Goal: Information Seeking & Learning: Understand process/instructions

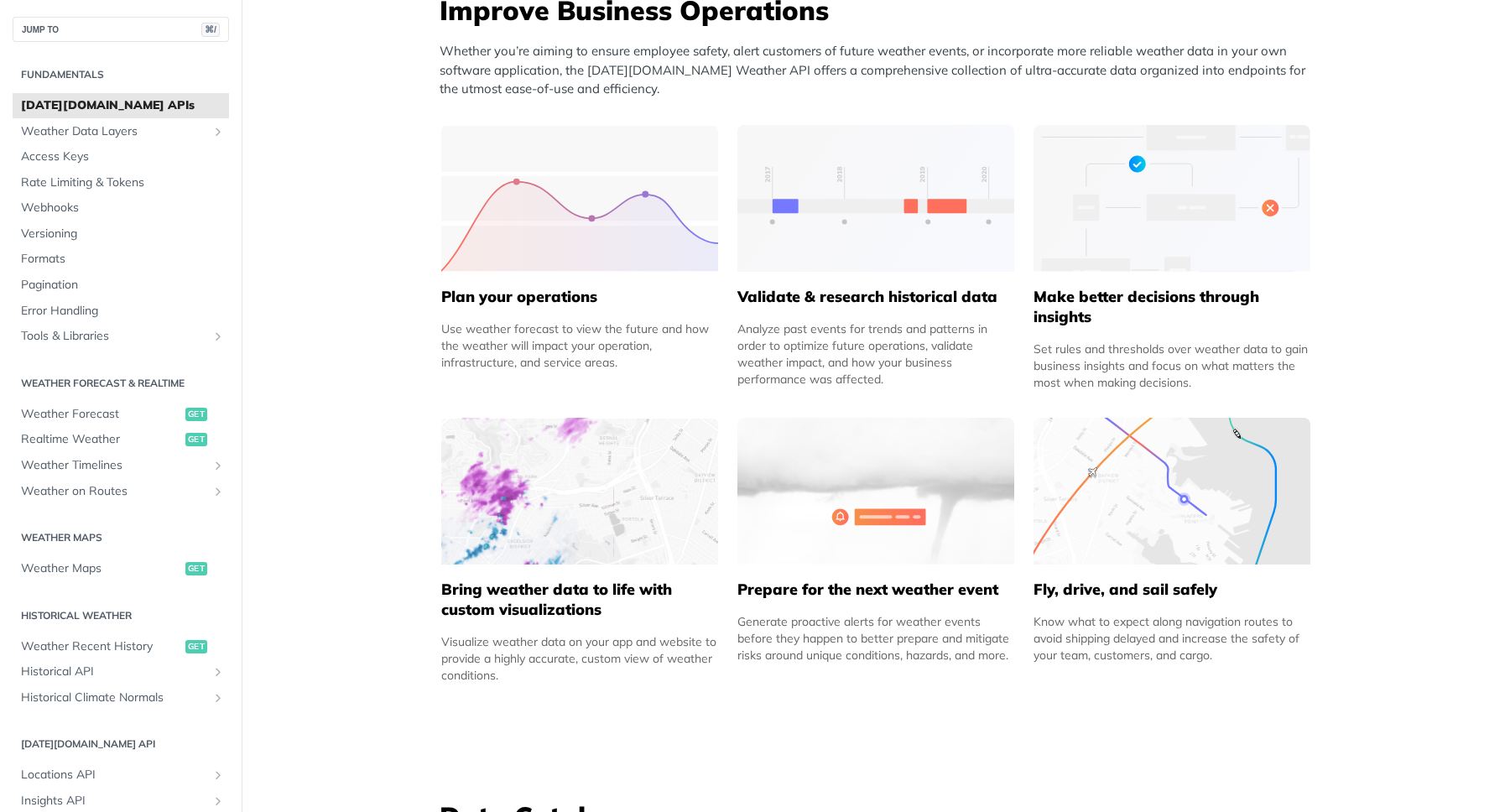
scroll to position [751, 0]
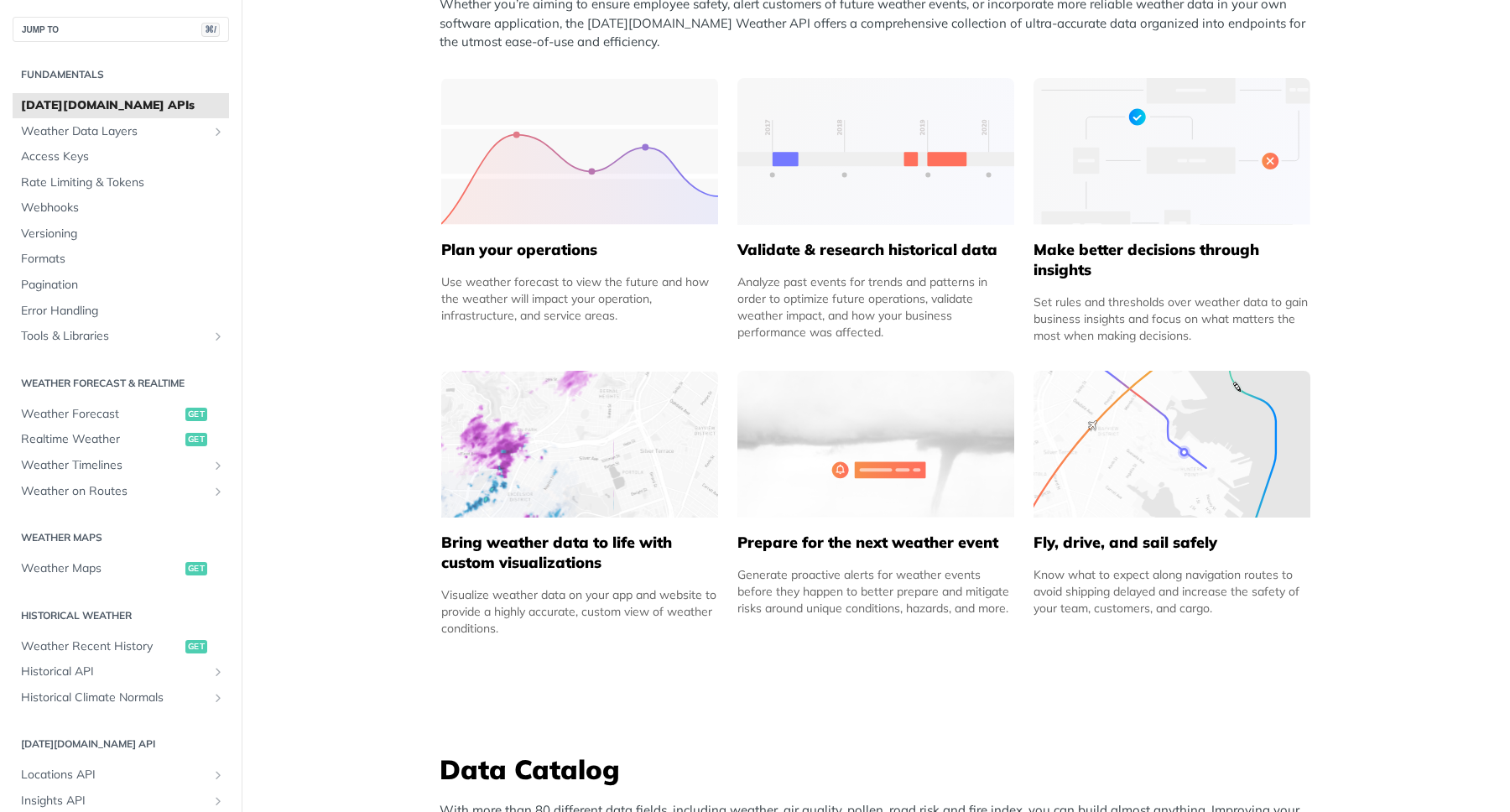
click at [600, 473] on img at bounding box center [579, 443] width 277 height 147
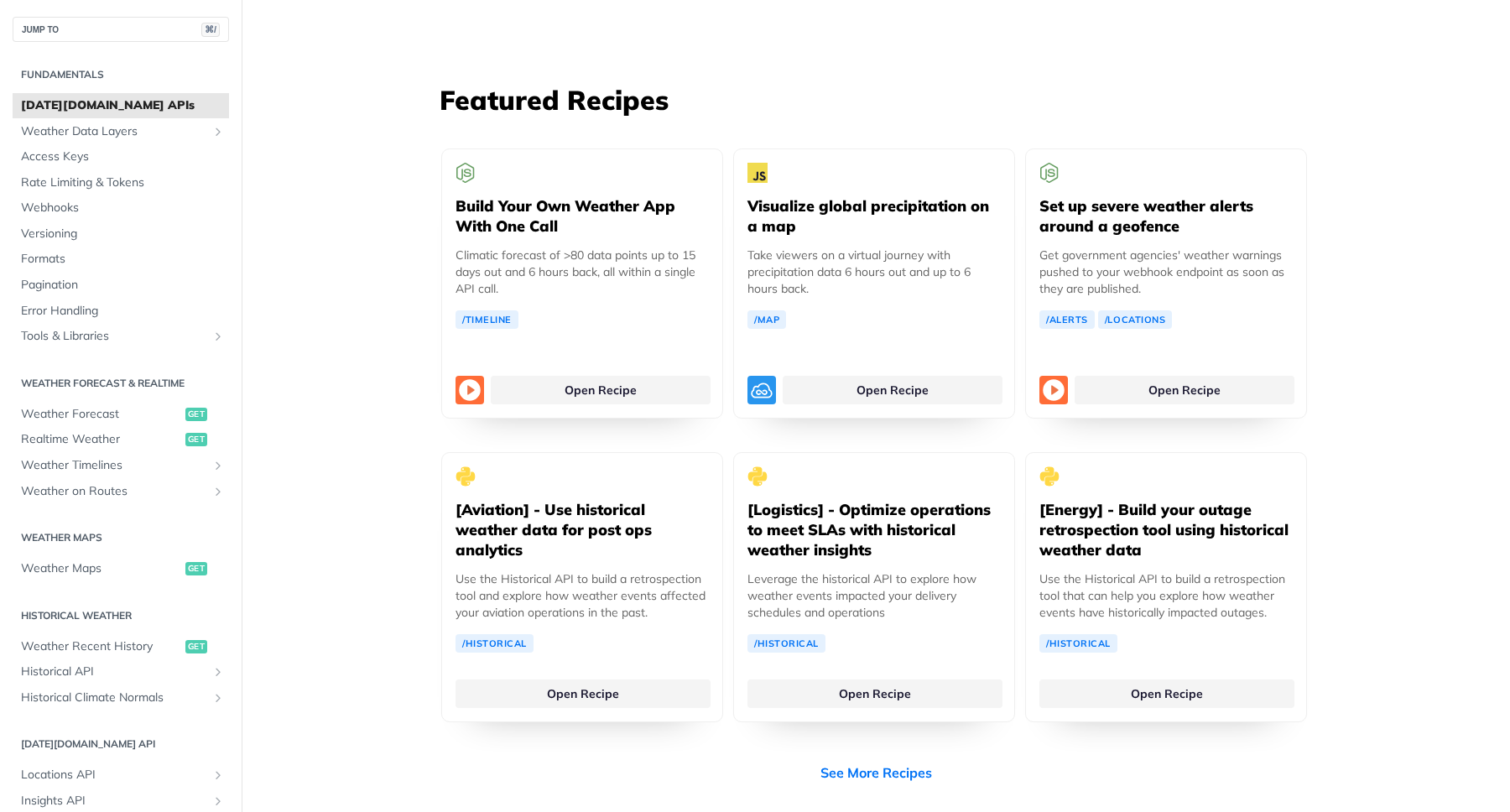
scroll to position [2935, 0]
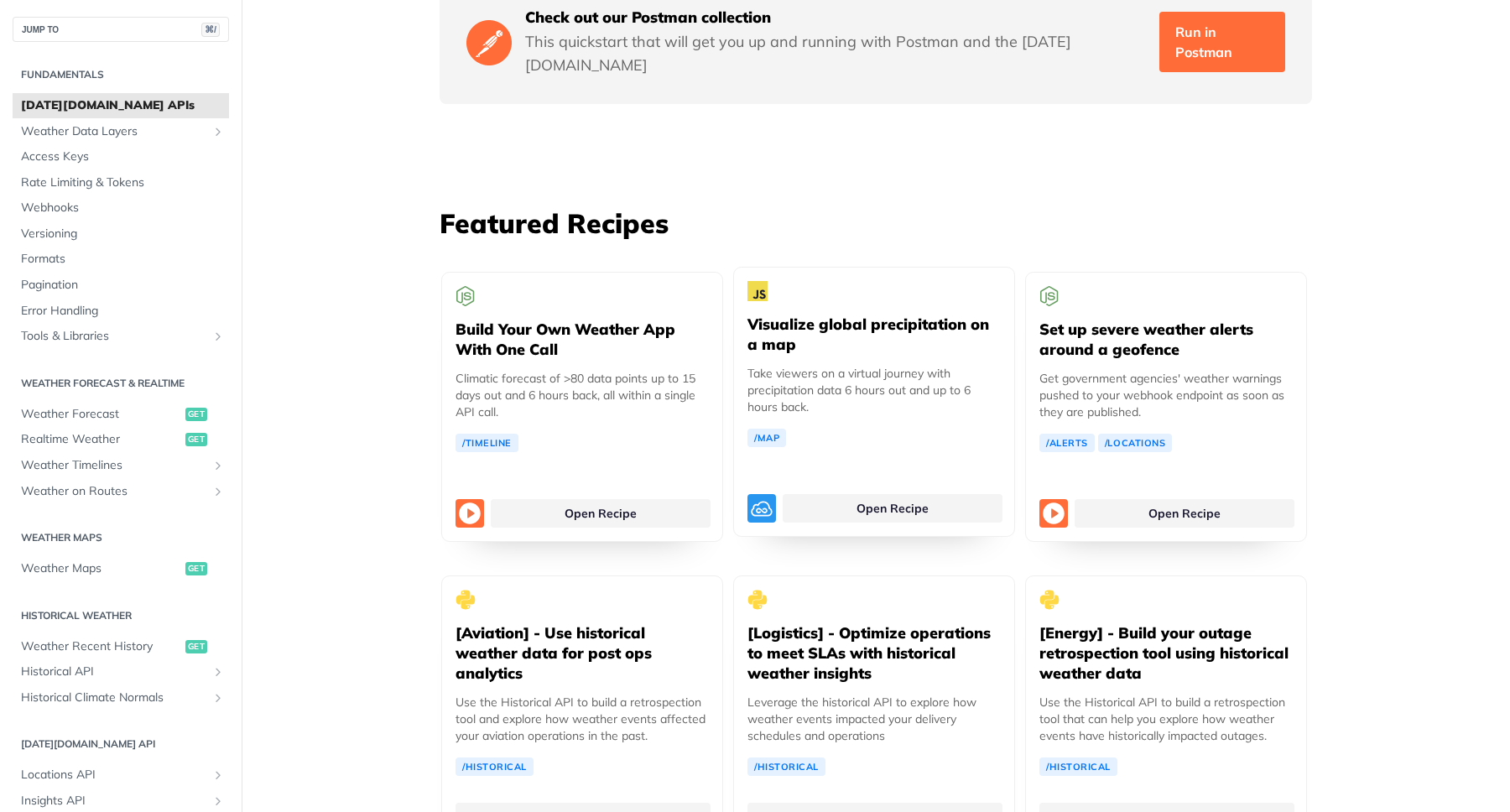
click at [869, 365] on p "Take viewers on a virtual journey with precipitation data 6 hours out and up to…" at bounding box center [874, 390] width 253 height 51
click at [830, 494] on link "Open Recipe" at bounding box center [893, 508] width 220 height 28
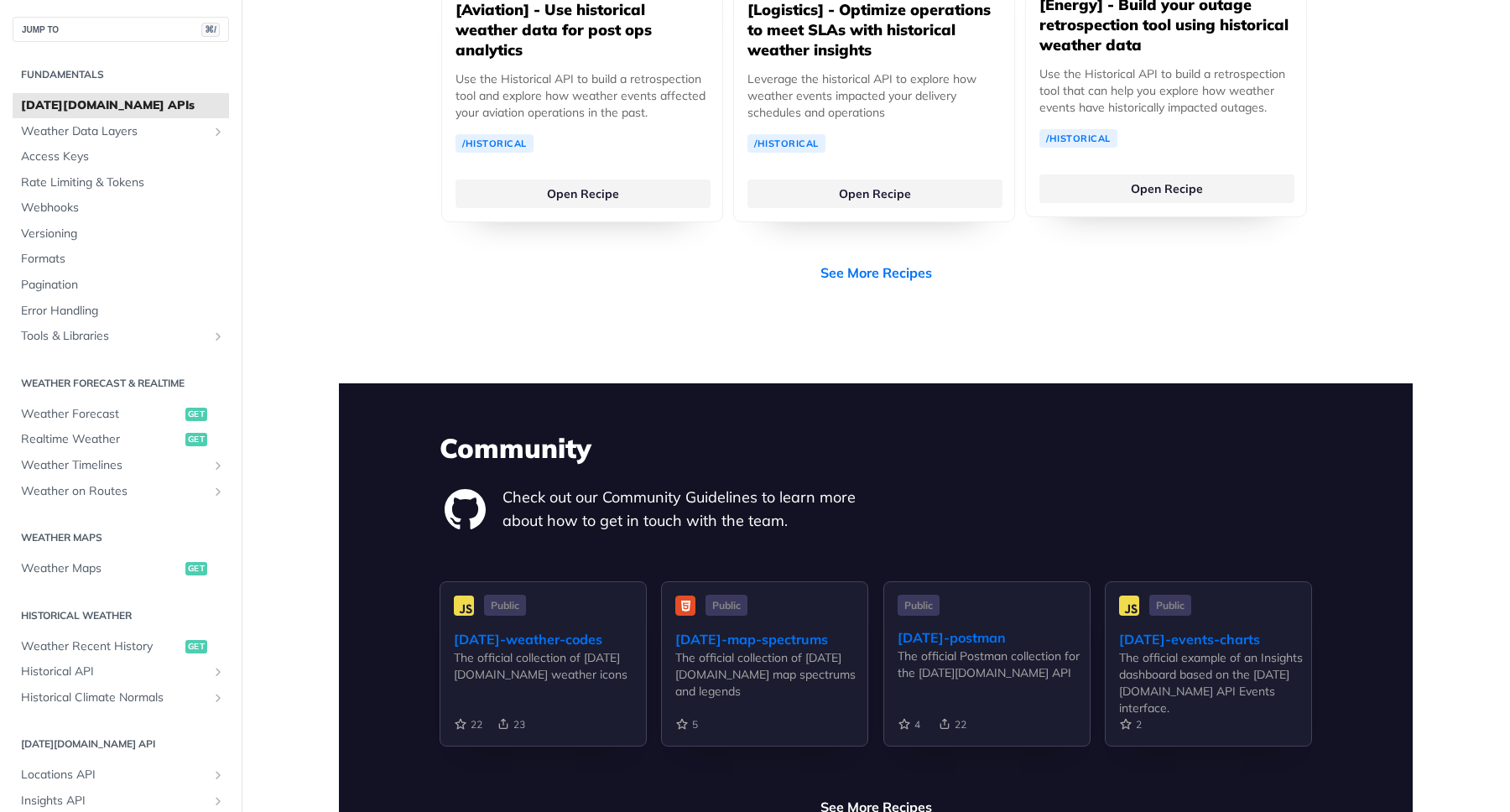
scroll to position [3927, 0]
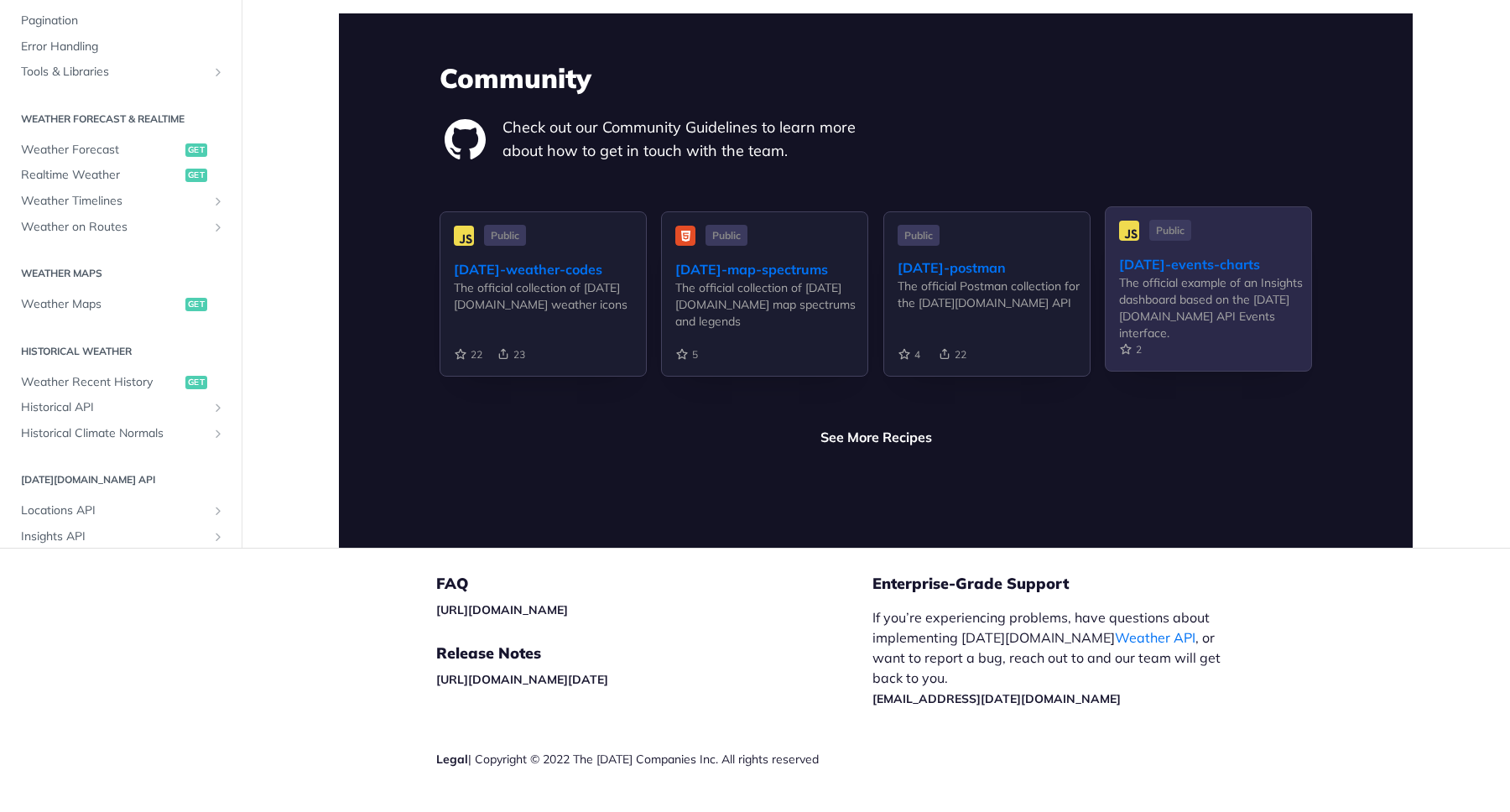
click at [1257, 274] on div "The official example of an Insights dashboard based on the Tomorrow.io API Even…" at bounding box center [1216, 307] width 192 height 67
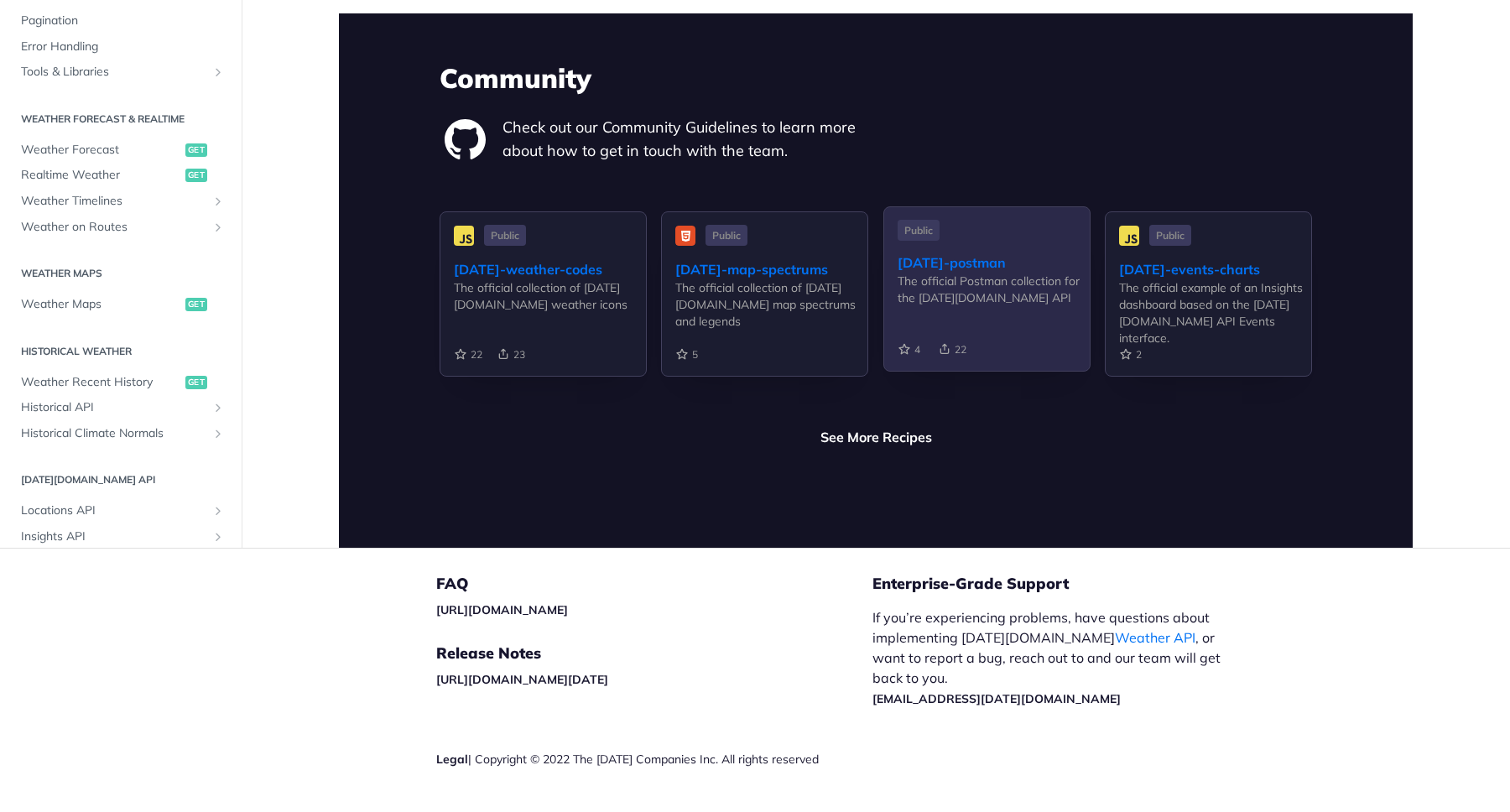
click at [903, 272] on div "The official Postman collection for the Tomorrow.io API" at bounding box center [994, 289] width 192 height 34
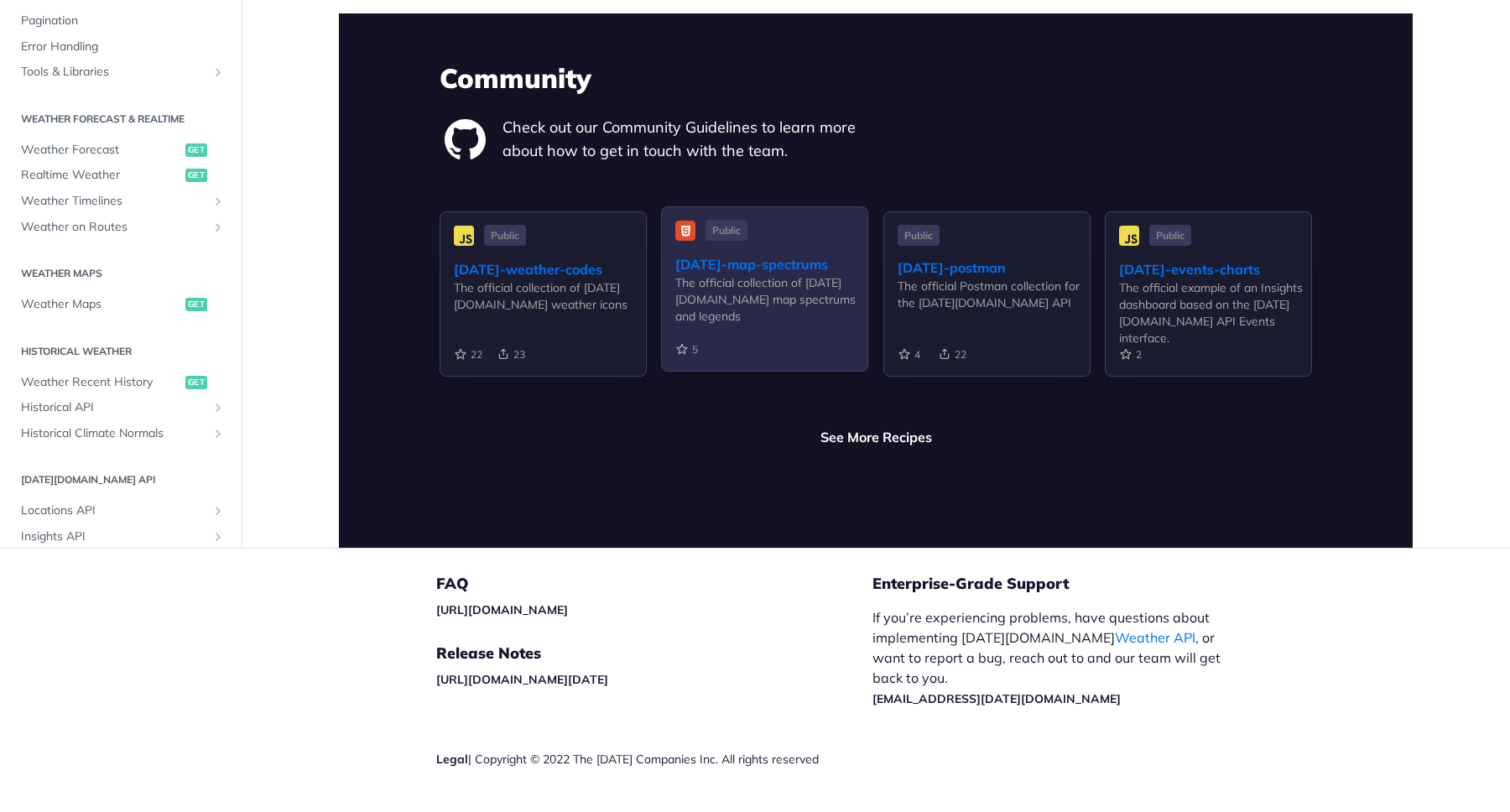
click at [714, 274] on div "The official collection of Tomorrow.io map spectrums and legends" at bounding box center [771, 299] width 192 height 51
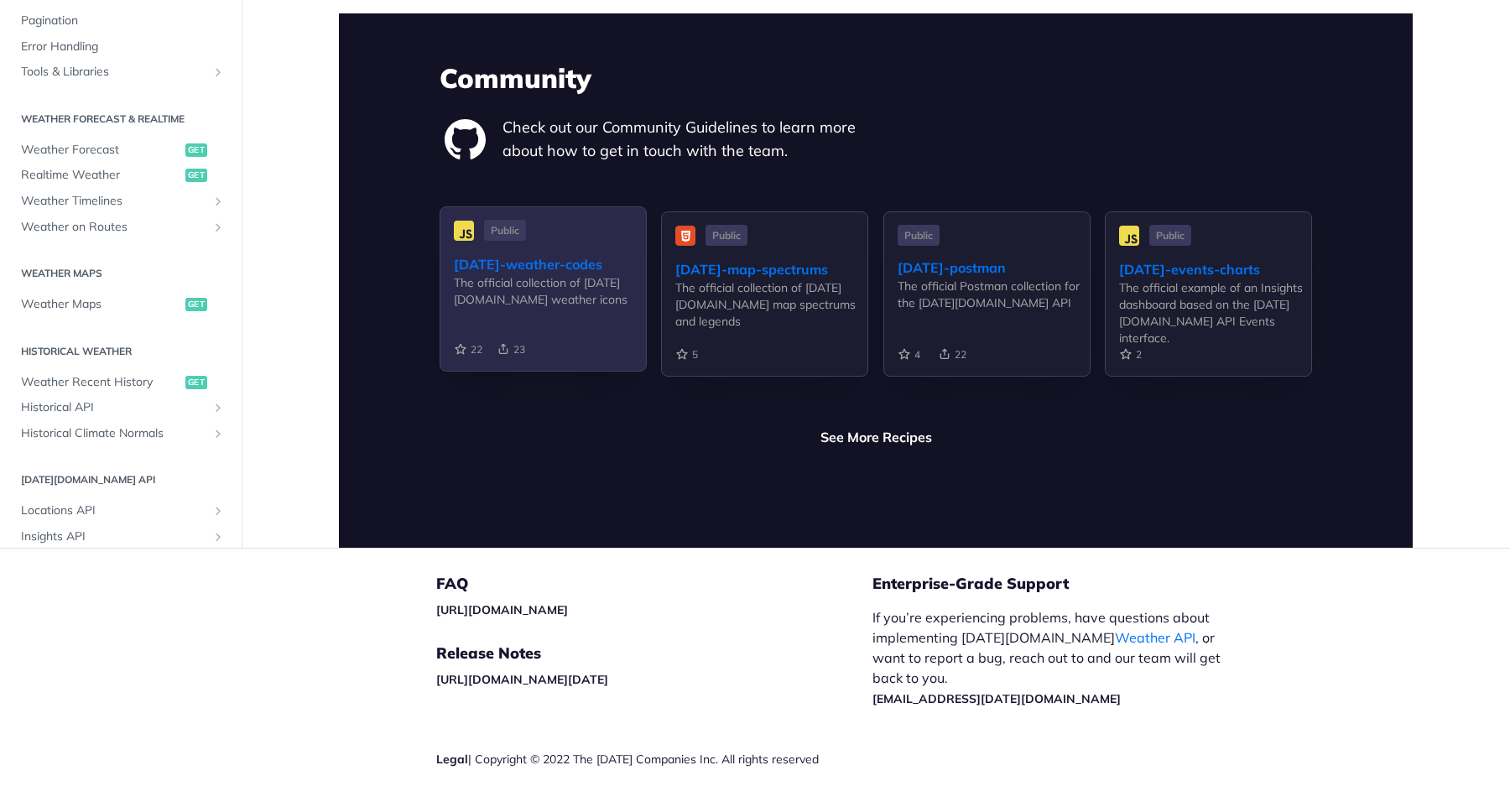
click at [523, 274] on div "The official collection of Tomorrow.io weather icons" at bounding box center [551, 291] width 192 height 34
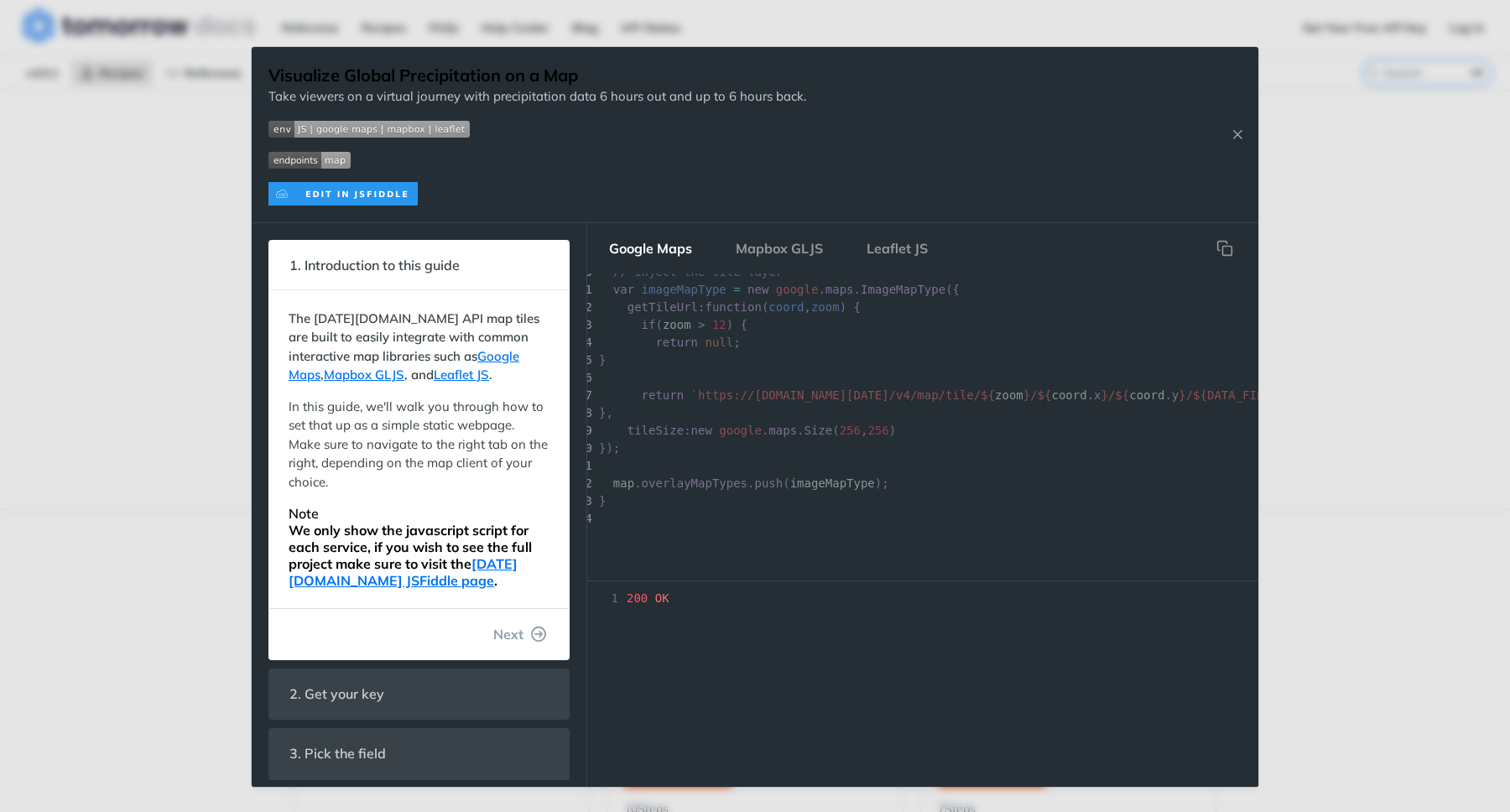
scroll to position [361, 0]
click at [792, 253] on button "Mapbox GLJS" at bounding box center [779, 248] width 114 height 34
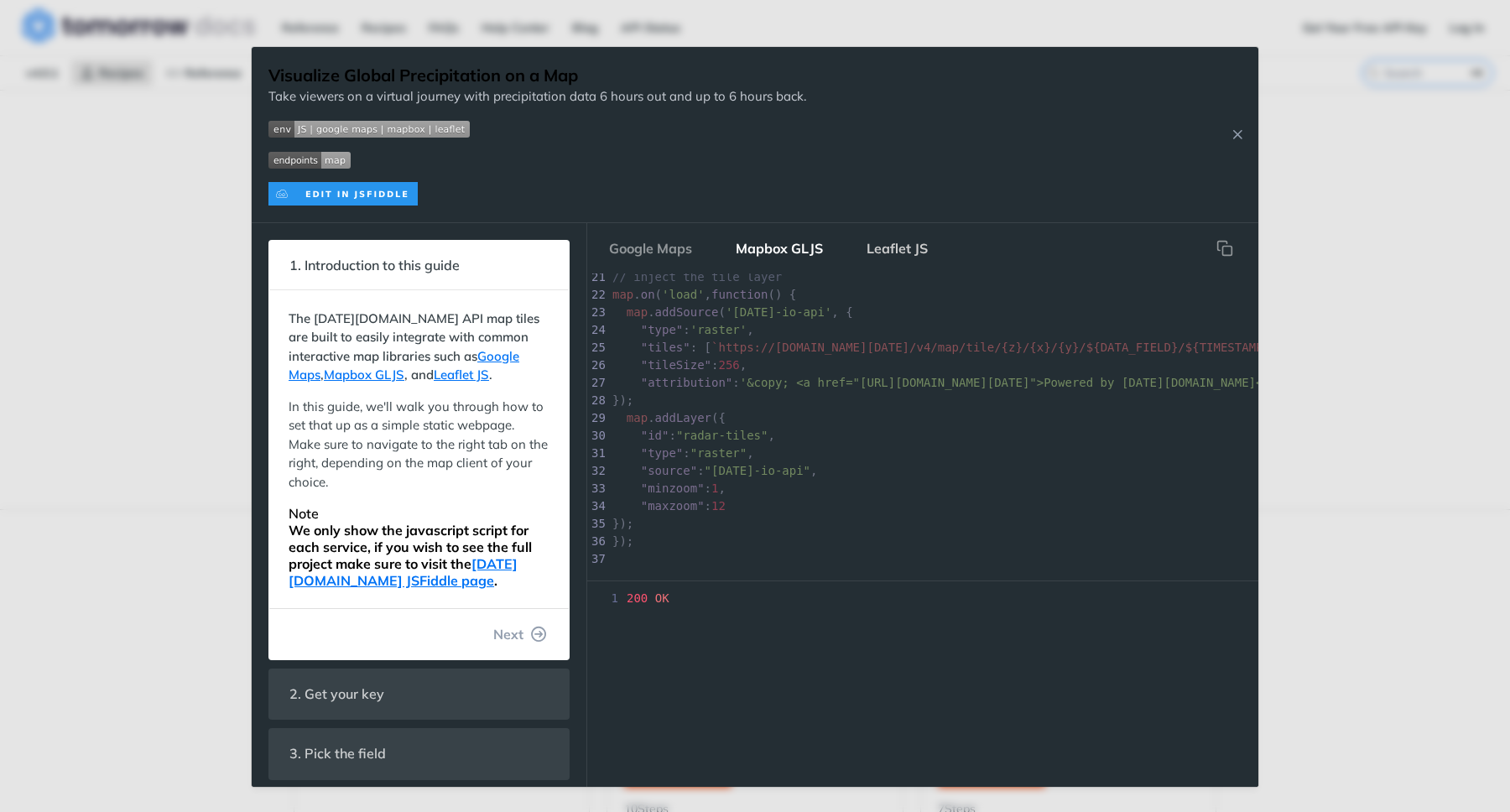
click at [920, 239] on button "Leaflet JS" at bounding box center [897, 248] width 88 height 34
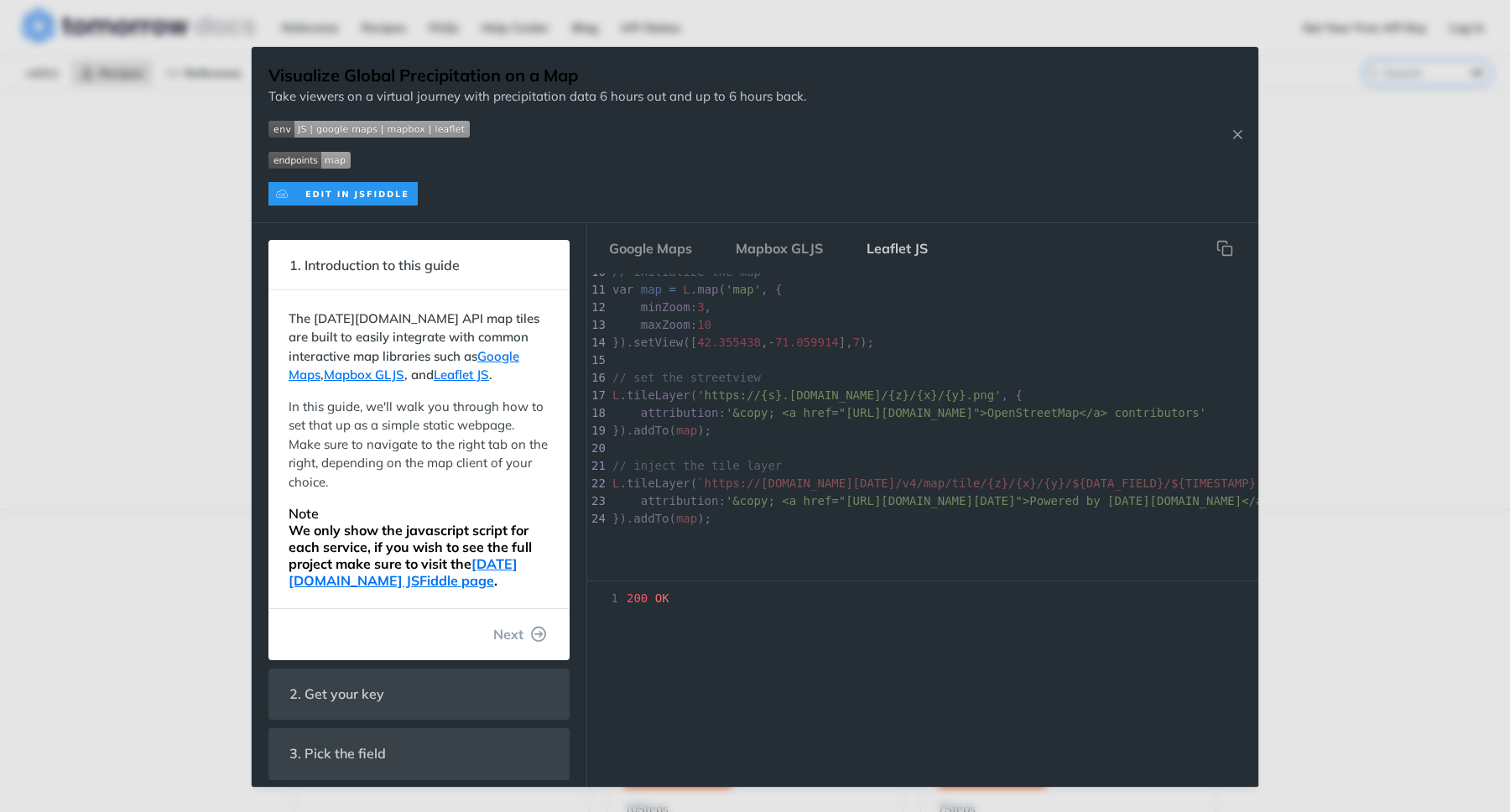
scroll to position [184, 0]
click at [642, 234] on button "Google Maps" at bounding box center [650, 248] width 110 height 34
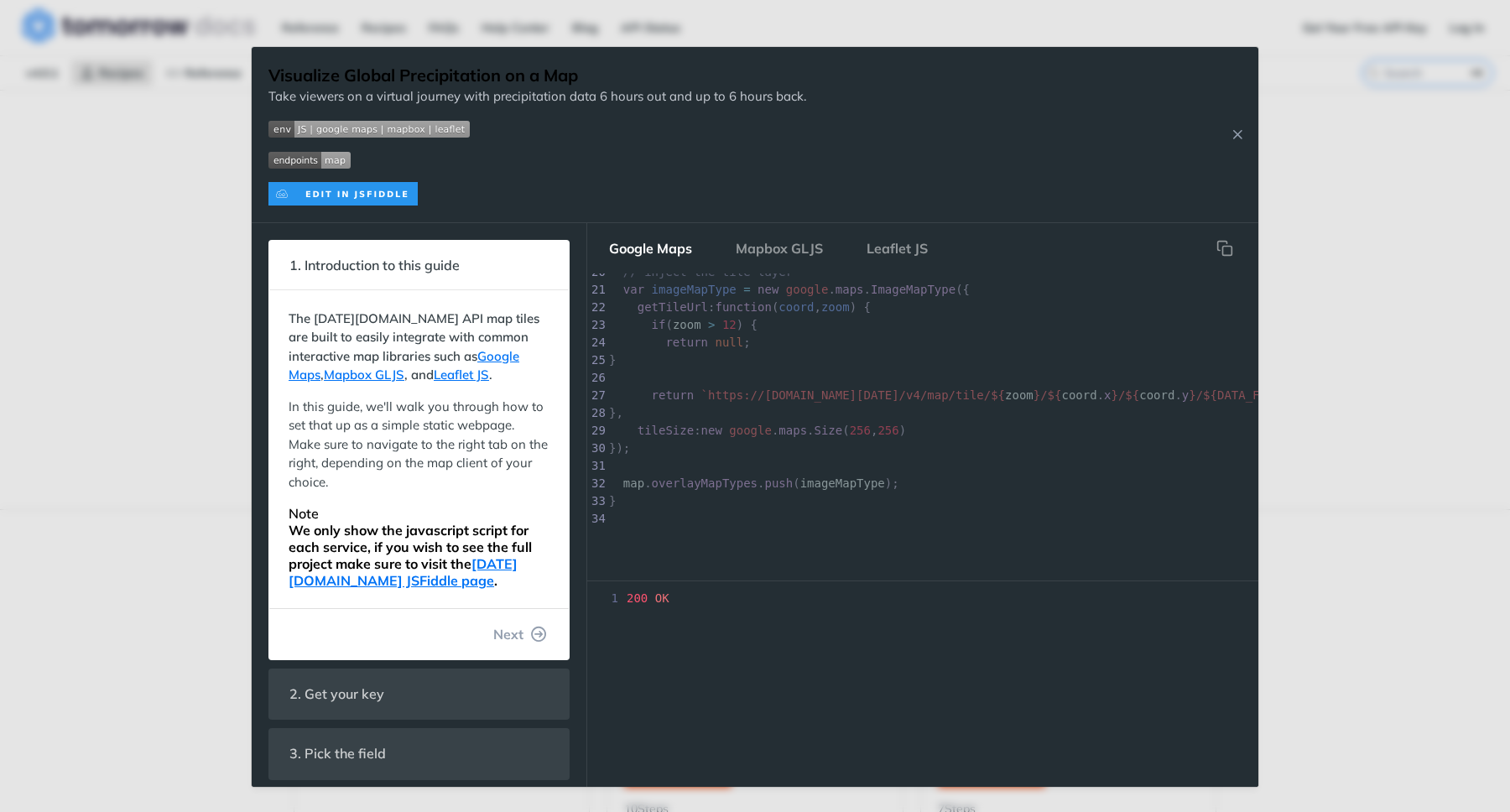
scroll to position [0, 0]
click at [1232, 137] on icon "Close Recipe" at bounding box center [1237, 134] width 15 height 15
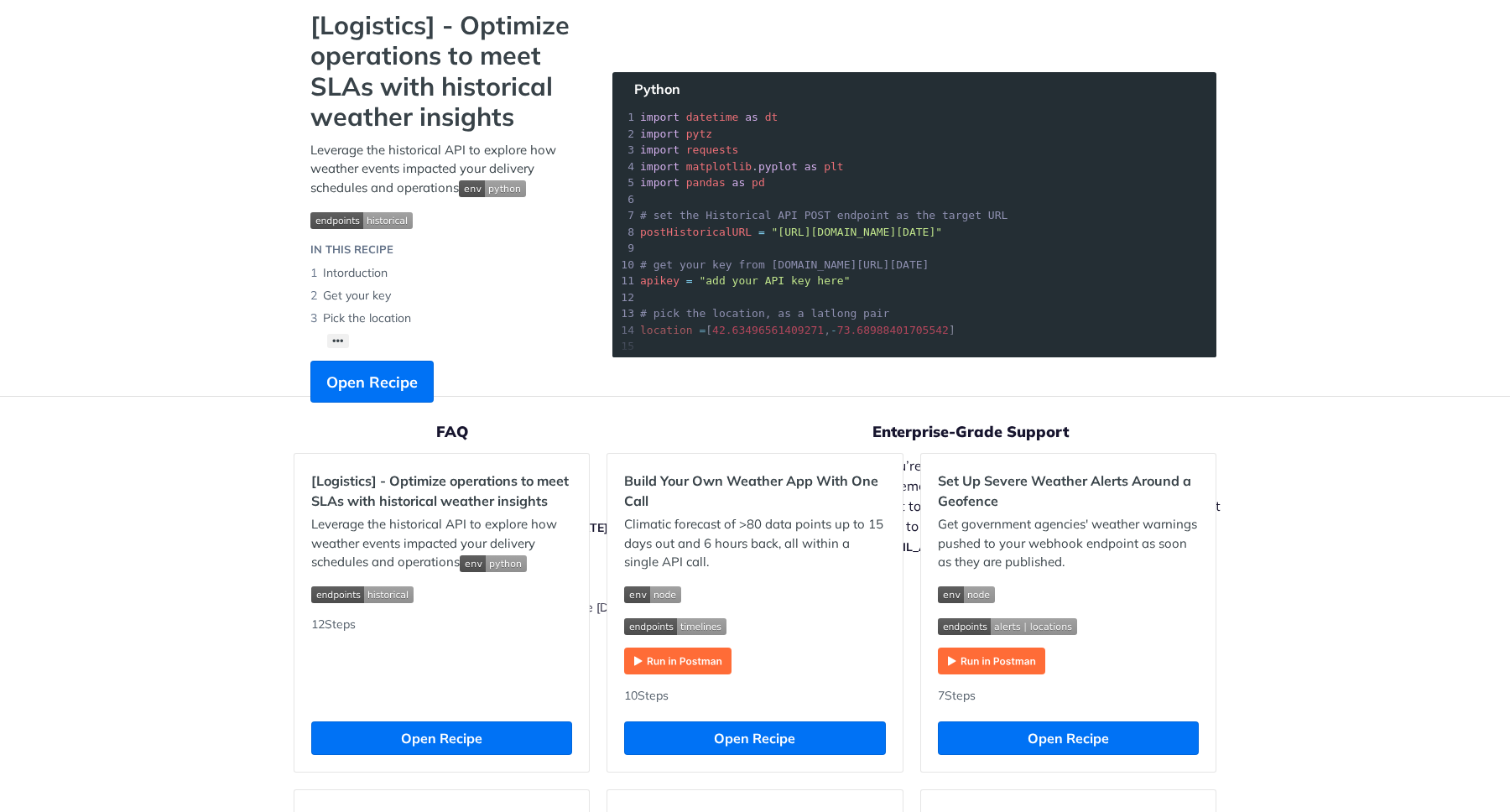
scroll to position [225, 0]
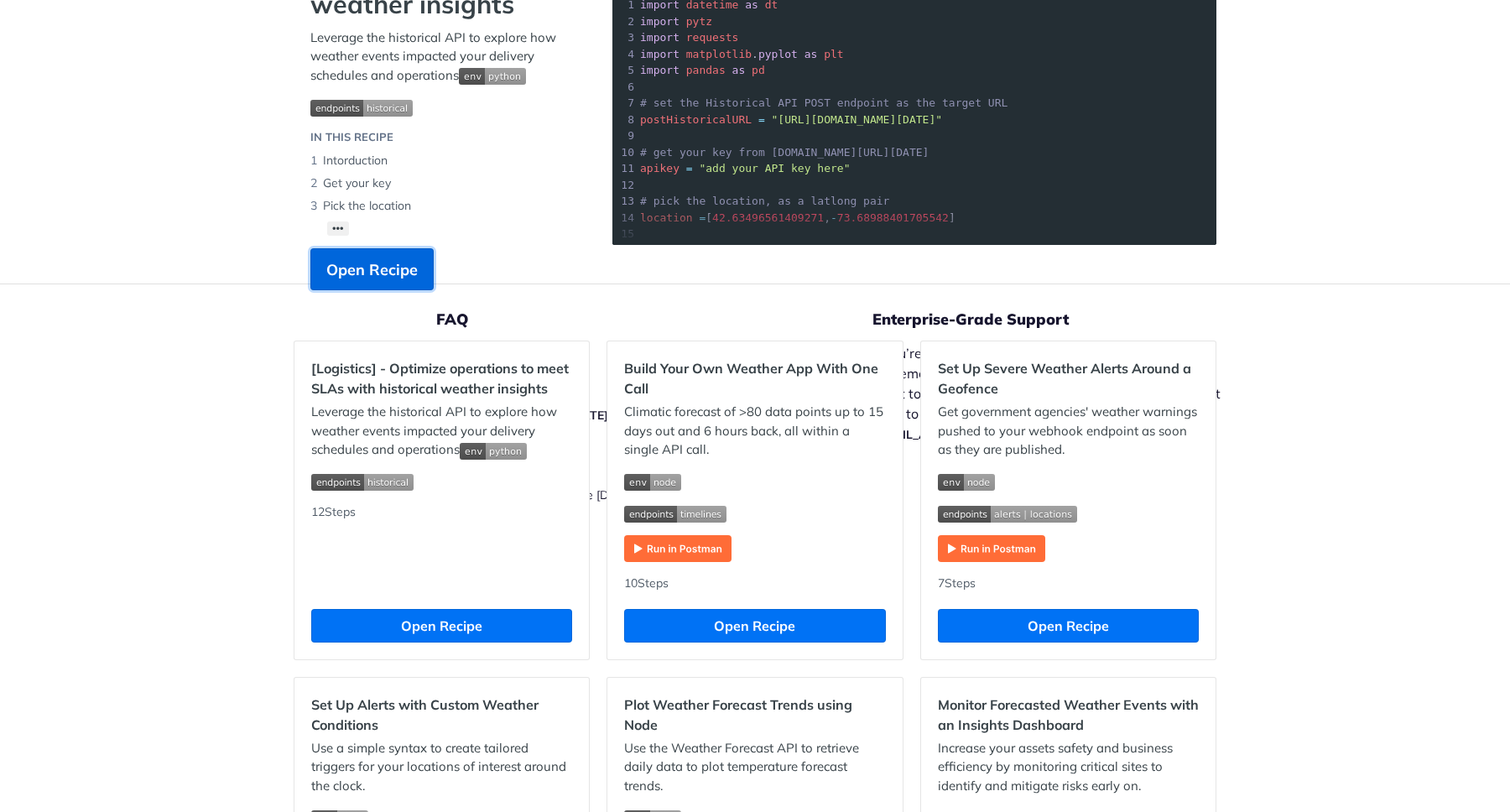
click at [405, 267] on span "Open Recipe" at bounding box center [371, 269] width 92 height 22
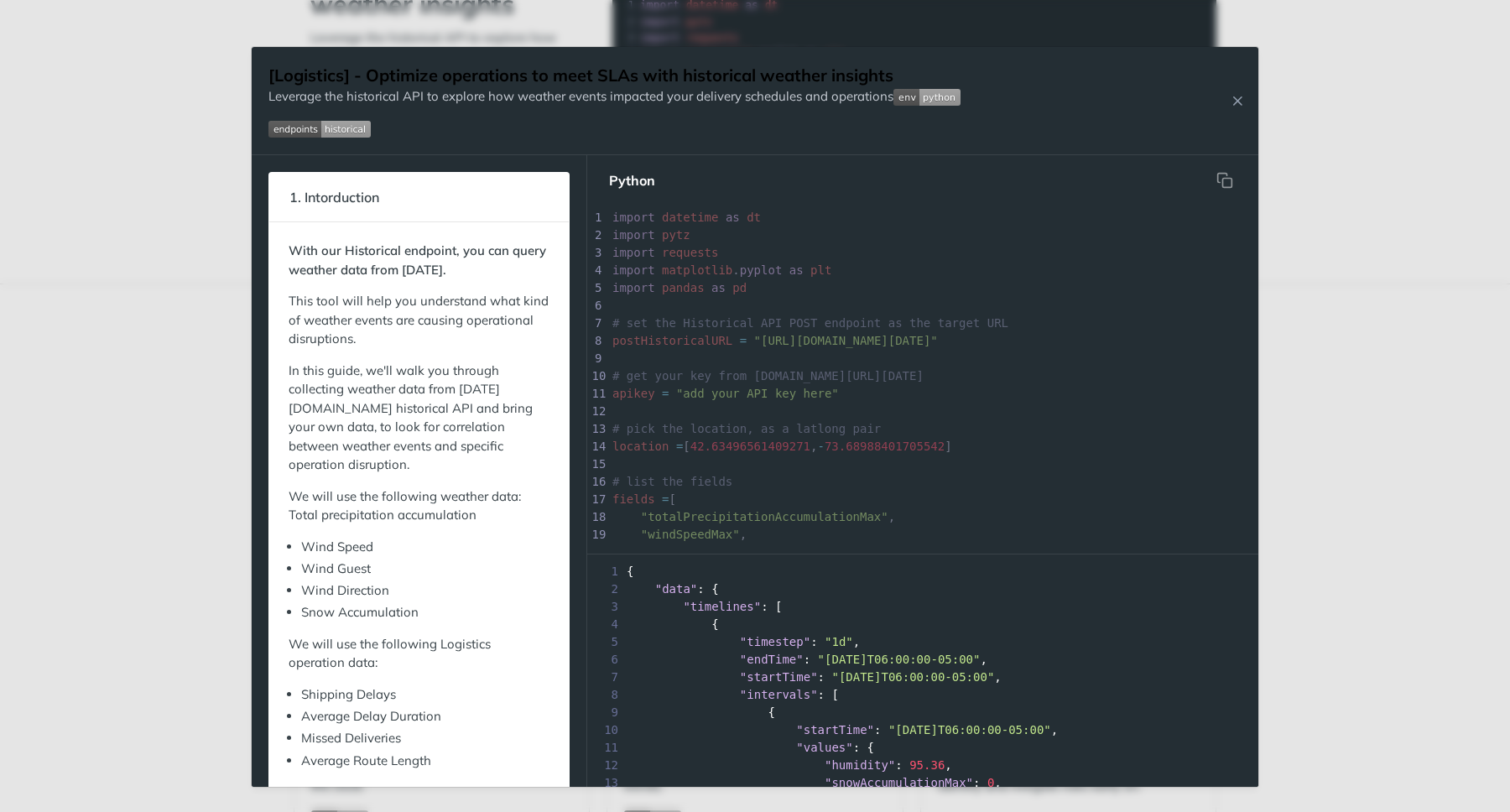
click at [1371, 247] on div "Jump to Content Reference Recipes FAQs Help Center Blog API Status Recipes Refe…" at bounding box center [755, 406] width 1510 height 812
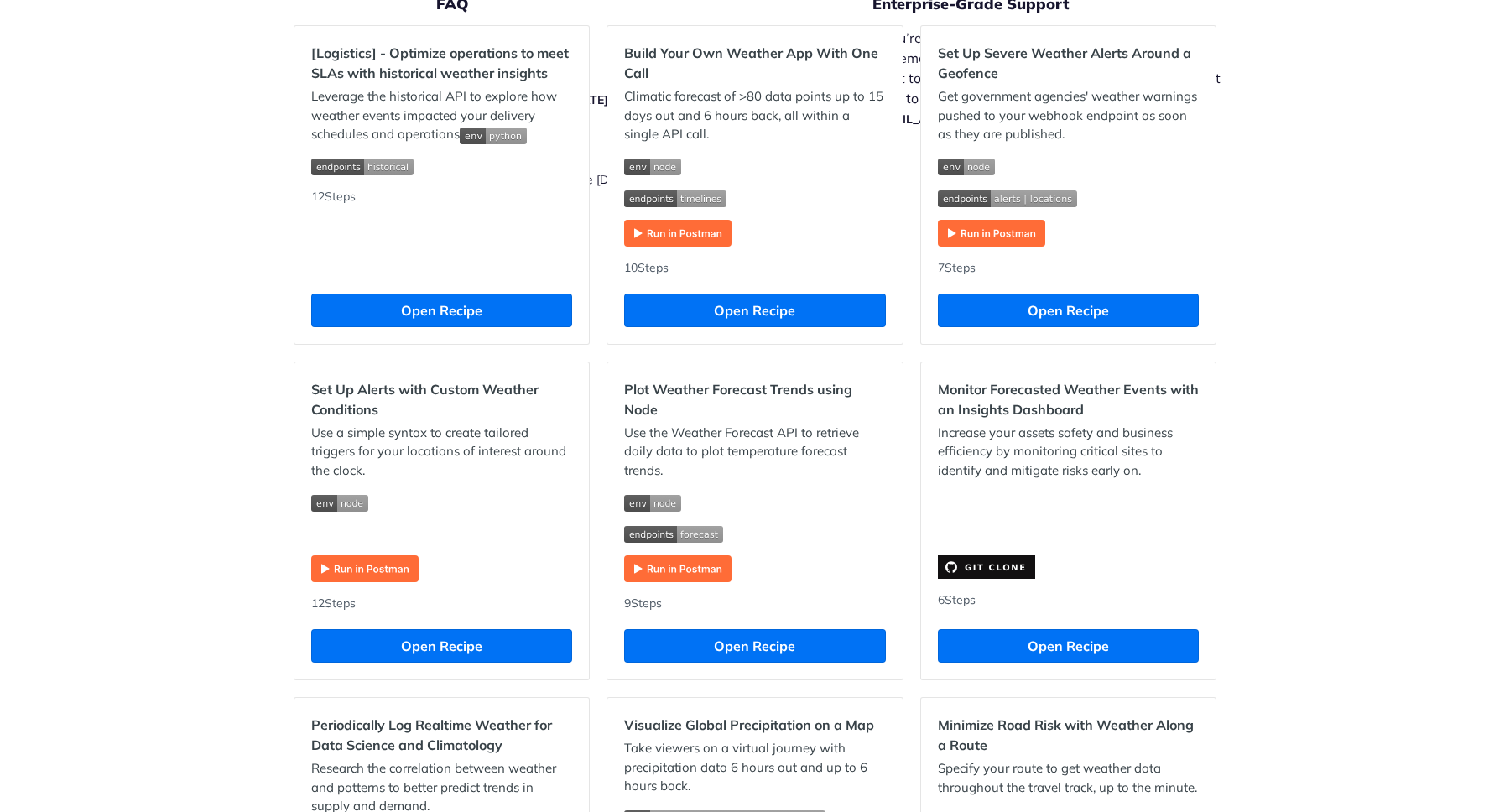
scroll to position [556, 0]
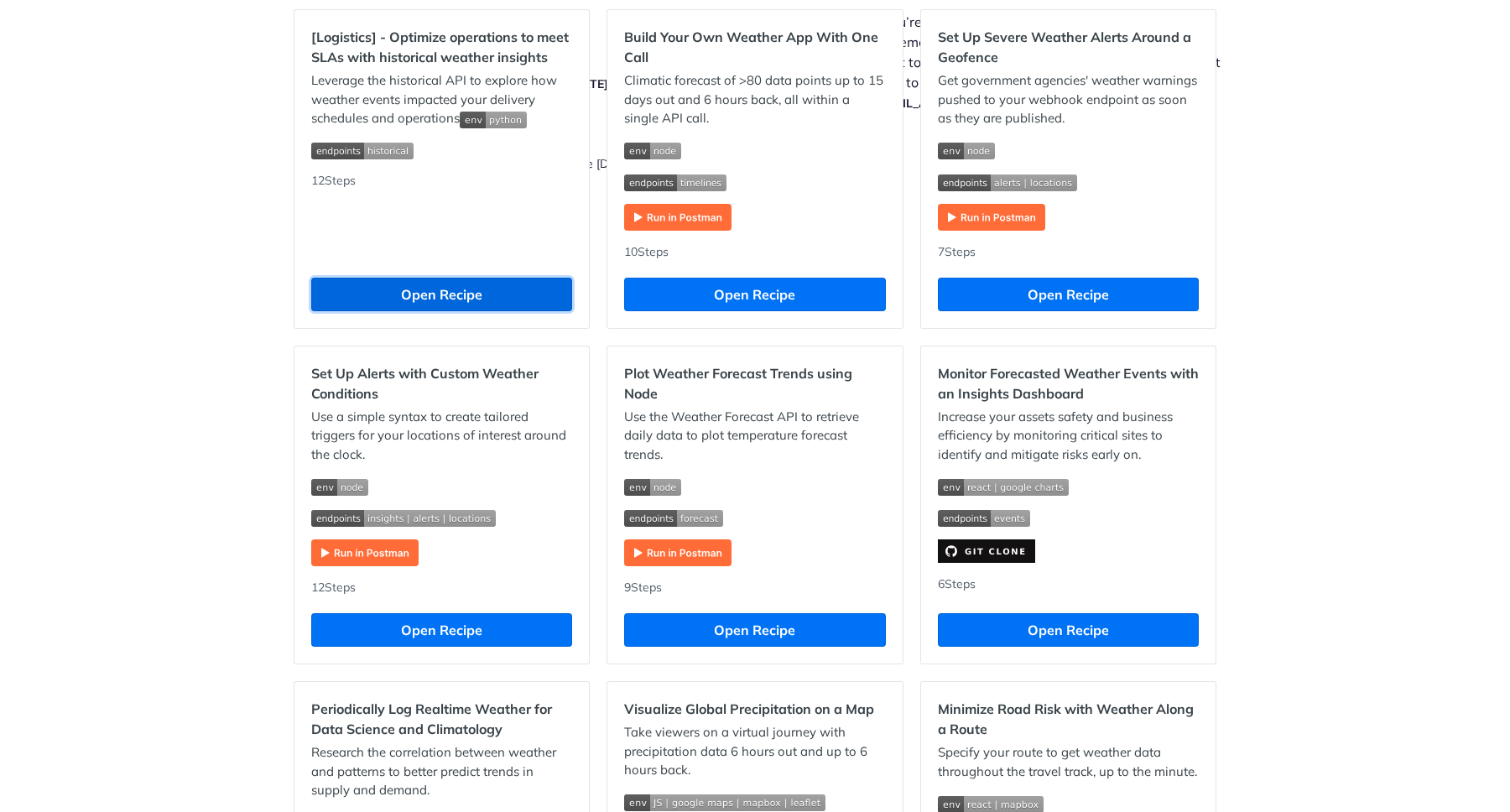
click at [515, 290] on button "Open Recipe" at bounding box center [441, 295] width 261 height 34
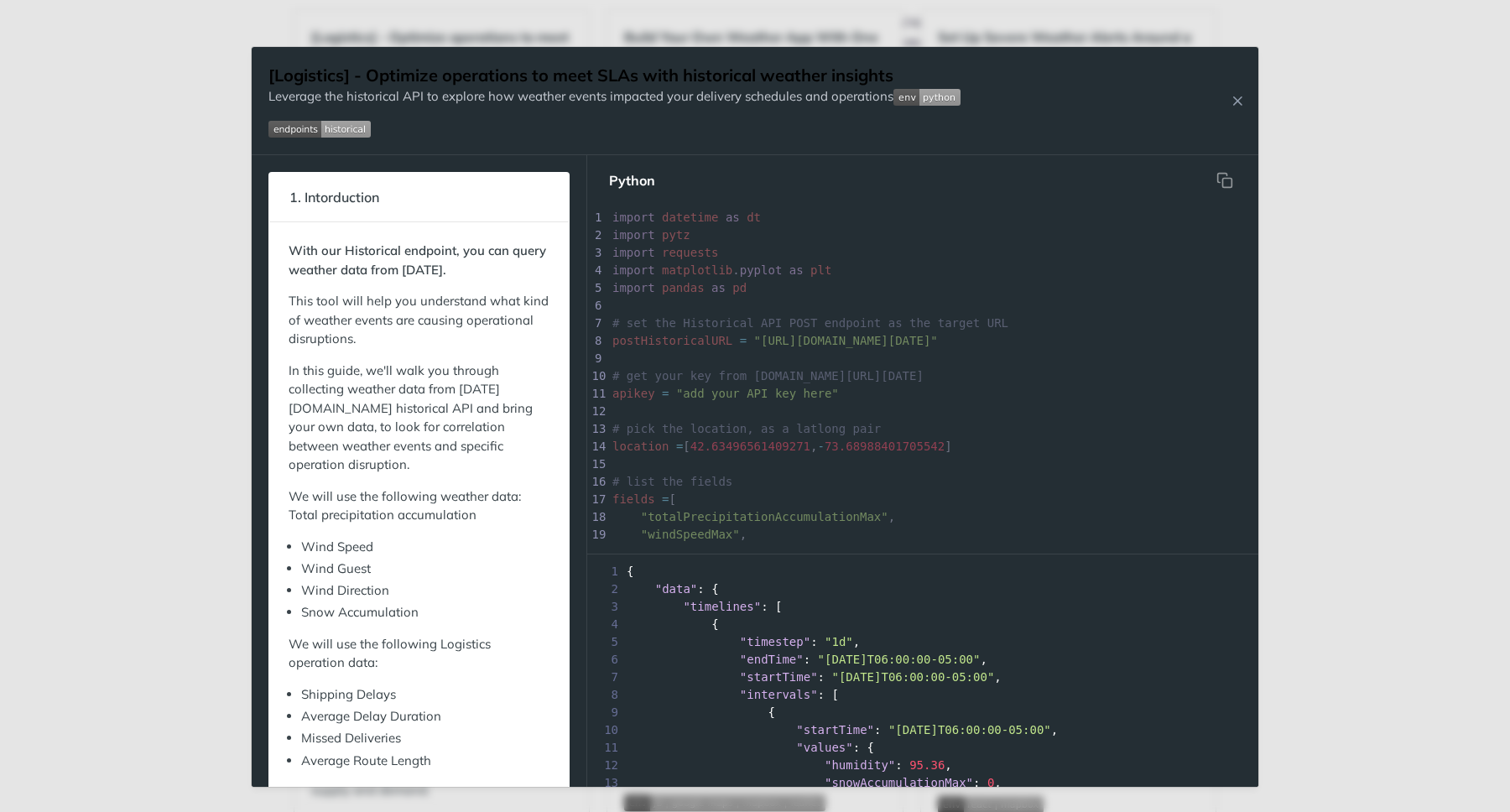
click at [1489, 274] on div "Jump to Content Reference Recipes FAQs Help Center Blog API Status Recipes Refe…" at bounding box center [755, 406] width 1510 height 812
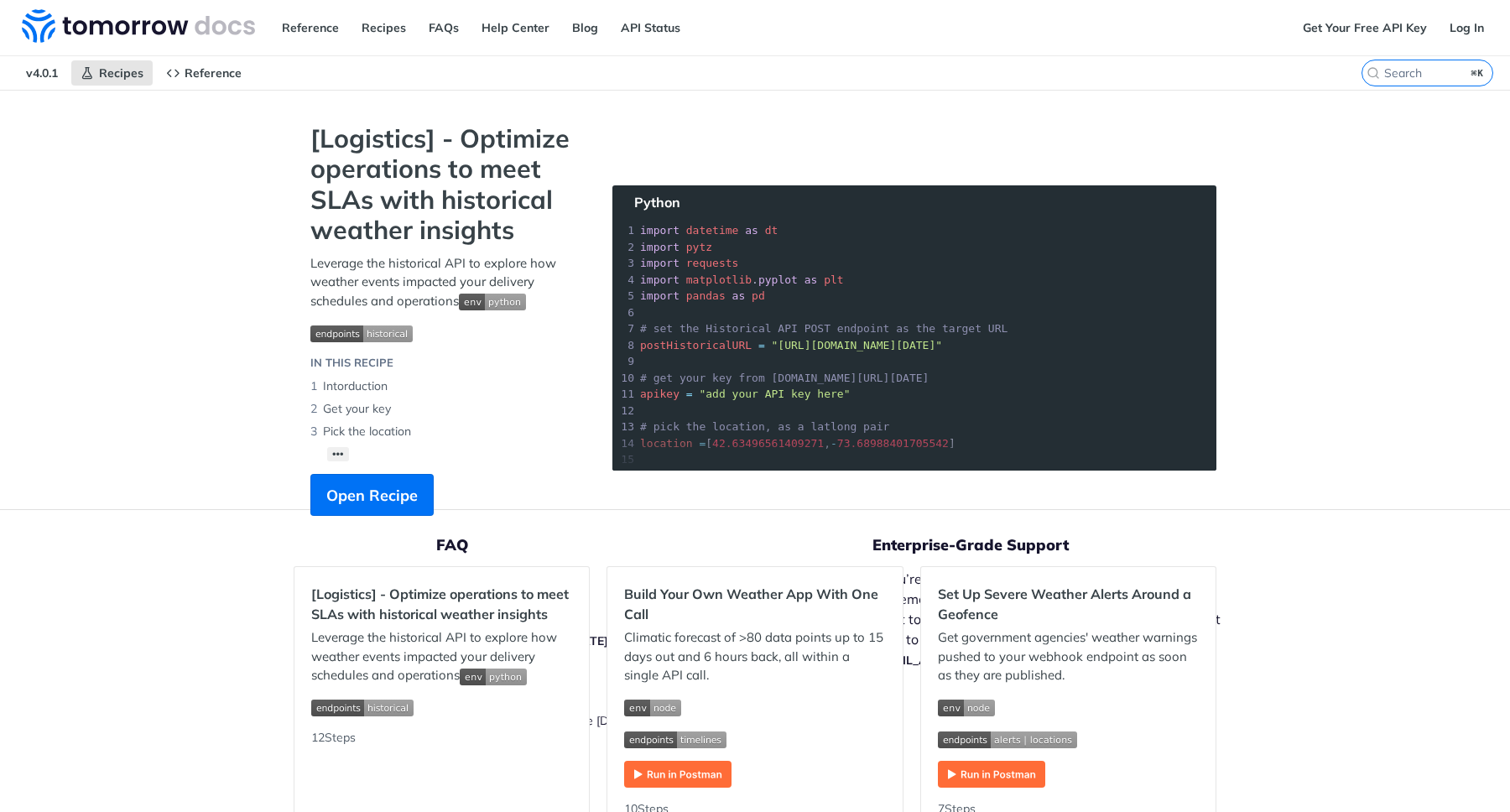
drag, startPoint x: 772, startPoint y: 345, endPoint x: 1013, endPoint y: 349, distance: 241.0
click at [1013, 349] on section "[Logistics] - Optimize operations to meet SLAs with historical weather insights…" at bounding box center [755, 336] width 923 height 426
click at [963, 422] on section "[Logistics] - Optimize operations to meet SLAs with historical weather insights…" at bounding box center [755, 336] width 923 height 426
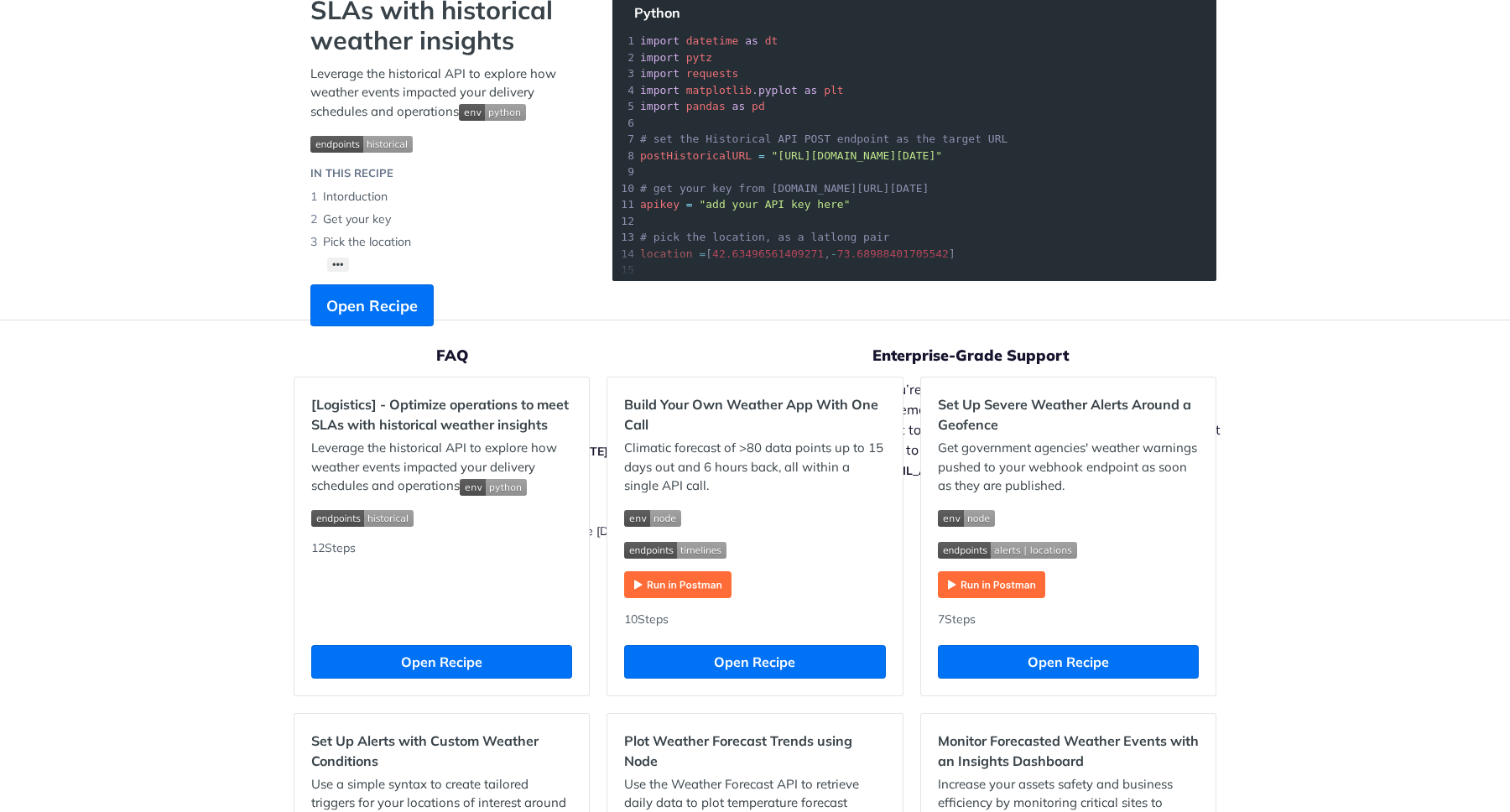
scroll to position [293, 0]
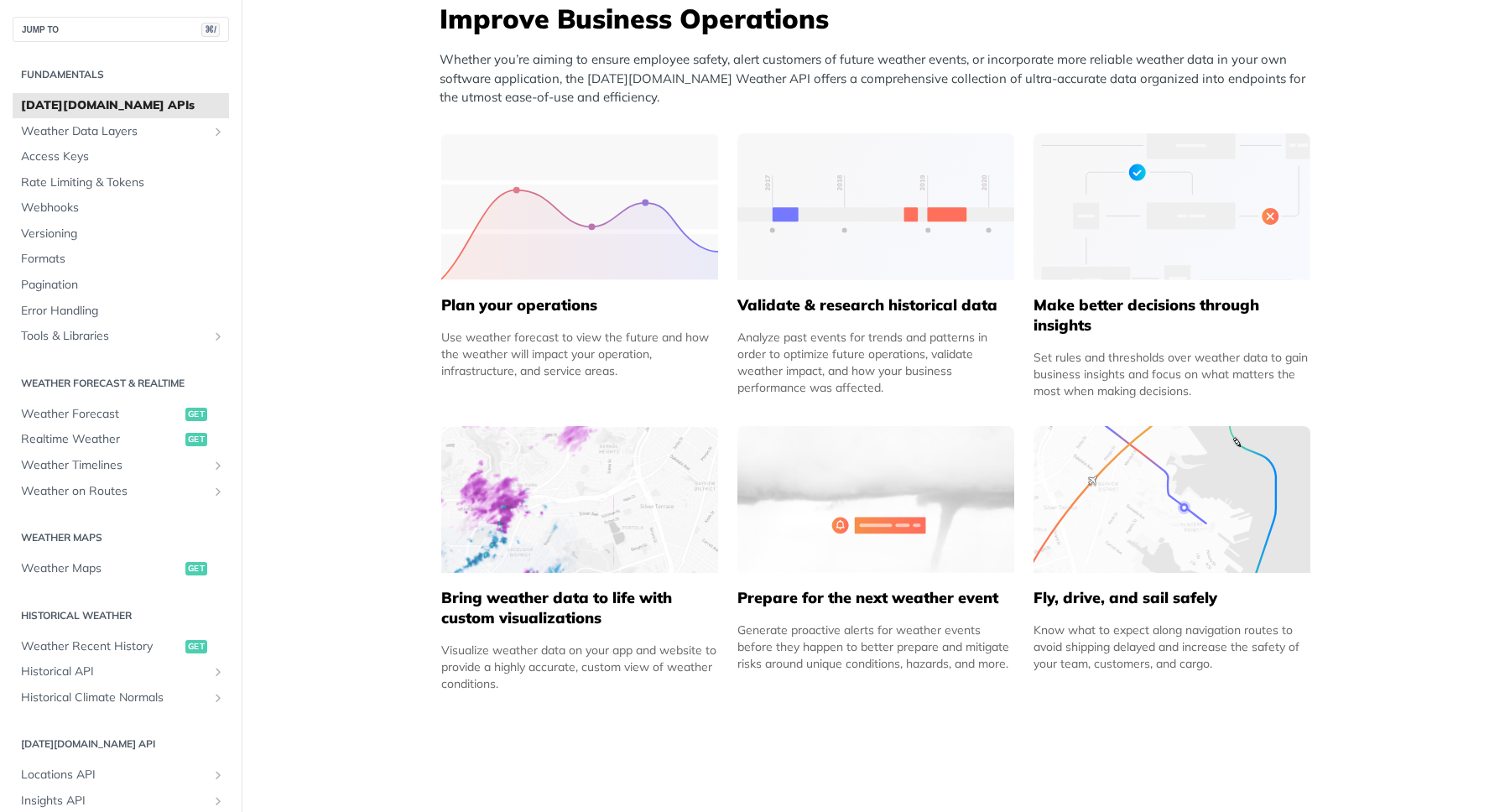
scroll to position [722, 0]
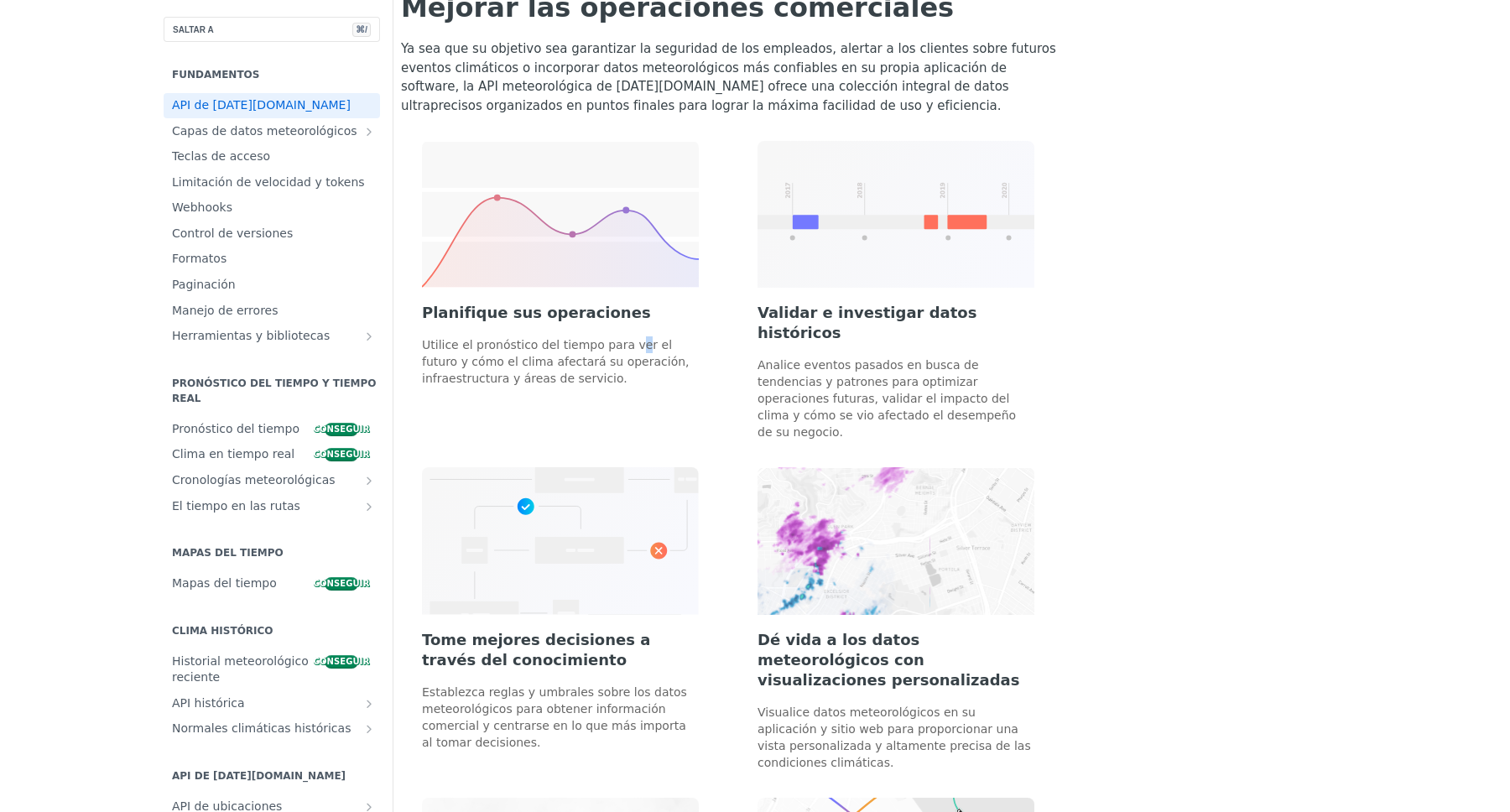
drag, startPoint x: 546, startPoint y: 338, endPoint x: 568, endPoint y: 337, distance: 22.0
click at [552, 338] on font "Utilice el pronóstico del tiempo para ver el futuro y cómo el clima afectará su…" at bounding box center [556, 361] width 267 height 47
drag, startPoint x: 572, startPoint y: 337, endPoint x: 548, endPoint y: 352, distance: 28.3
click at [548, 352] on font "Utilice el pronóstico del tiempo para ver el futuro y cómo el clima afectará su…" at bounding box center [556, 361] width 267 height 47
drag, startPoint x: 747, startPoint y: 337, endPoint x: 873, endPoint y: 353, distance: 127.0
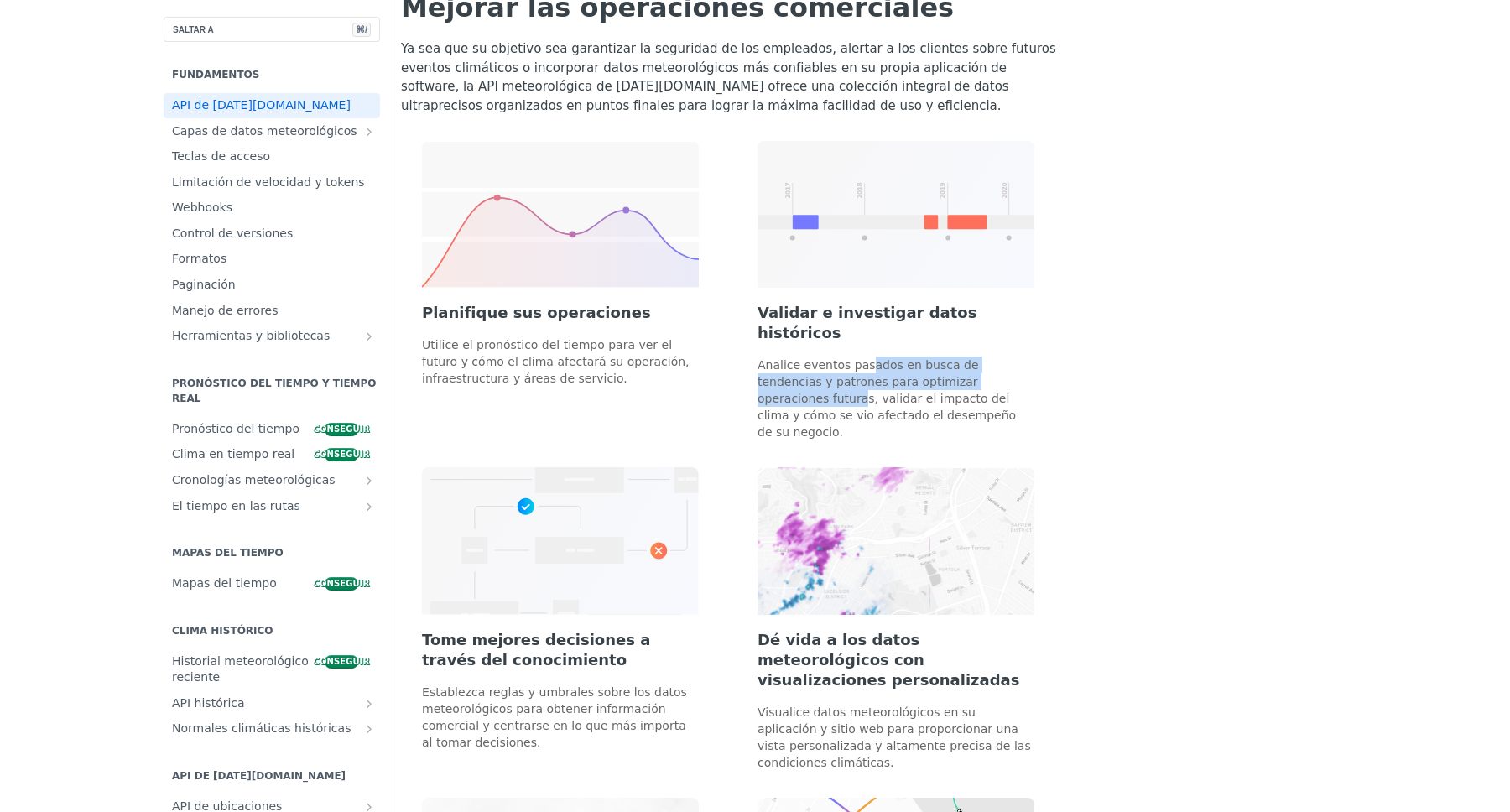
click at [873, 358] on font "Analice eventos pasados ​​en busca de tendencias y patrones para optimizar oper…" at bounding box center [887, 398] width 258 height 80
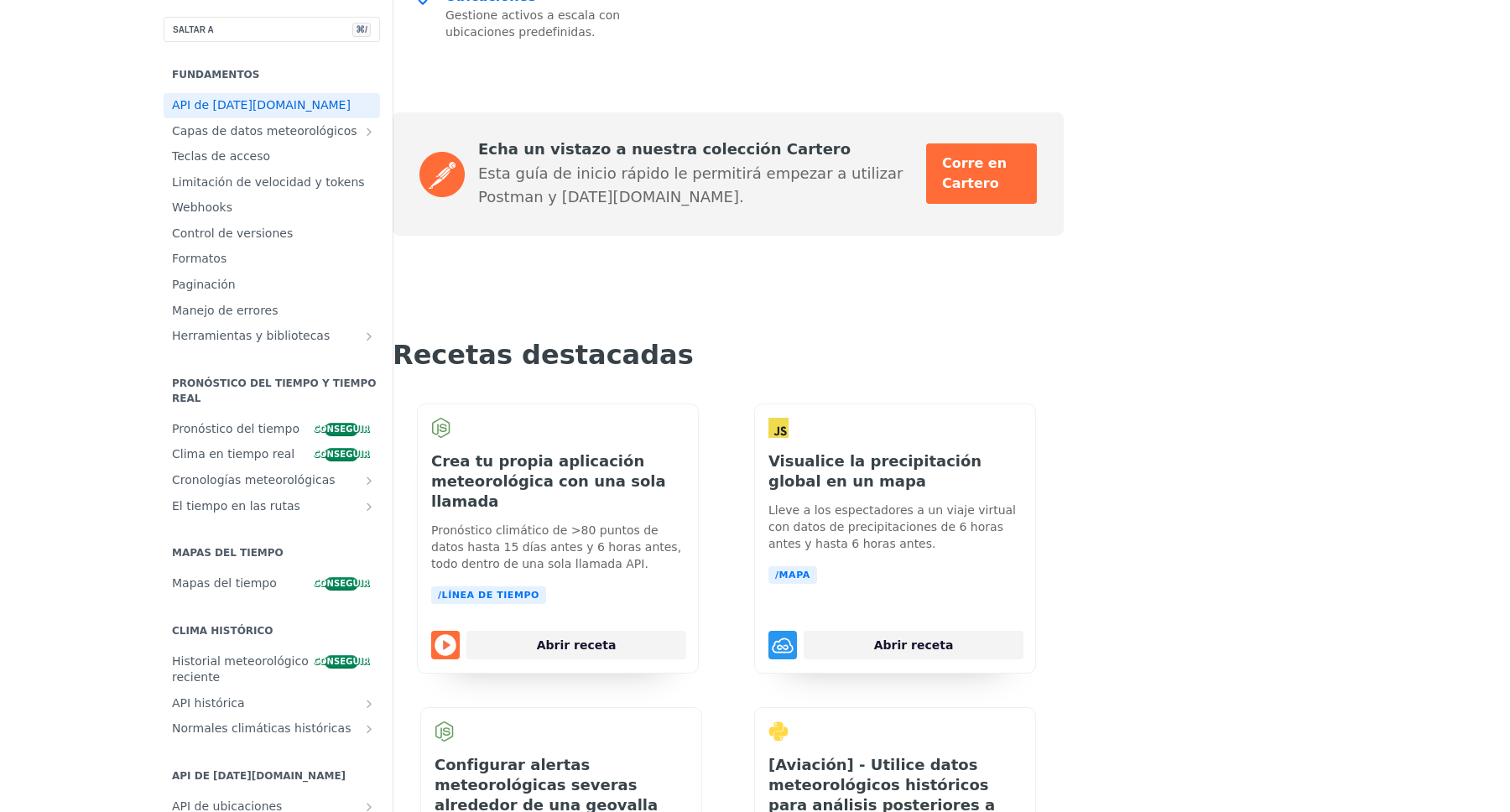
scroll to position [4129, 0]
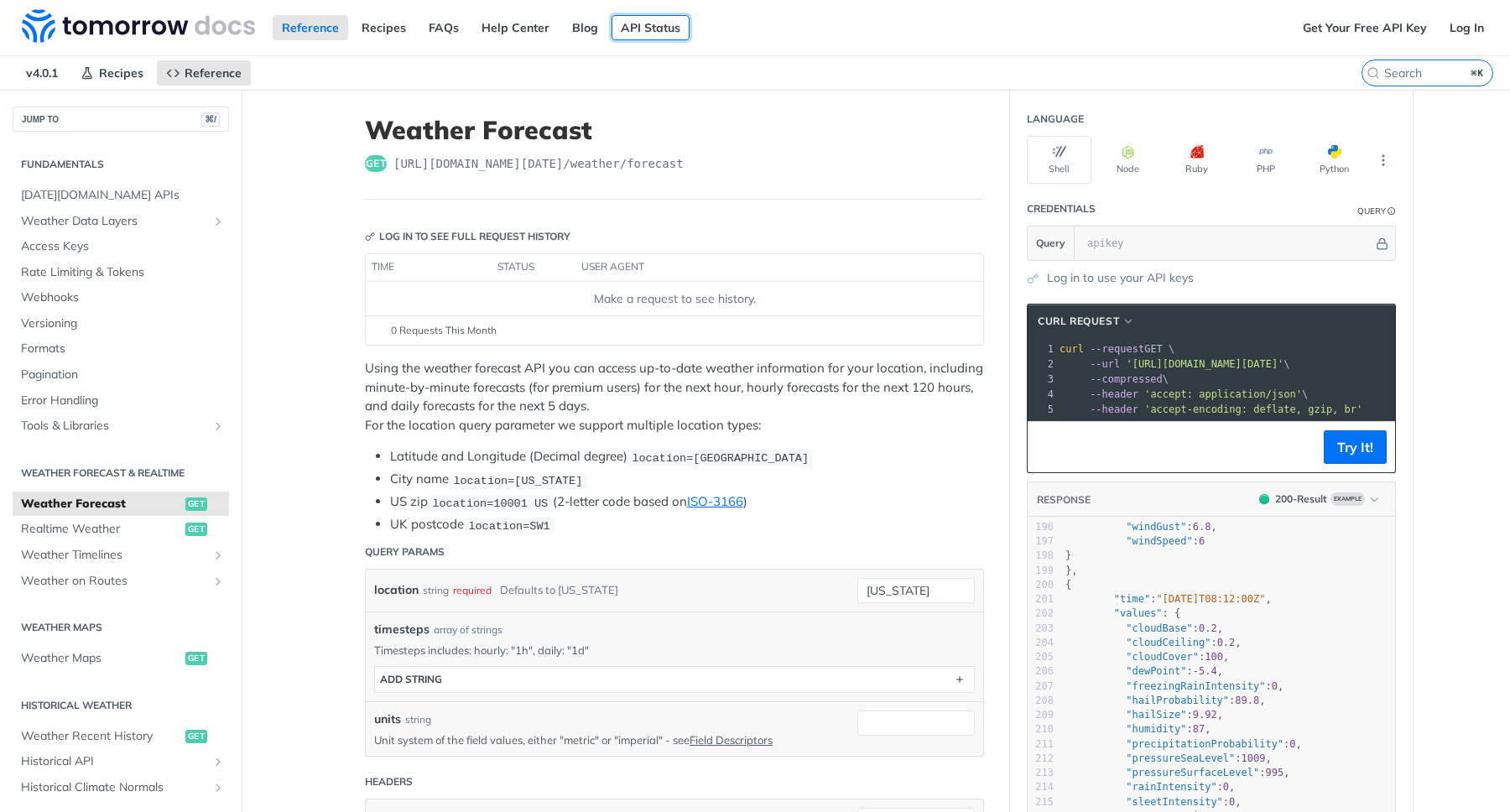
click at [616, 30] on link "API Status" at bounding box center [651, 28] width 78 height 25
drag, startPoint x: 699, startPoint y: 159, endPoint x: 386, endPoint y: 166, distance: 313.1
click at [386, 166] on div "get https://api.tomorrow.io/v4 /weather/forecast" at bounding box center [674, 163] width 619 height 17
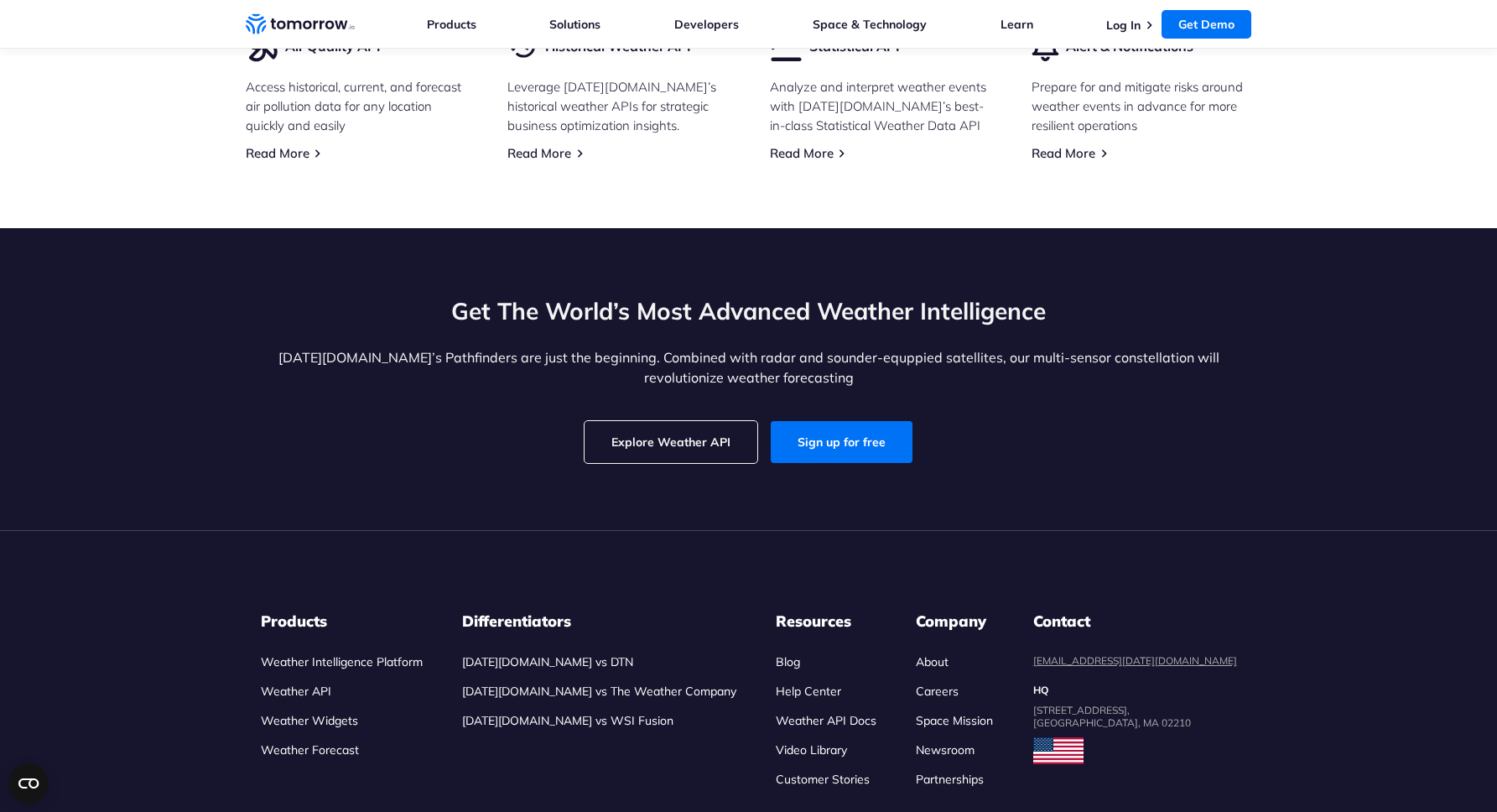
scroll to position [4837, 0]
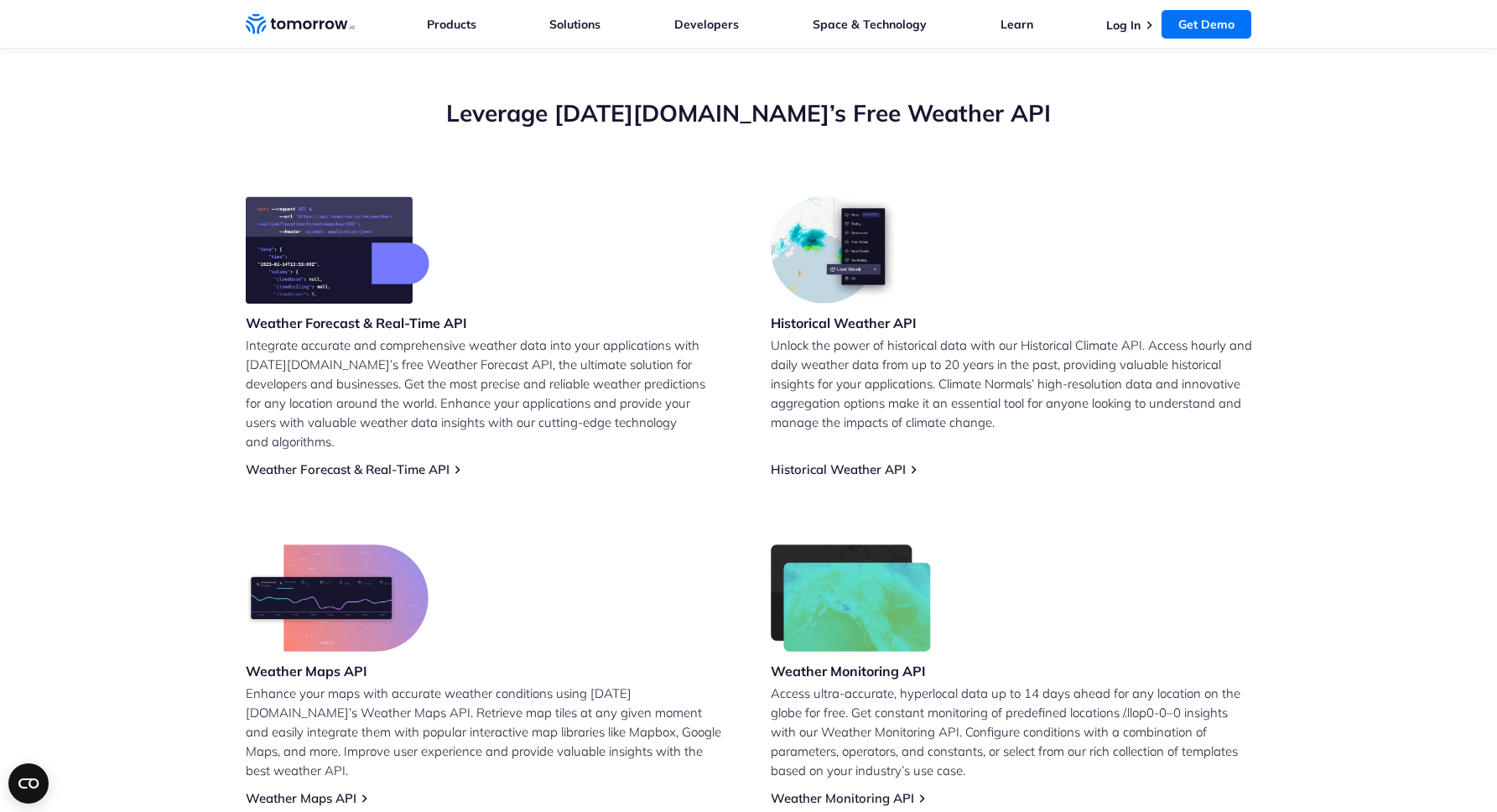
scroll to position [662, 0]
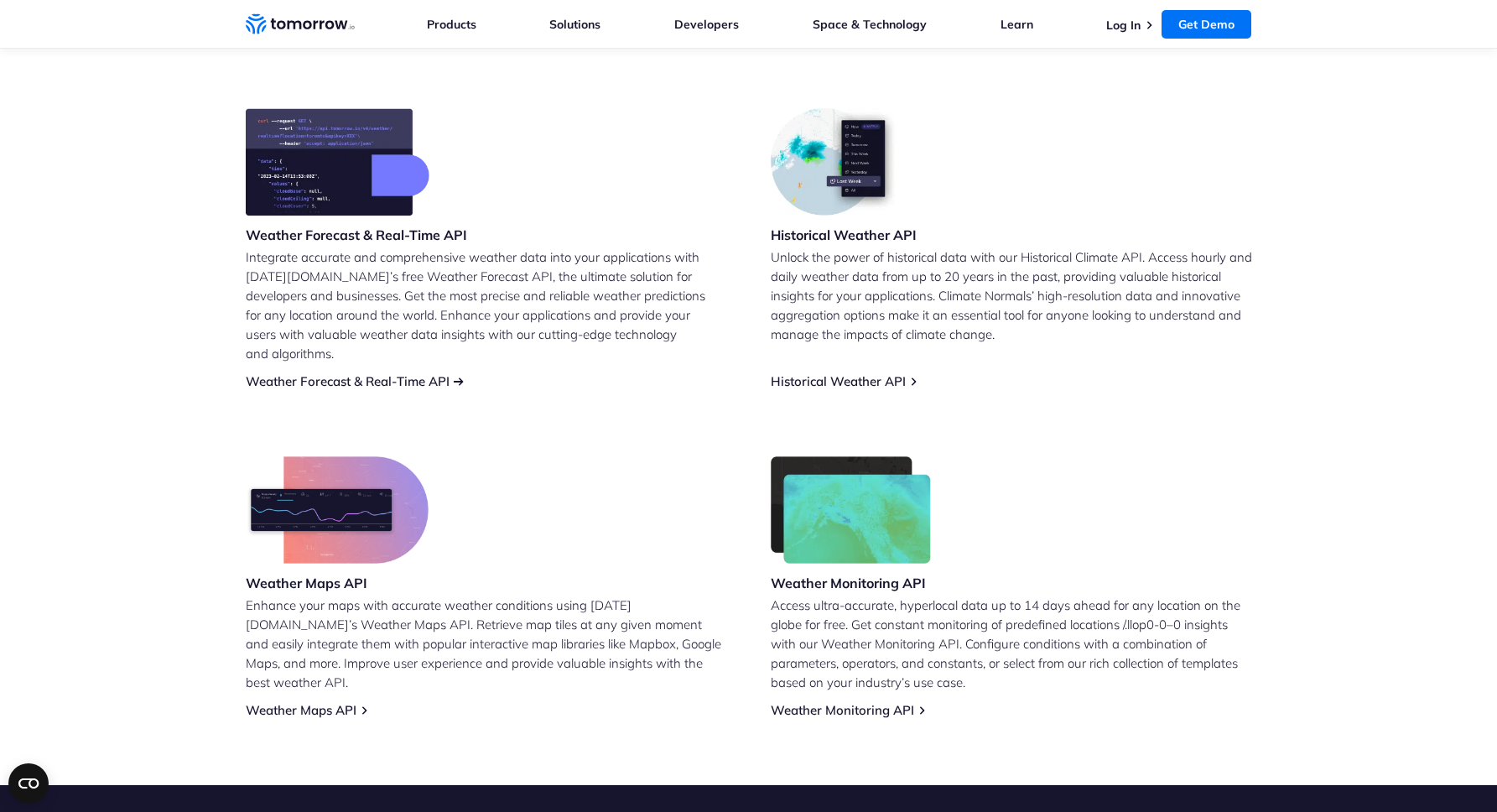
click at [301, 216] on div "Weather Forecast & Real-Time API" at bounding box center [356, 178] width 222 height 139
click at [269, 500] on img at bounding box center [337, 509] width 183 height 108
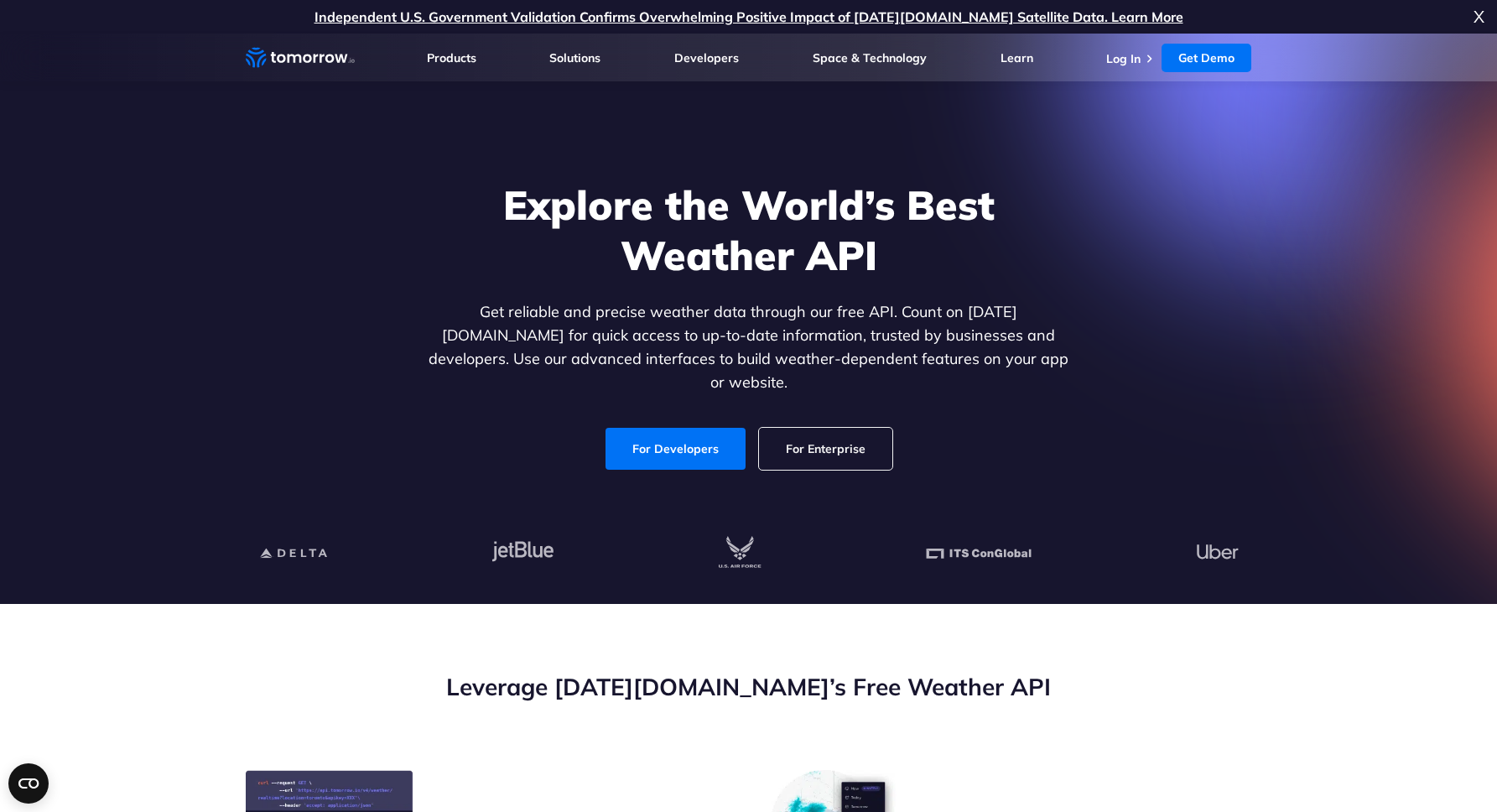
click at [716, 427] on link "For Developers" at bounding box center [675, 448] width 140 height 42
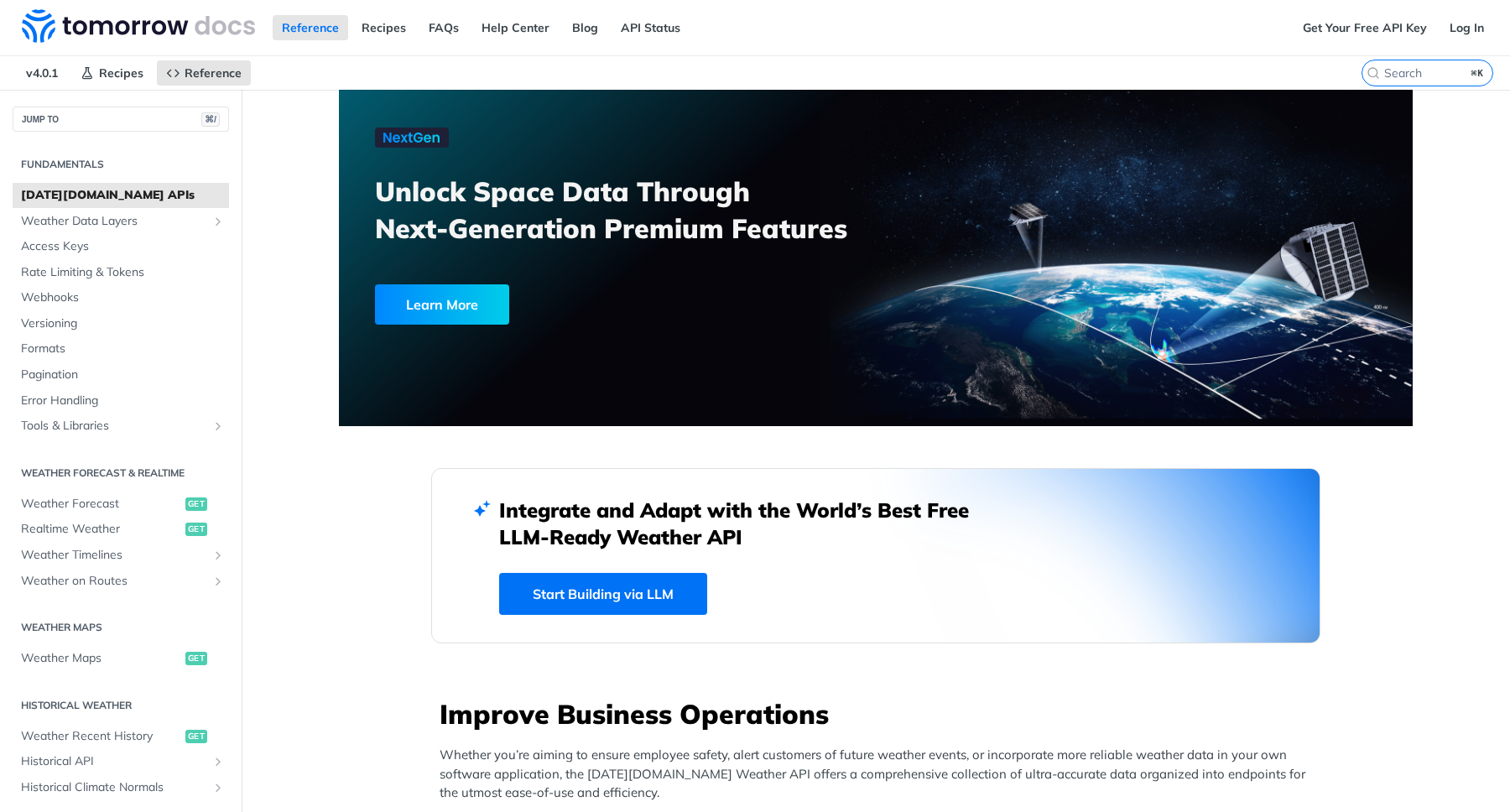
click at [571, 609] on link "Start Building via LLM" at bounding box center [603, 593] width 208 height 42
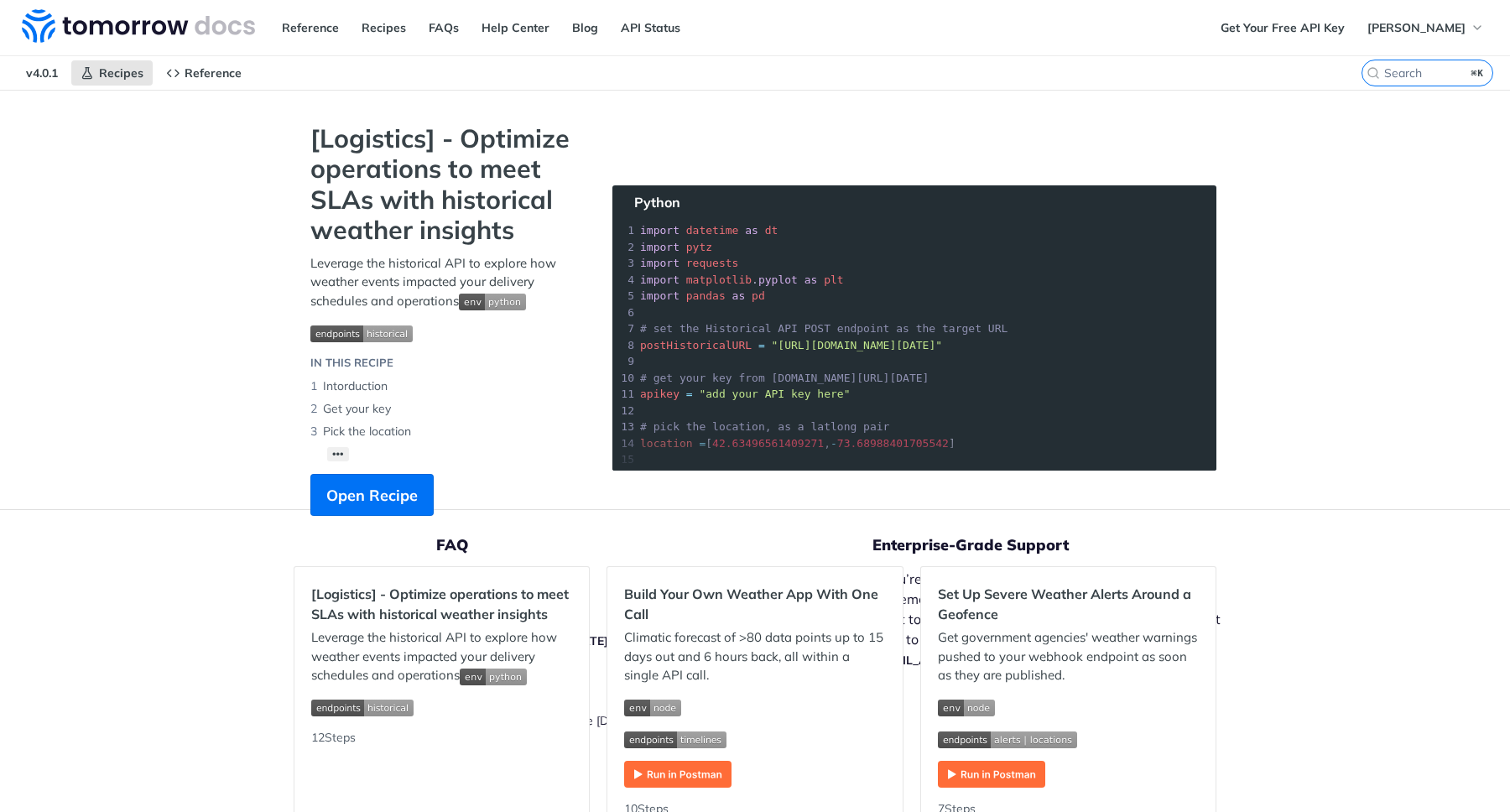
click at [1272, 142] on div "Jump to Content Reference Recipes FAQs Help Center Blog API Status Recipes Refe…" at bounding box center [755, 406] width 1510 height 812
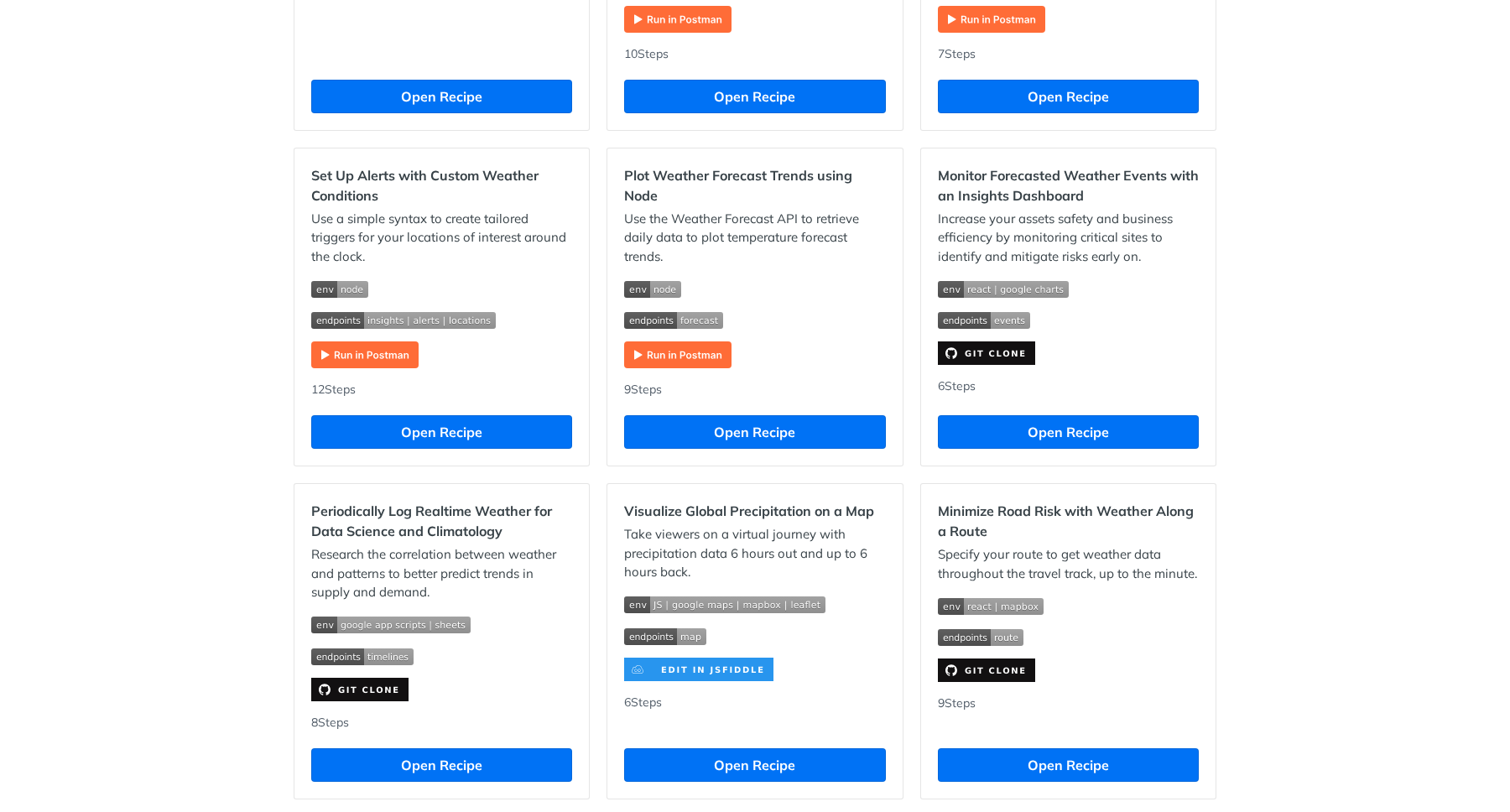
scroll to position [1010, 0]
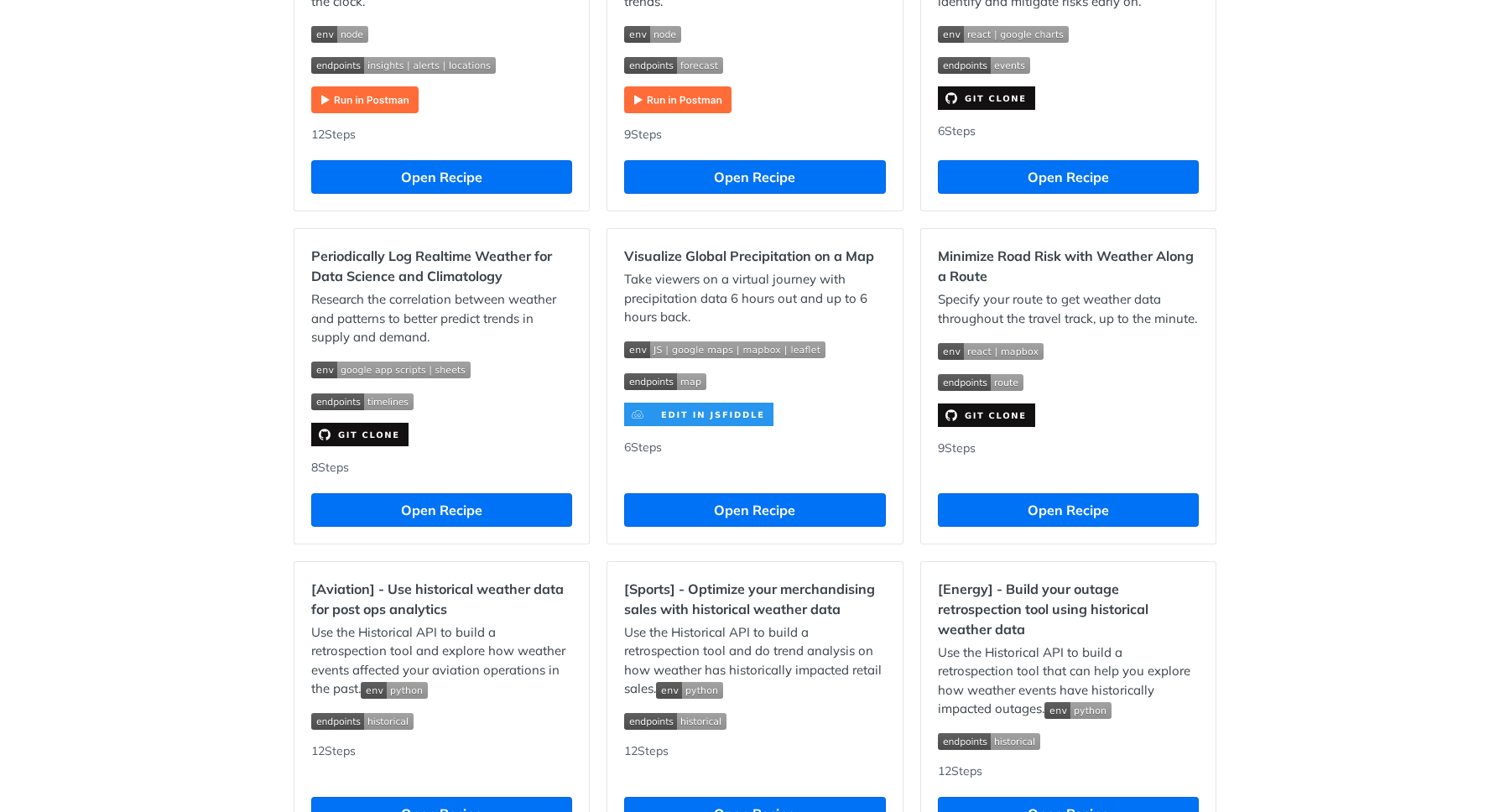
click at [365, 437] on img "Expand image" at bounding box center [359, 434] width 97 height 23
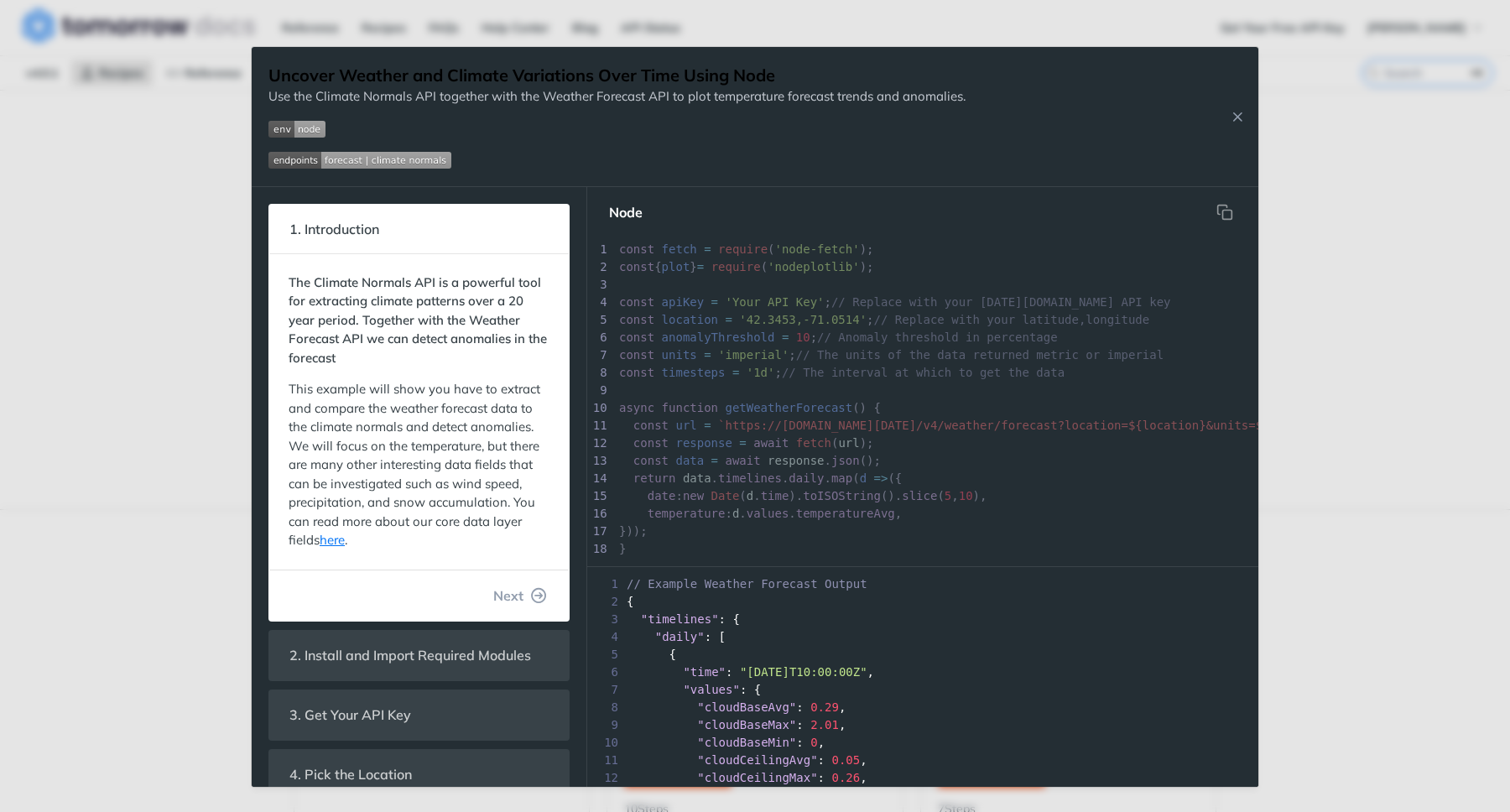
click at [1089, 396] on pre "​" at bounding box center [1068, 391] width 906 height 18
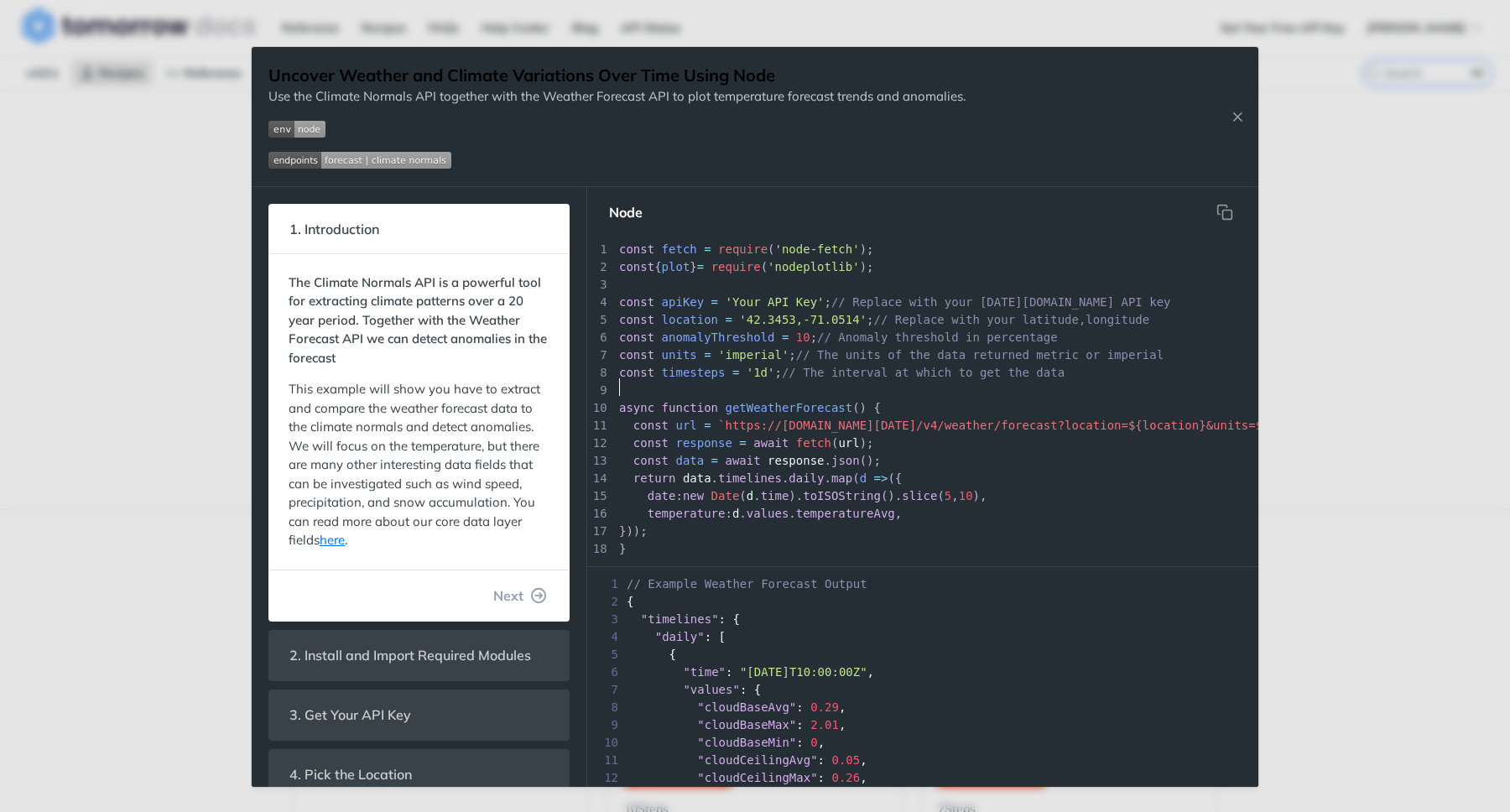
click at [841, 296] on span "// Replace with your Tomorrow.io API key" at bounding box center [1000, 302] width 339 height 13
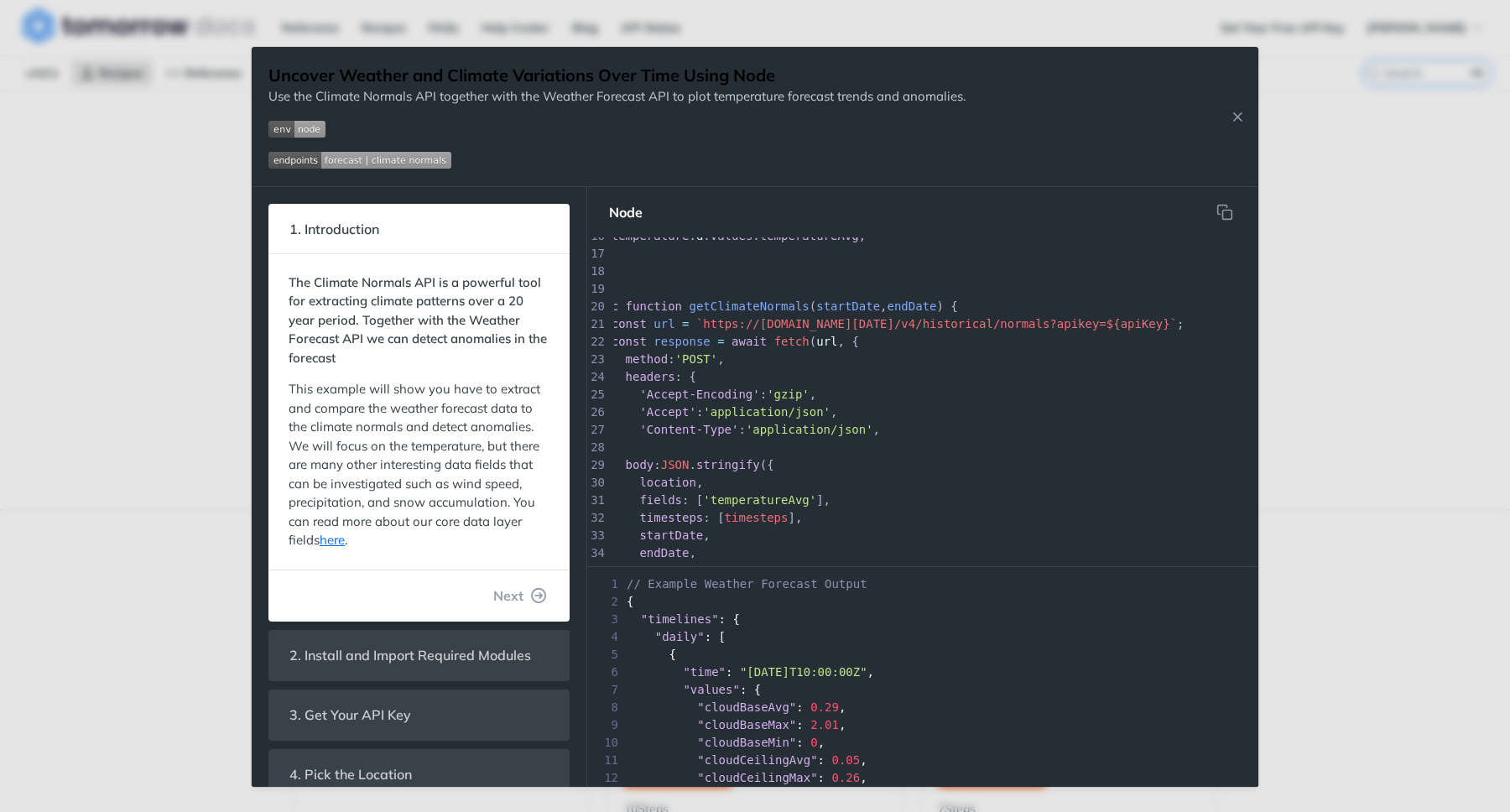
scroll to position [0, 0]
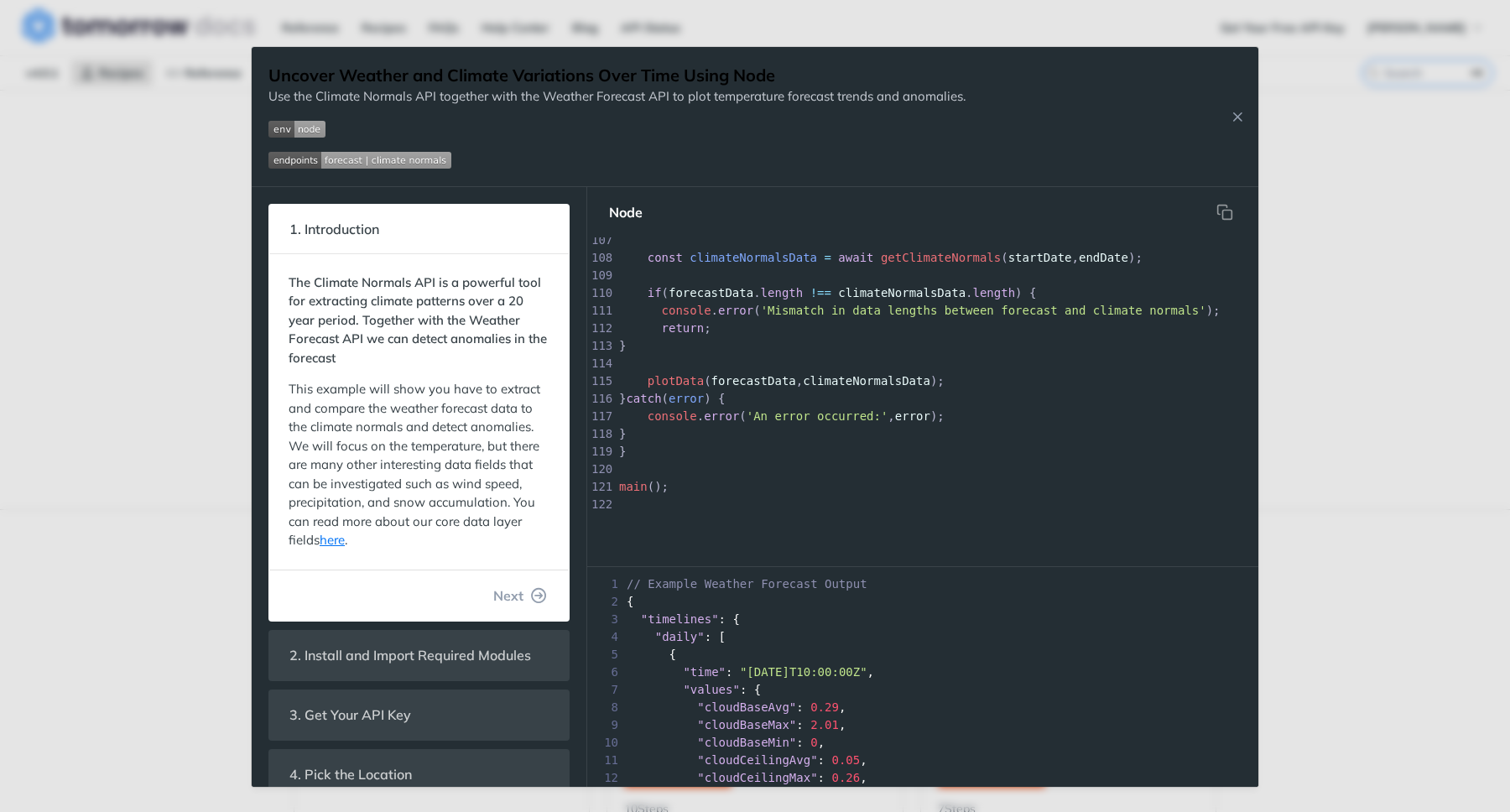
click at [841, 304] on span "'Mismatch in data lengths between forecast and climate normals'" at bounding box center [984, 310] width 445 height 13
type textarea "const fetch = require('node-fetch'); const { plot } = require('nodeplotlib'); c…"
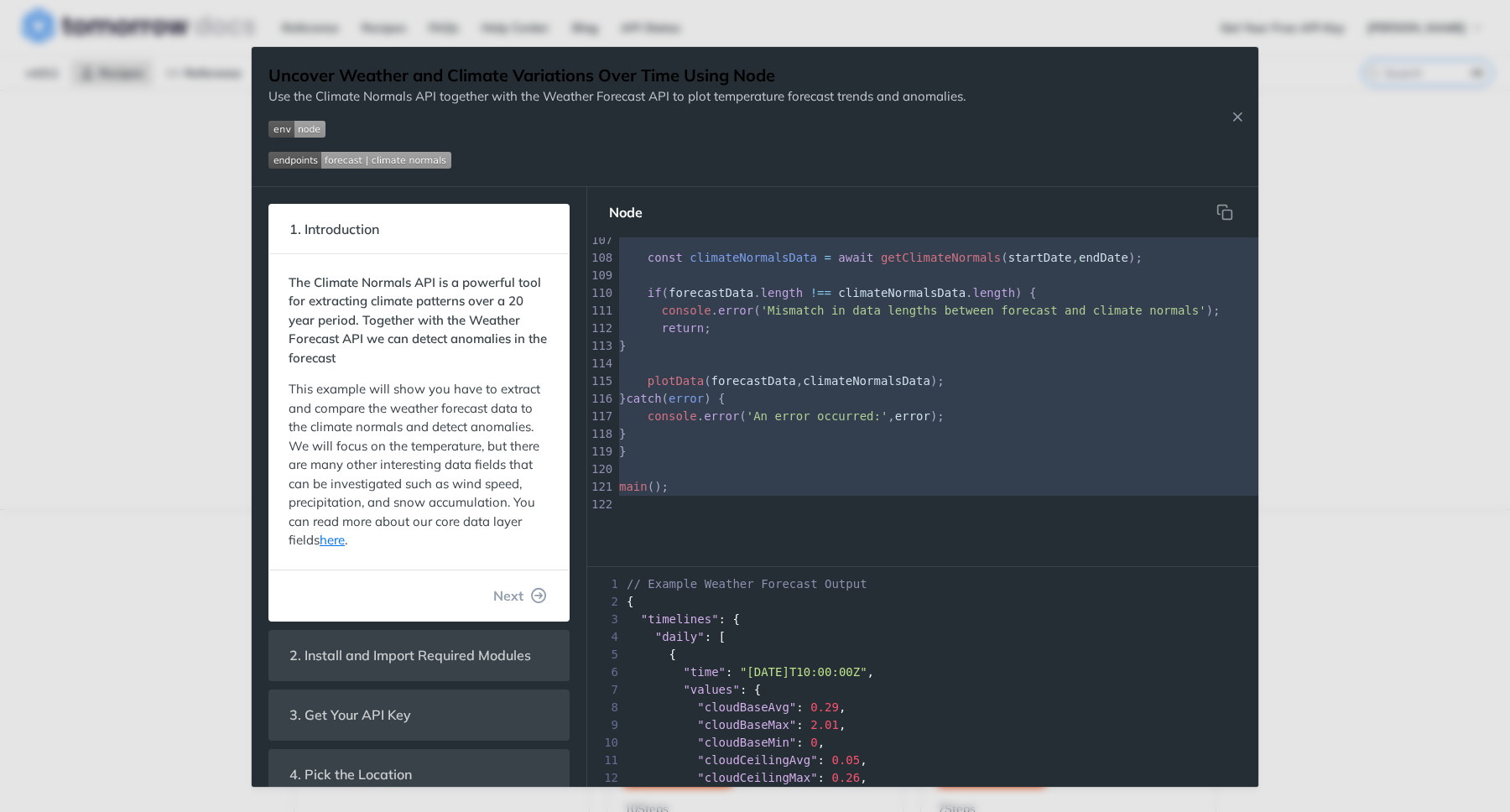
click at [303, 131] on img "Expand image" at bounding box center [297, 129] width 57 height 17
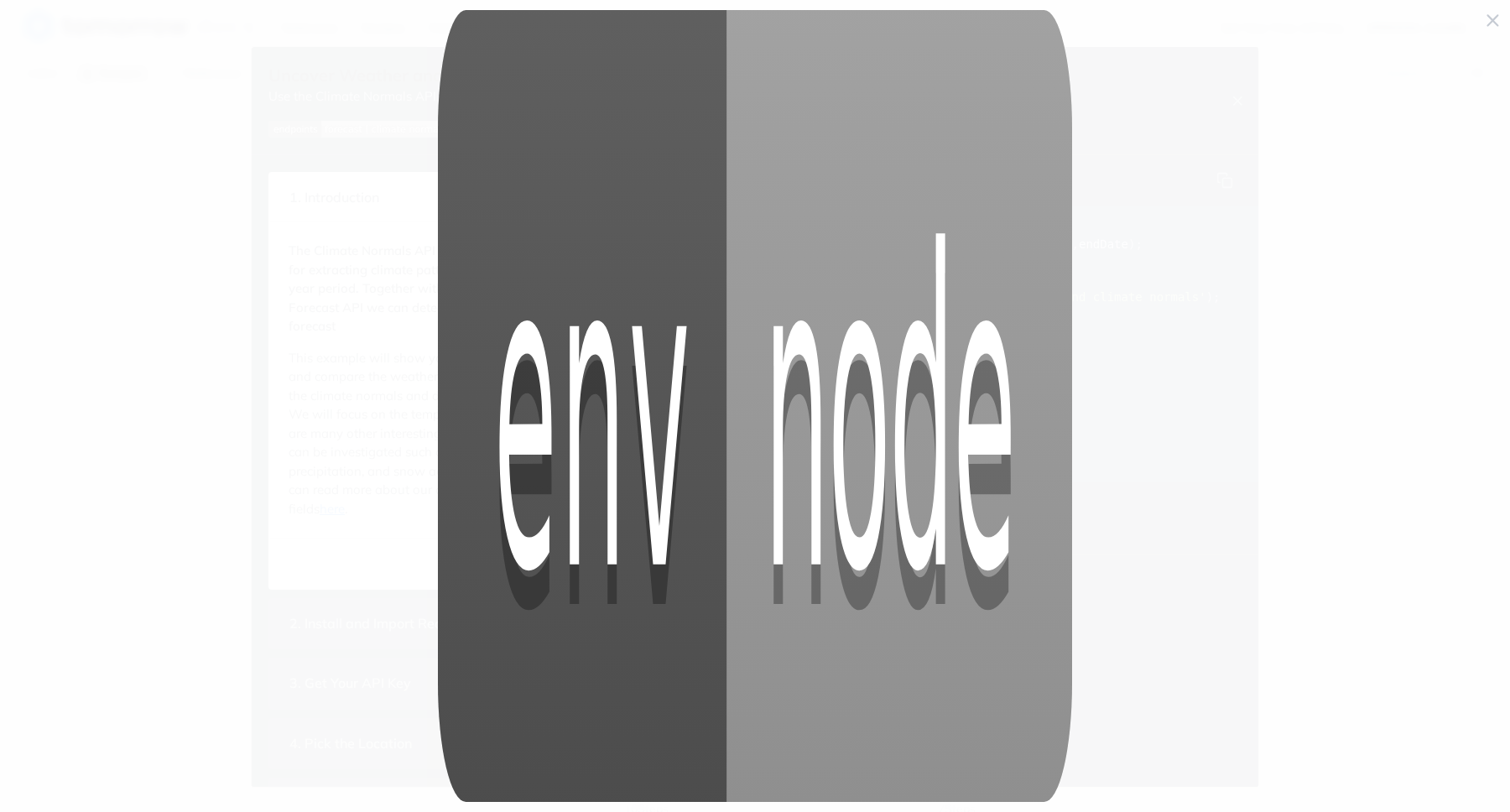
scroll to position [1870, 0]
click at [466, 174] on img "Collapse image" at bounding box center [755, 405] width 634 height 792
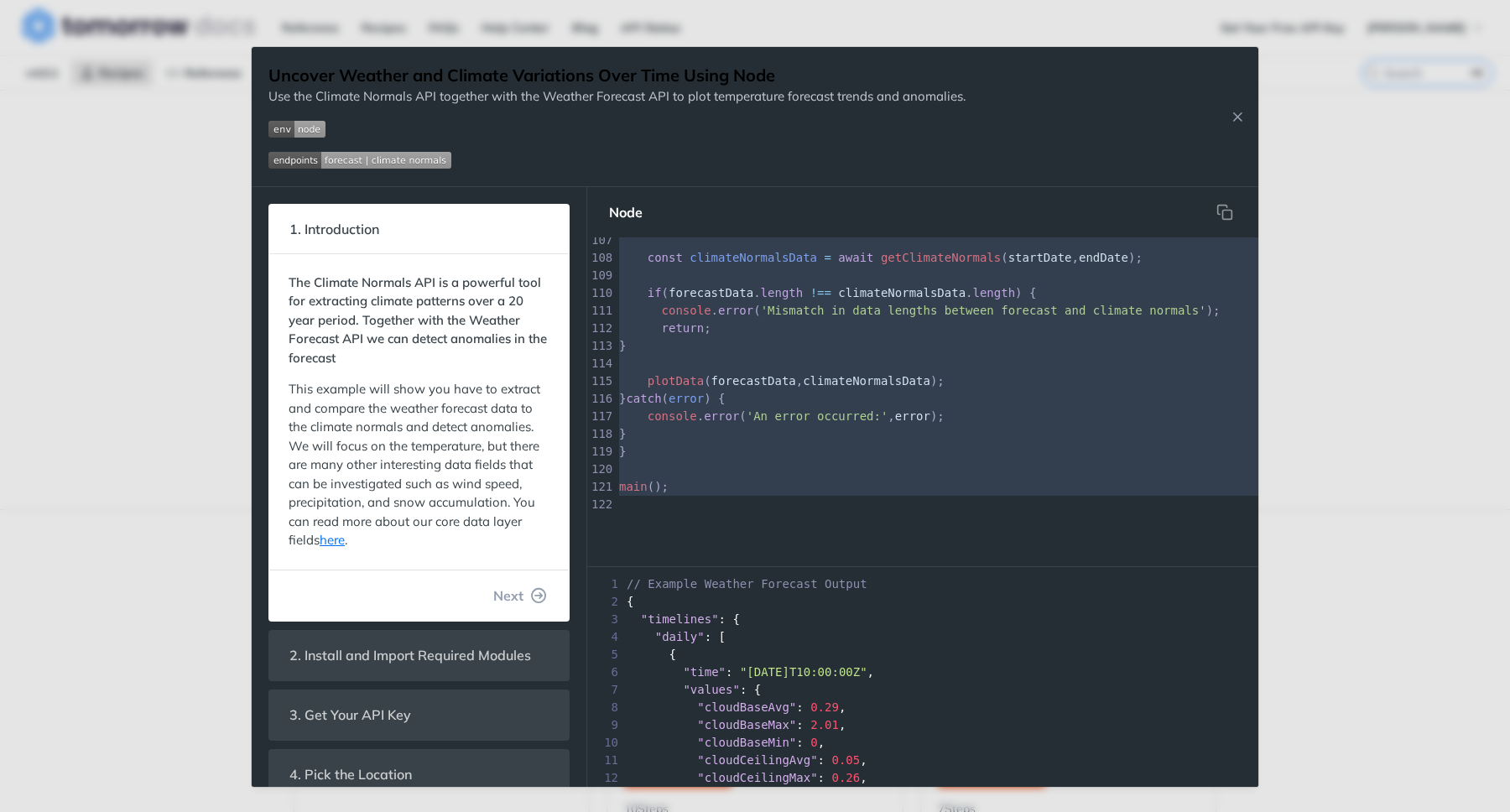
scroll to position [1888, 0]
click at [281, 130] on img "Expand image" at bounding box center [297, 129] width 57 height 17
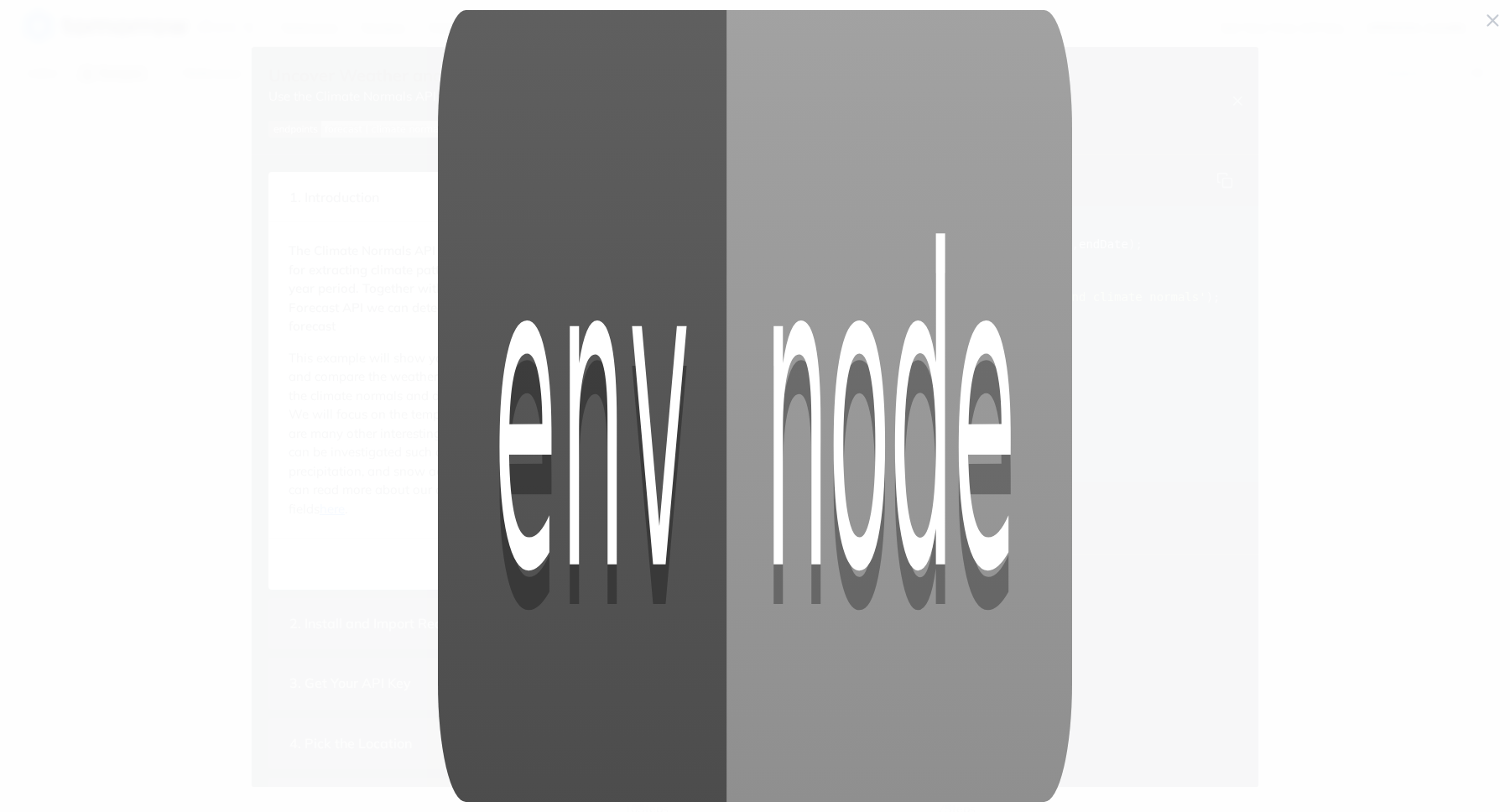
click at [281, 130] on span "Collapse image" at bounding box center [755, 406] width 1510 height 812
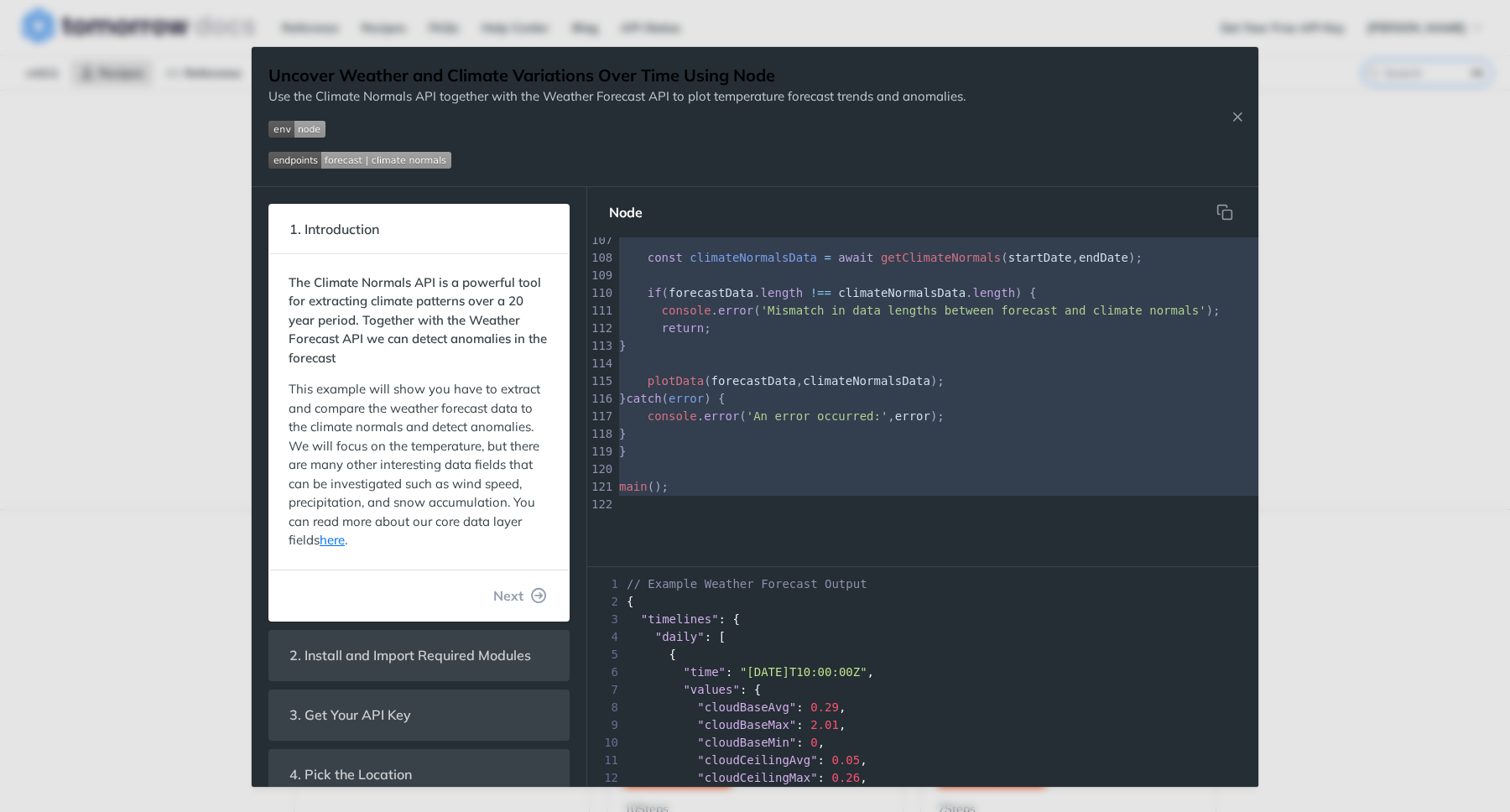
click at [366, 166] on img "Expand image" at bounding box center [359, 159] width 183 height 17
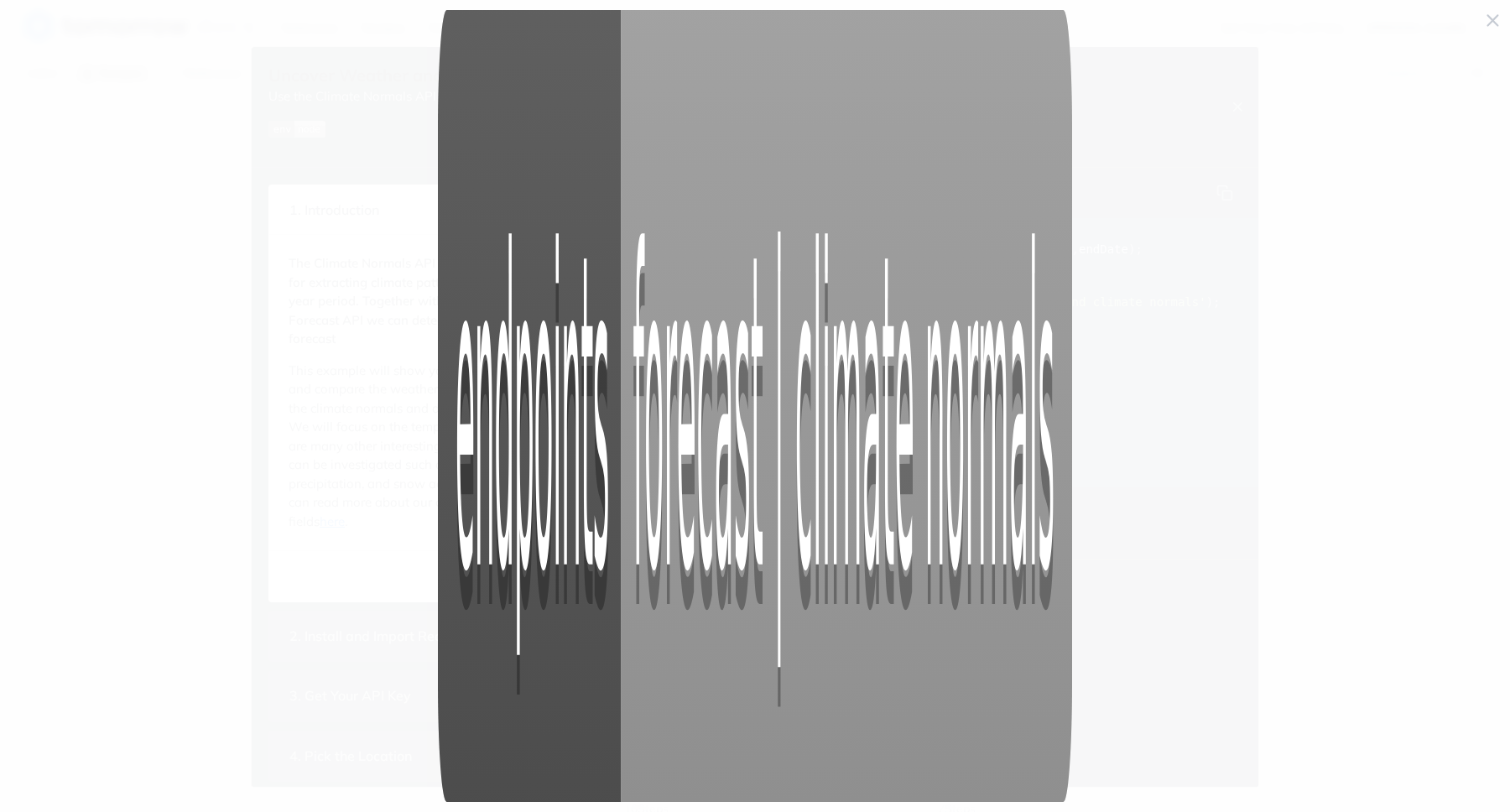
click at [352, 166] on span "Collapse image" at bounding box center [755, 406] width 1510 height 812
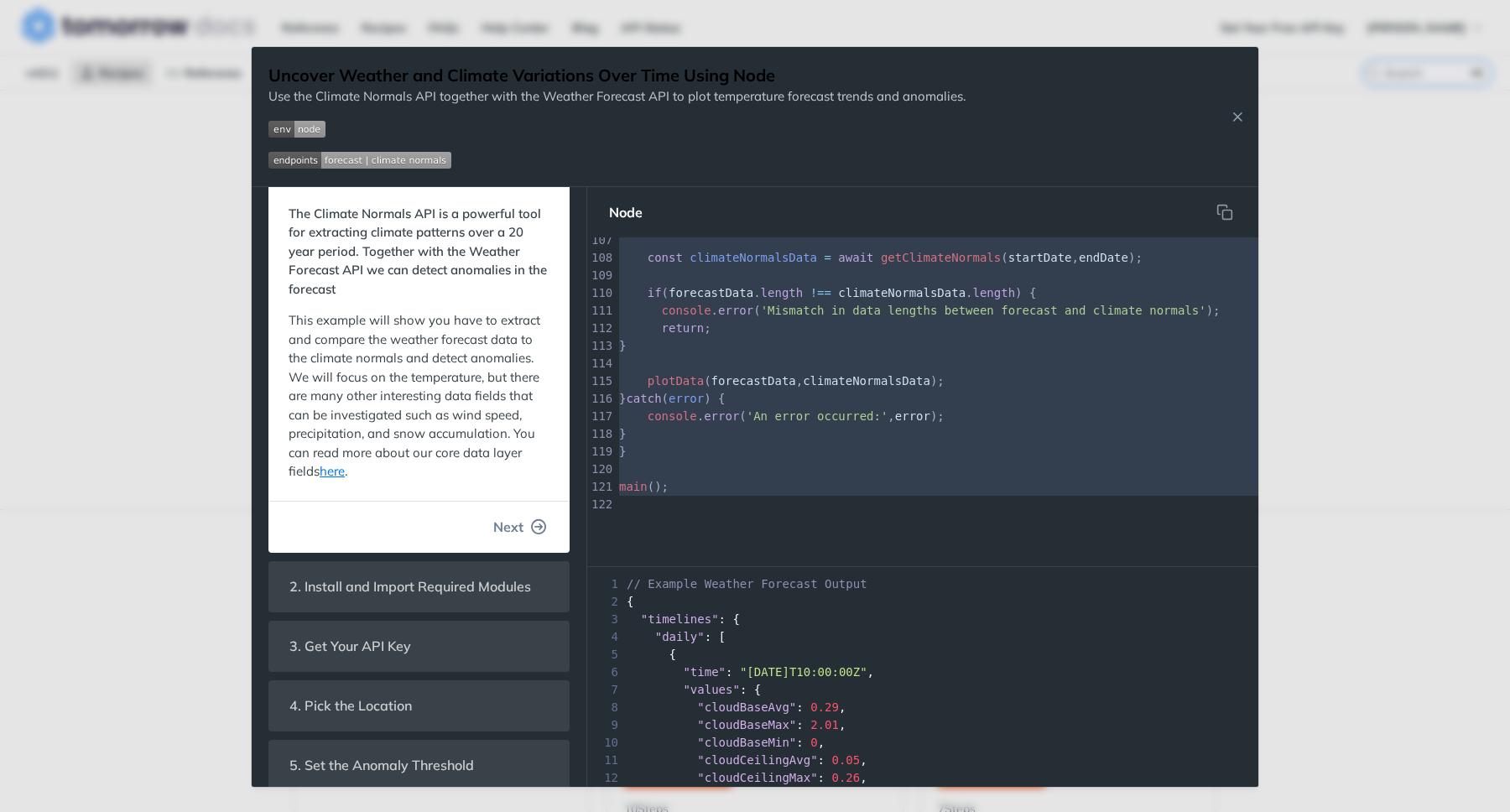
scroll to position [72, 0]
click at [513, 538] on button "Next" at bounding box center [520, 524] width 80 height 34
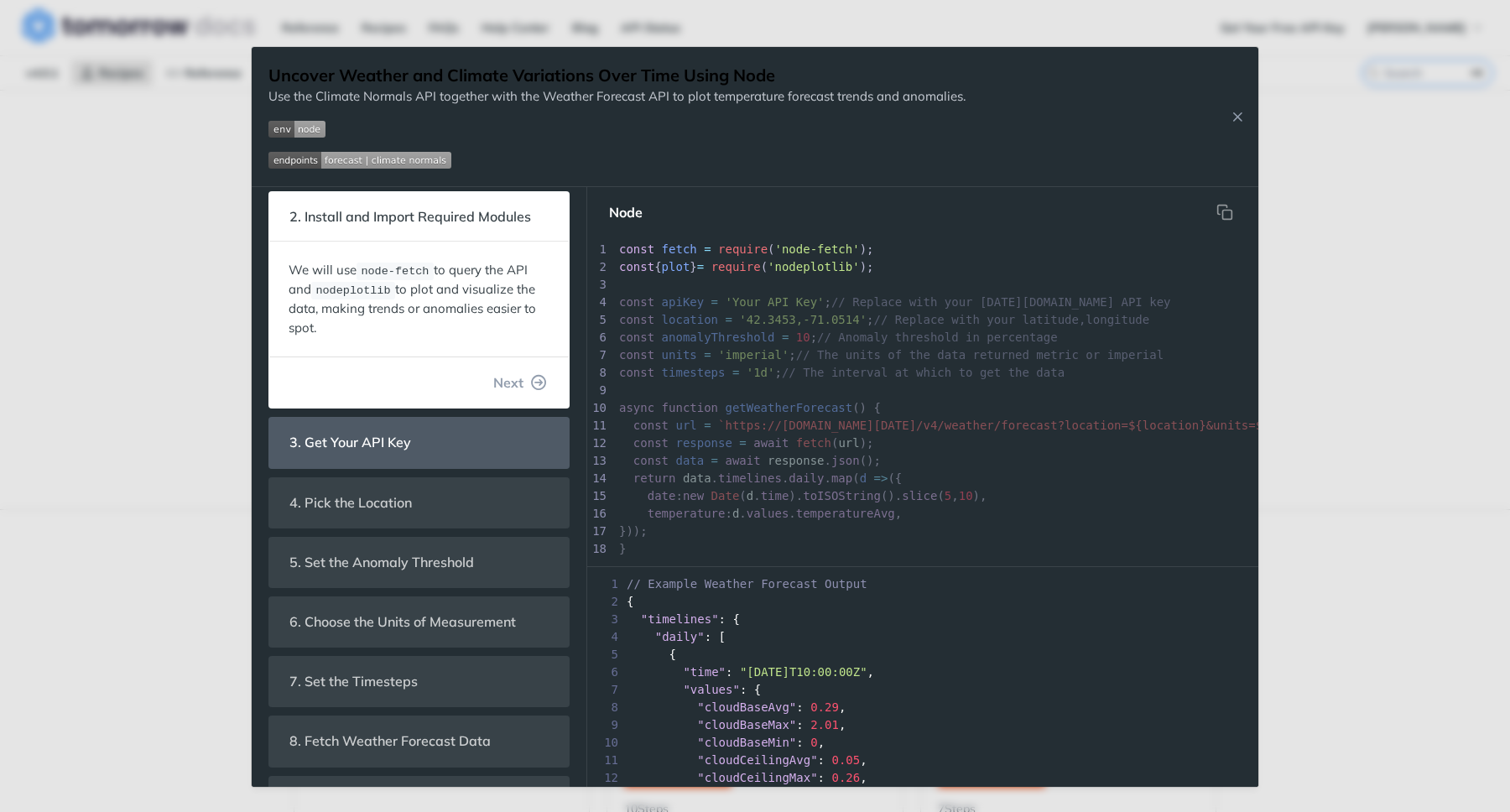
scroll to position [0, 0]
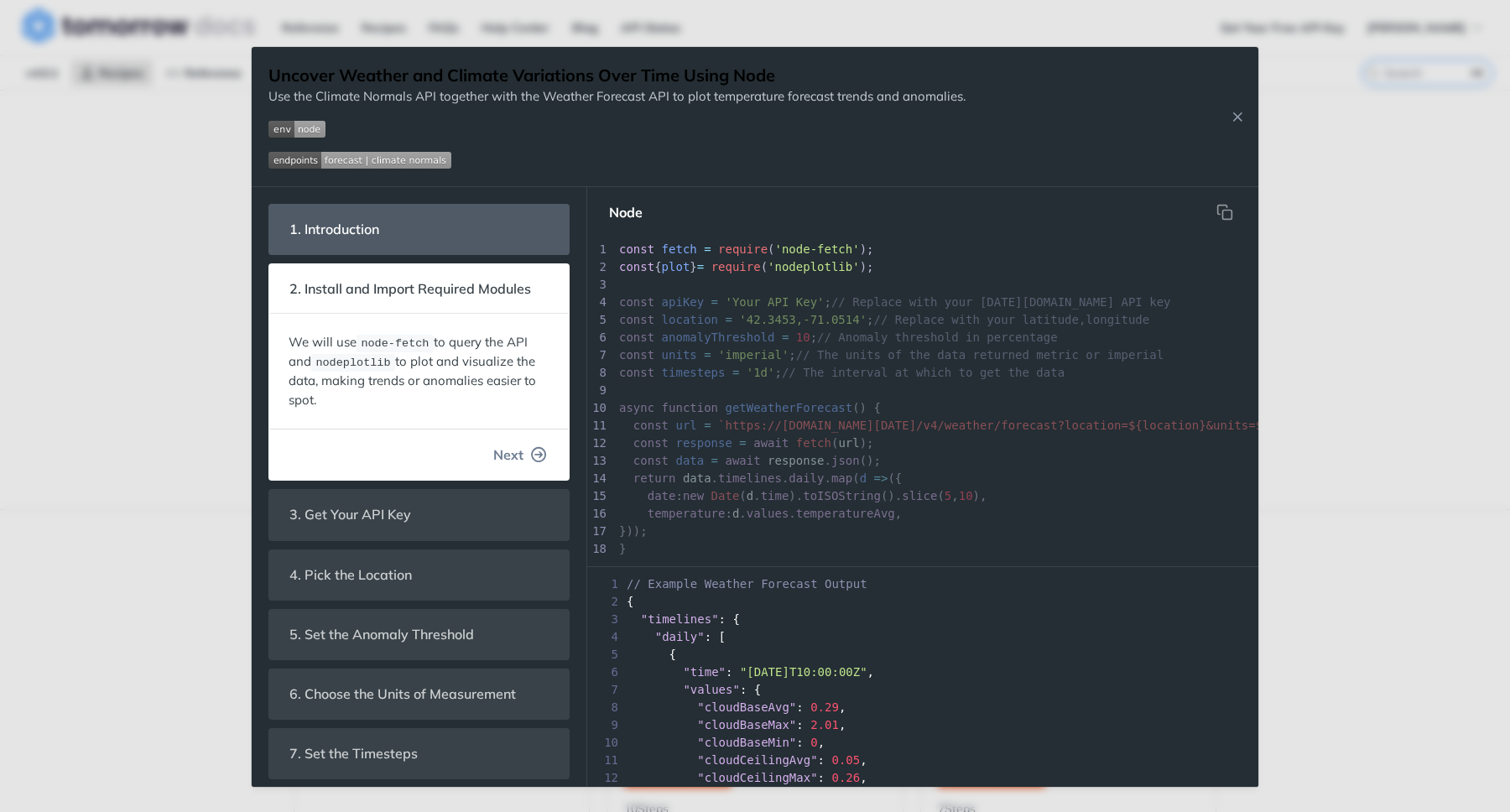
click at [513, 451] on button "Next" at bounding box center [520, 455] width 80 height 34
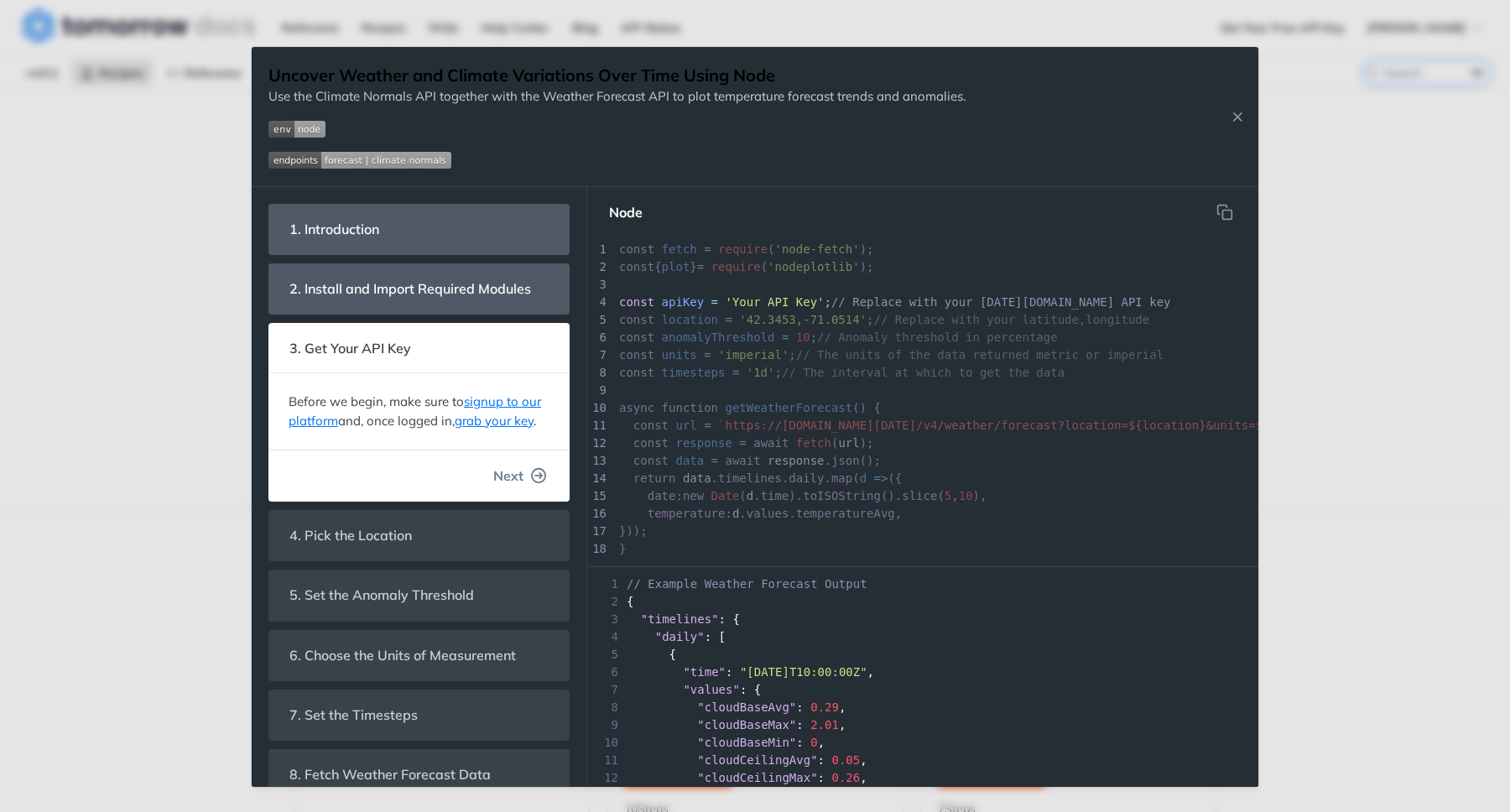
click at [510, 485] on span "Next" at bounding box center [509, 475] width 30 height 20
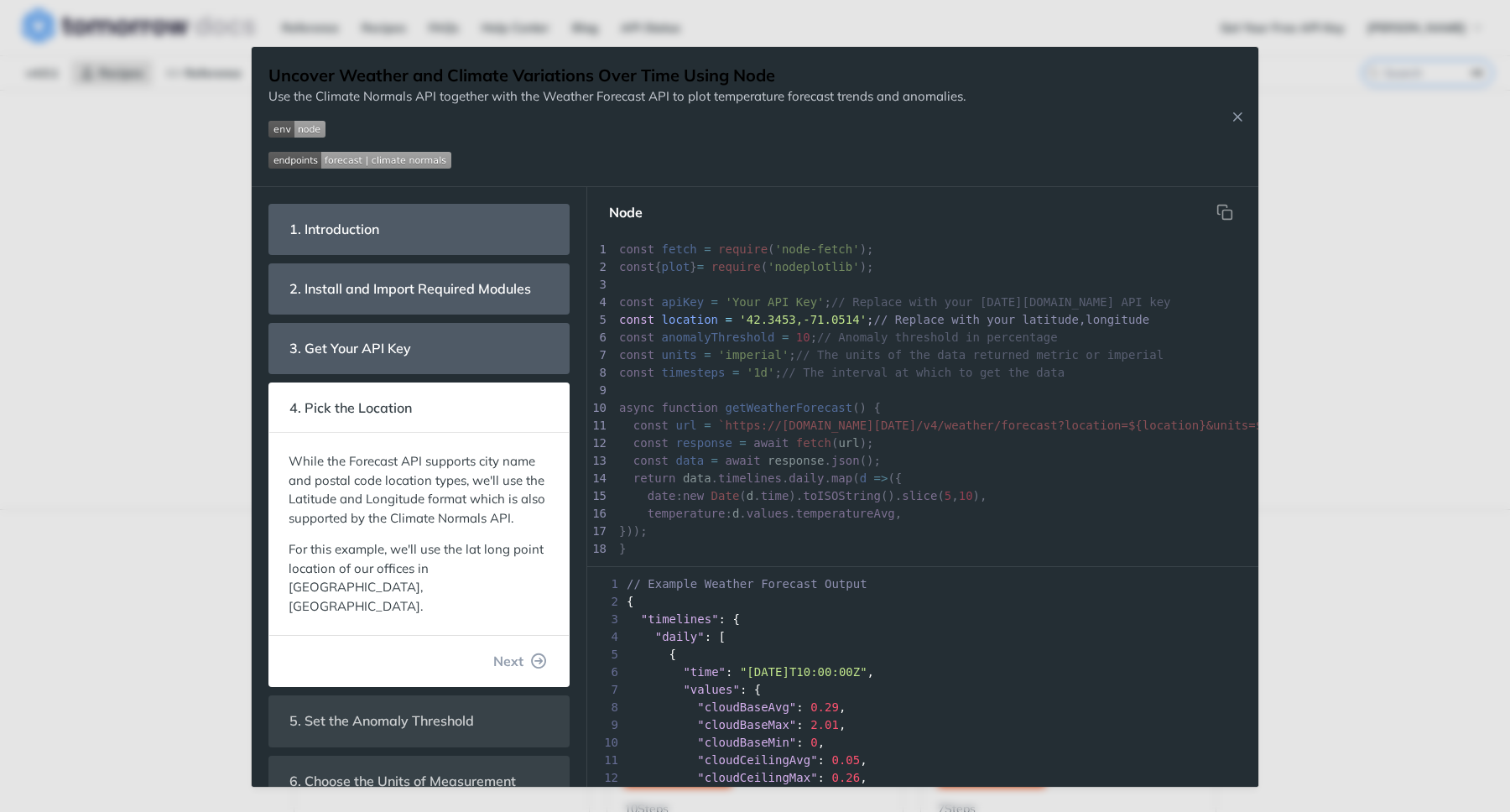
scroll to position [29, 0]
click at [502, 651] on span "Next" at bounding box center [509, 661] width 30 height 20
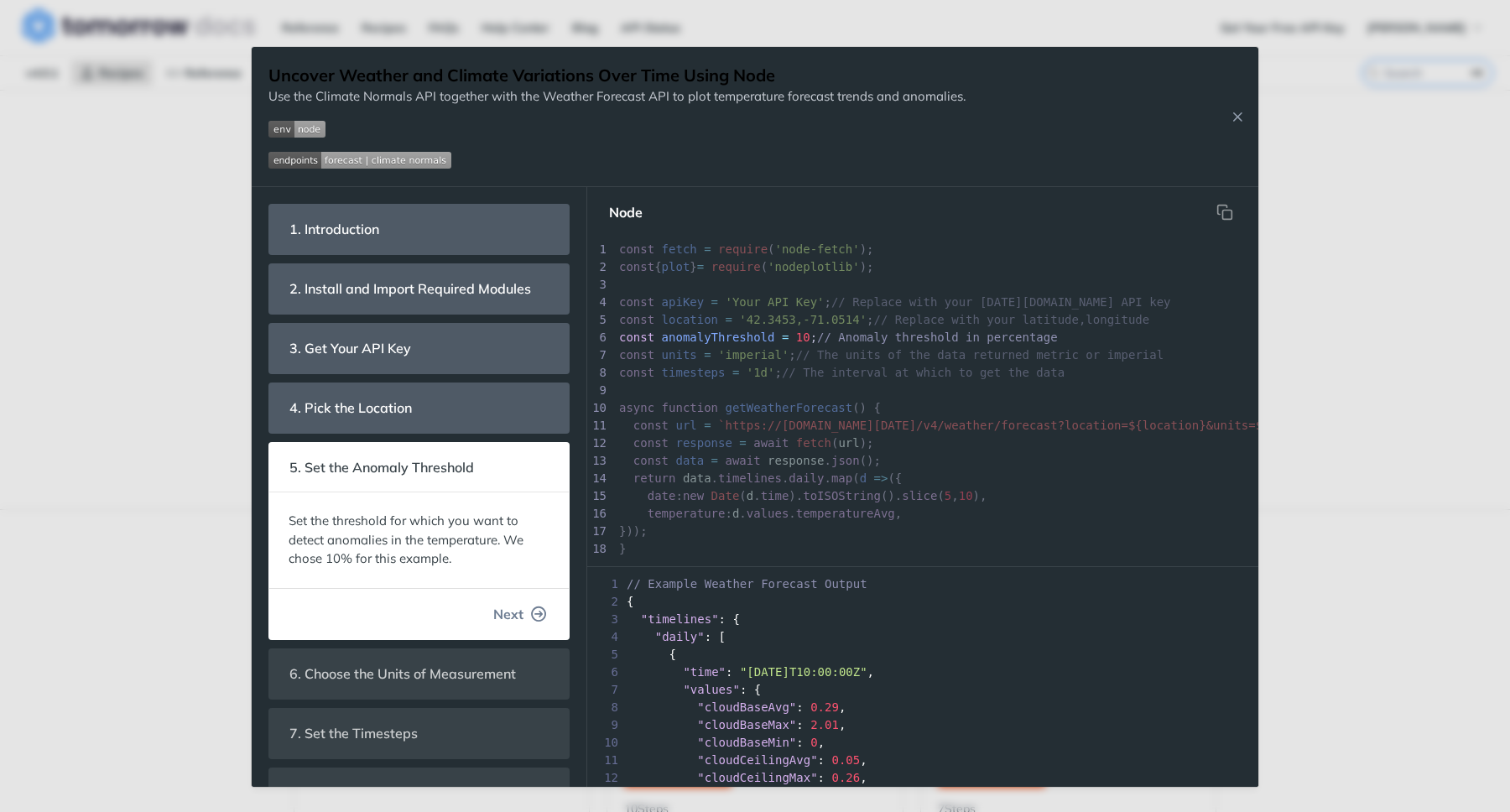
click at [504, 613] on span "Next" at bounding box center [509, 613] width 30 height 20
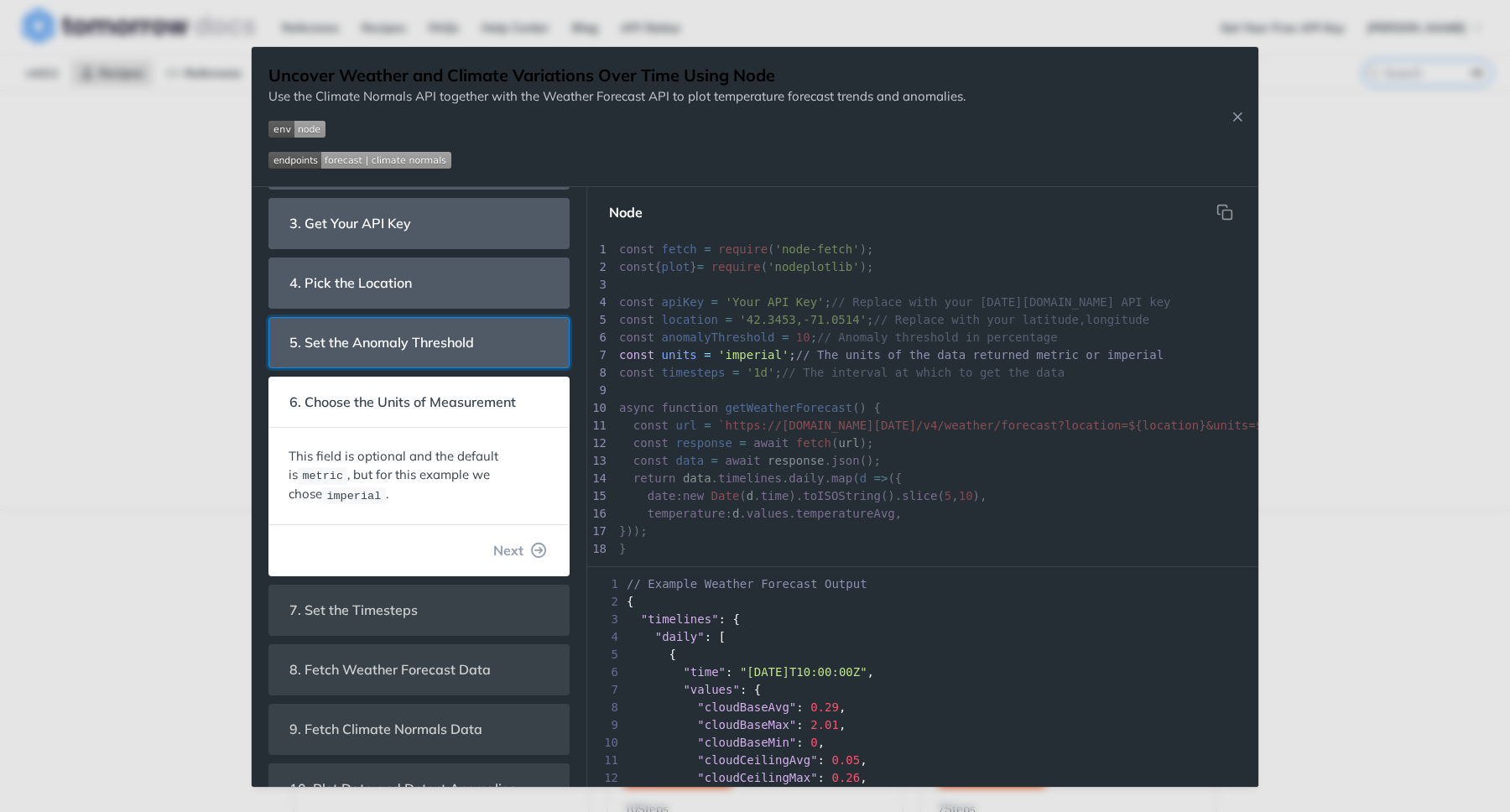
scroll to position [129, 0]
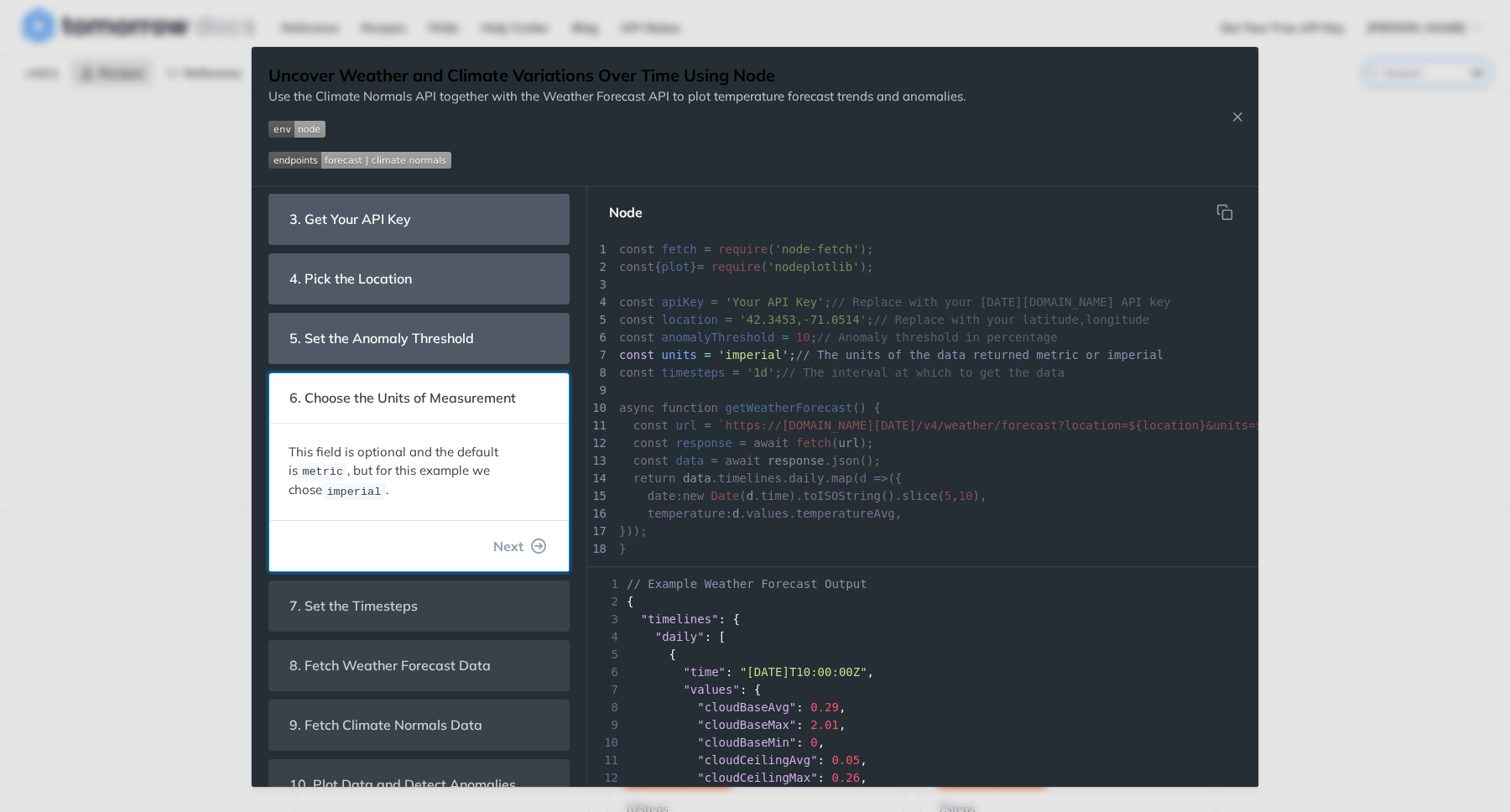
click at [505, 514] on div "This field is optional and the default is metric , but for this example we chos…" at bounding box center [419, 472] width 299 height 96
click at [505, 543] on span "Next" at bounding box center [509, 546] width 30 height 20
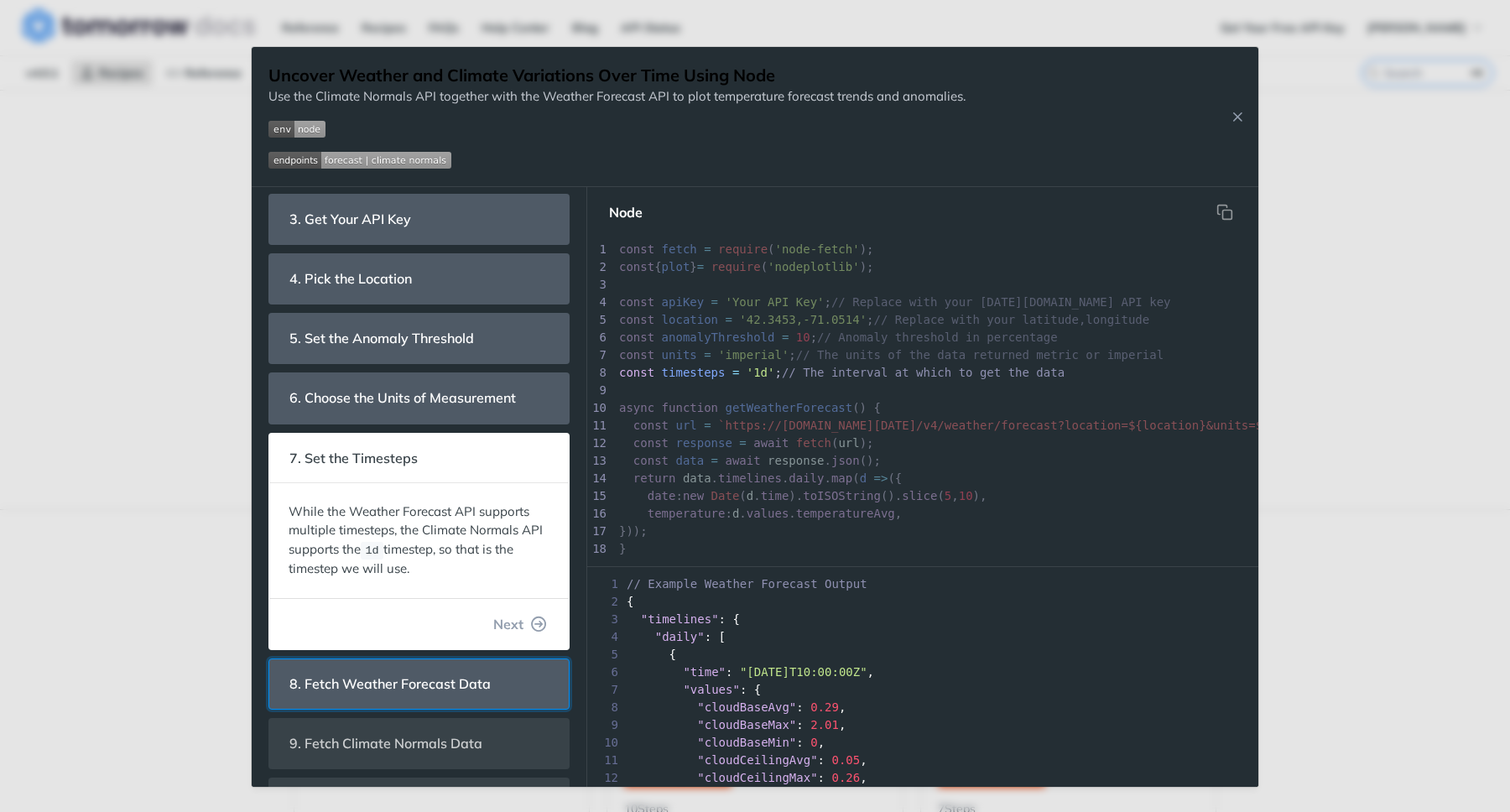
click at [469, 676] on span "8. Fetch Weather Forecast Data" at bounding box center [390, 684] width 224 height 33
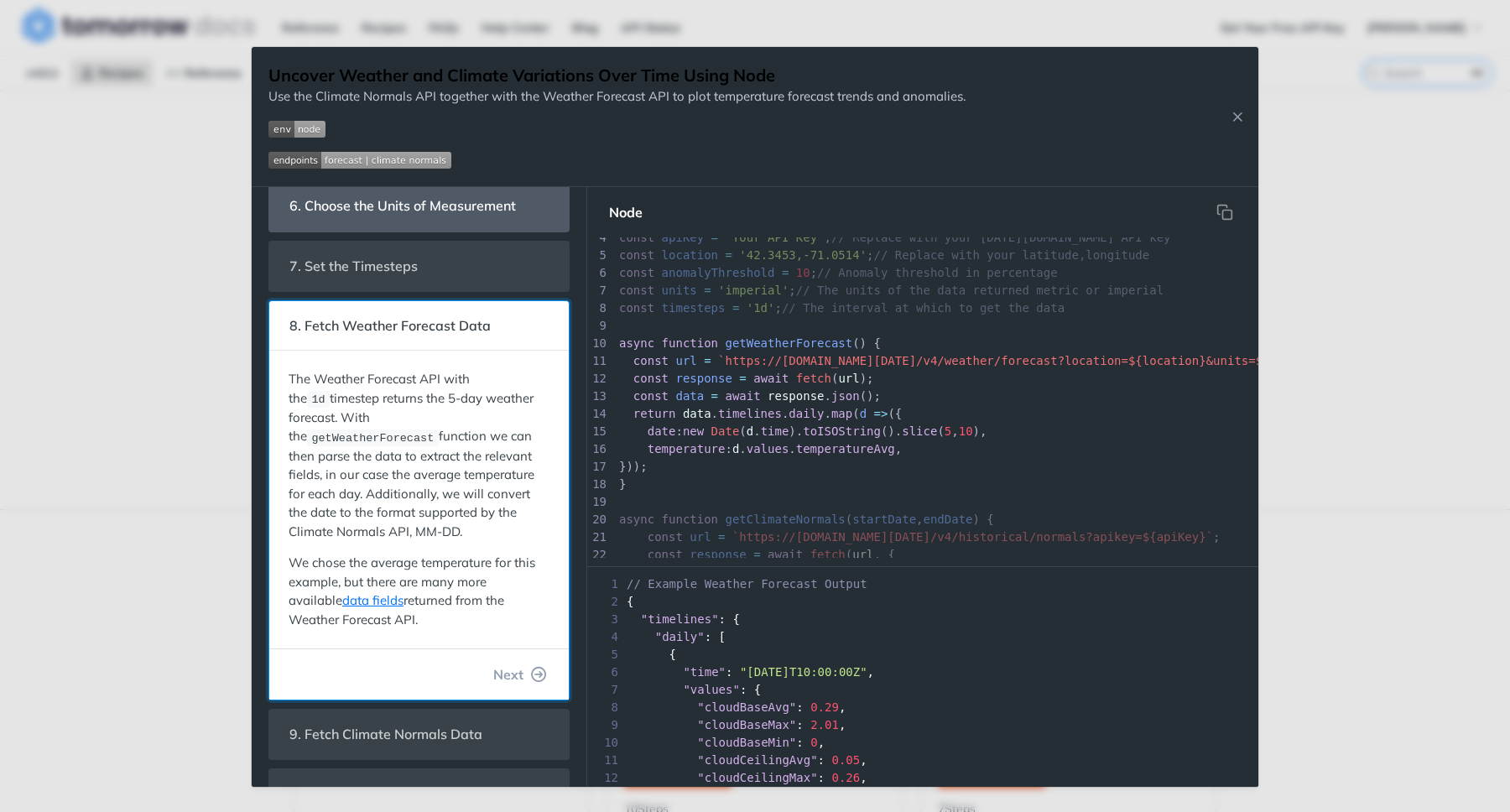
scroll to position [369, 0]
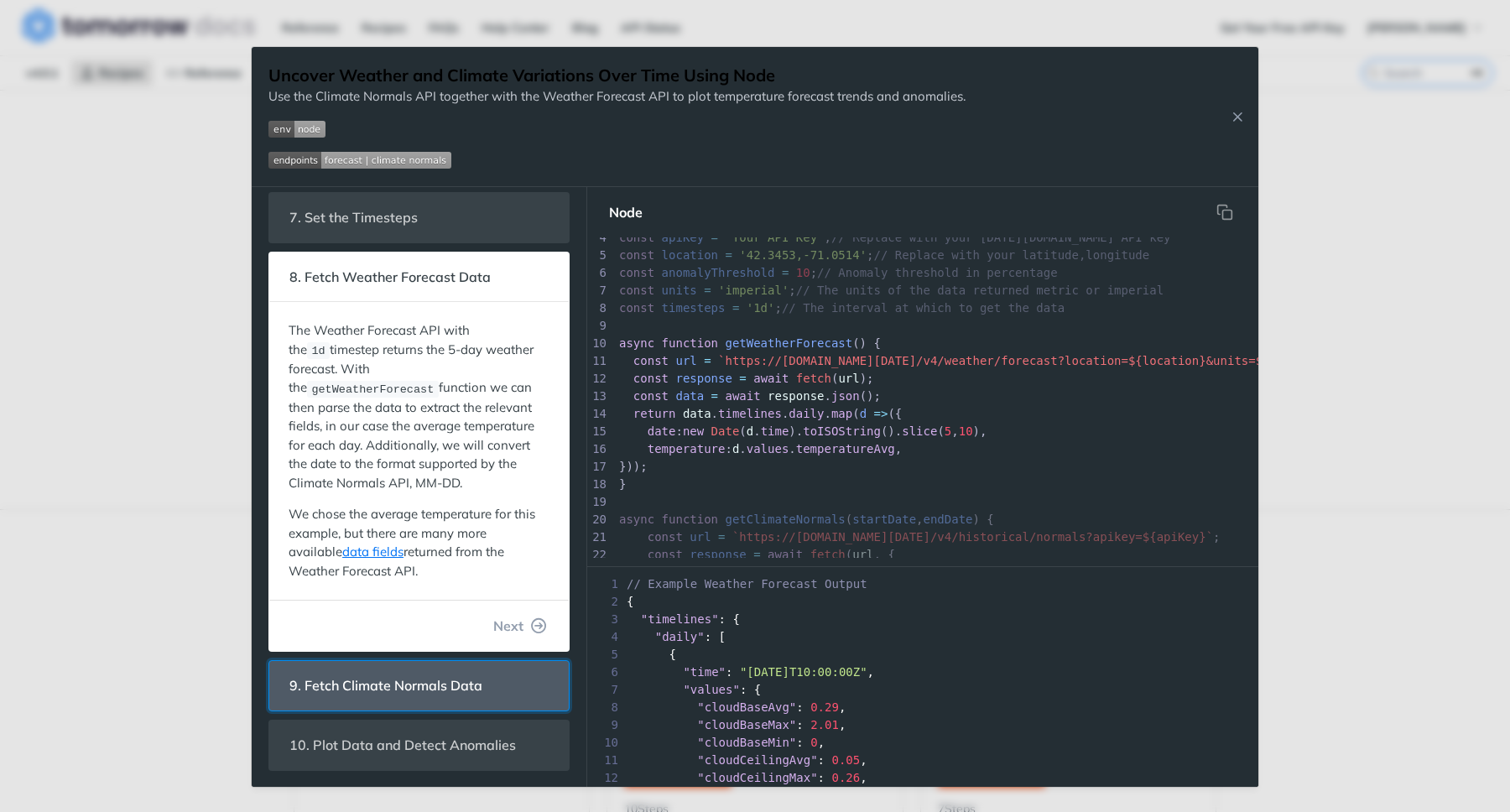
click at [461, 686] on span "9. Fetch Climate Normals Data" at bounding box center [386, 686] width 216 height 33
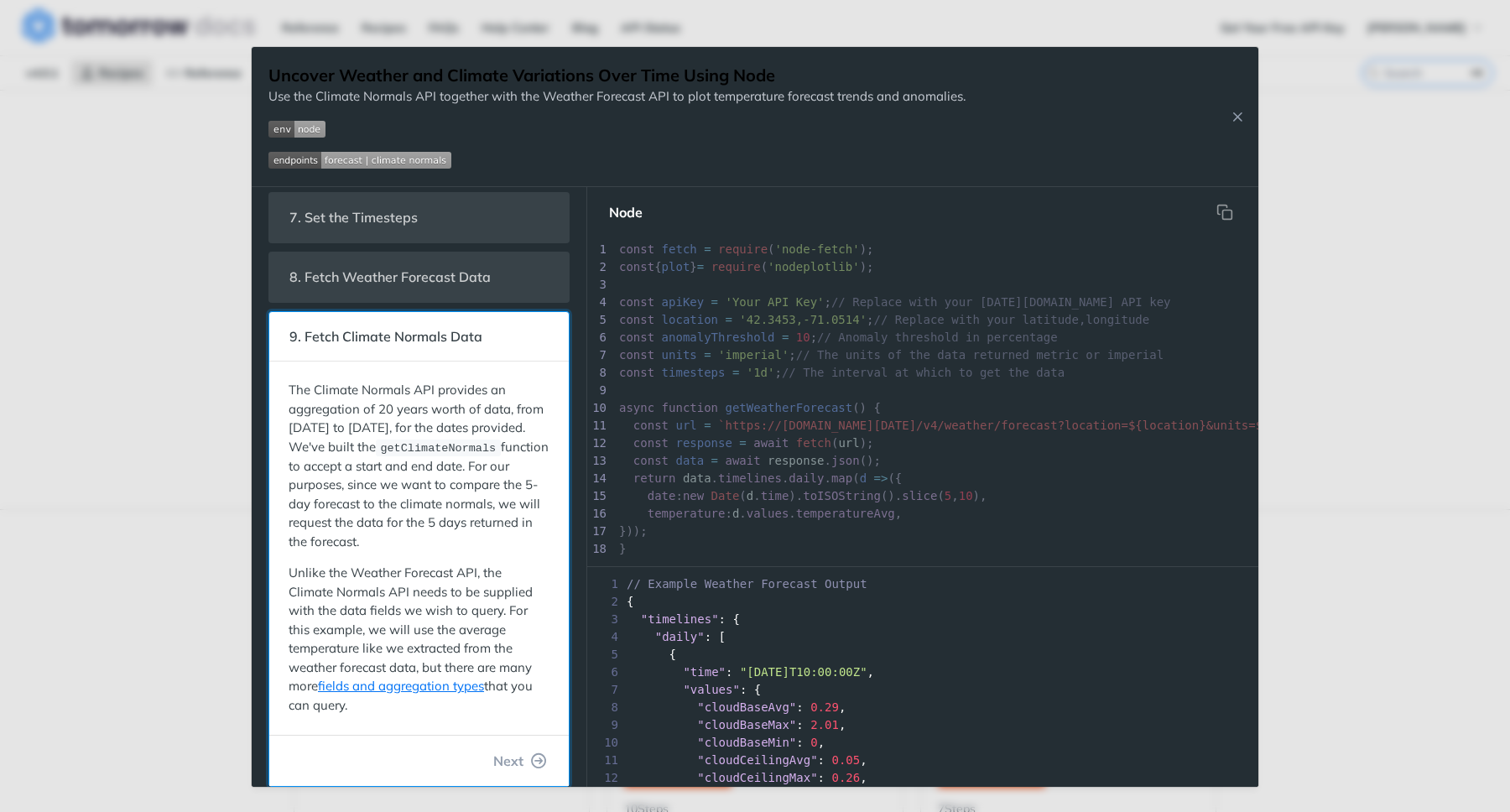
scroll to position [317, 0]
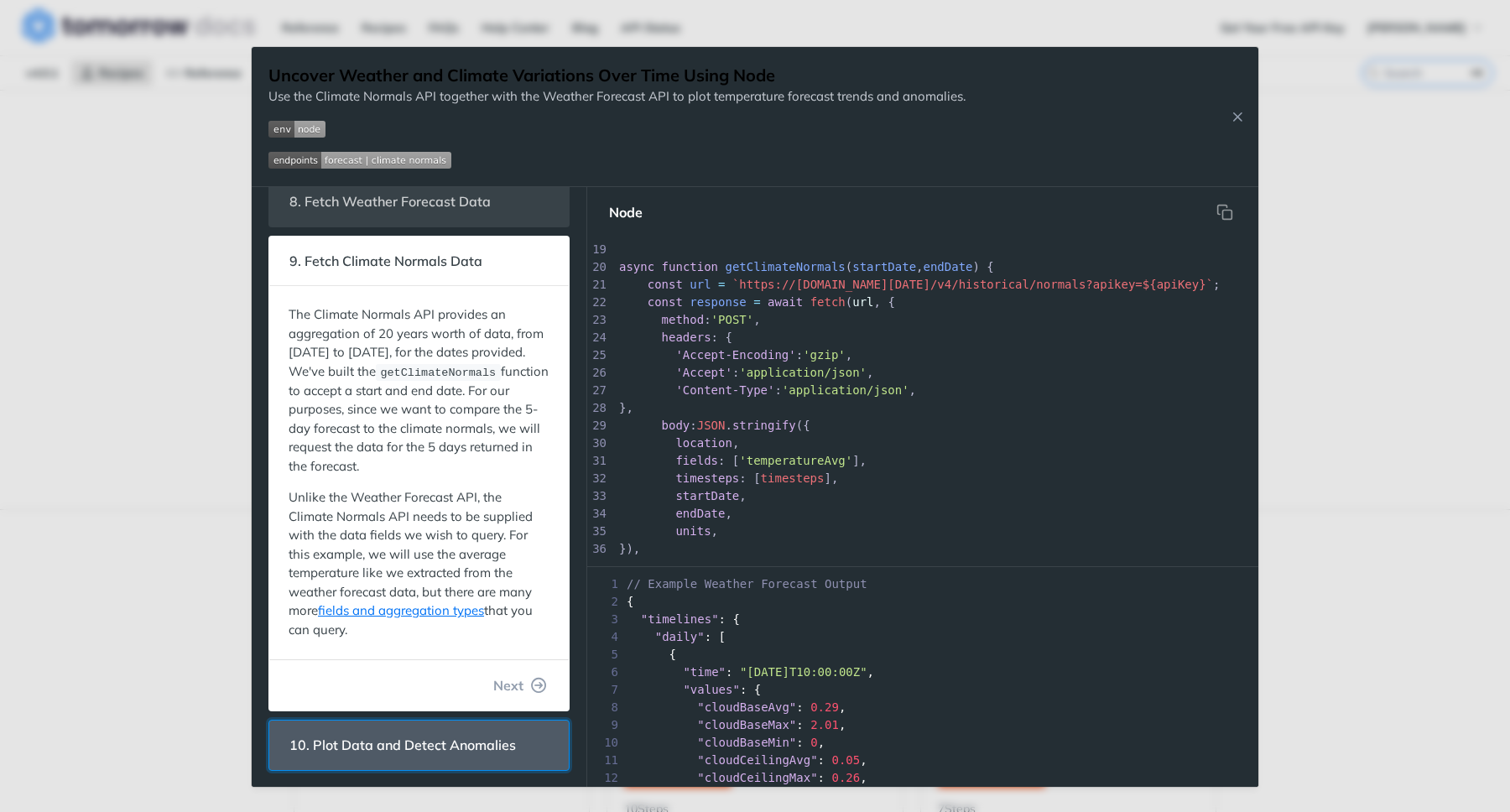
click at [433, 729] on span "10. Plot Data and Detect Anomalies" at bounding box center [403, 745] width 250 height 33
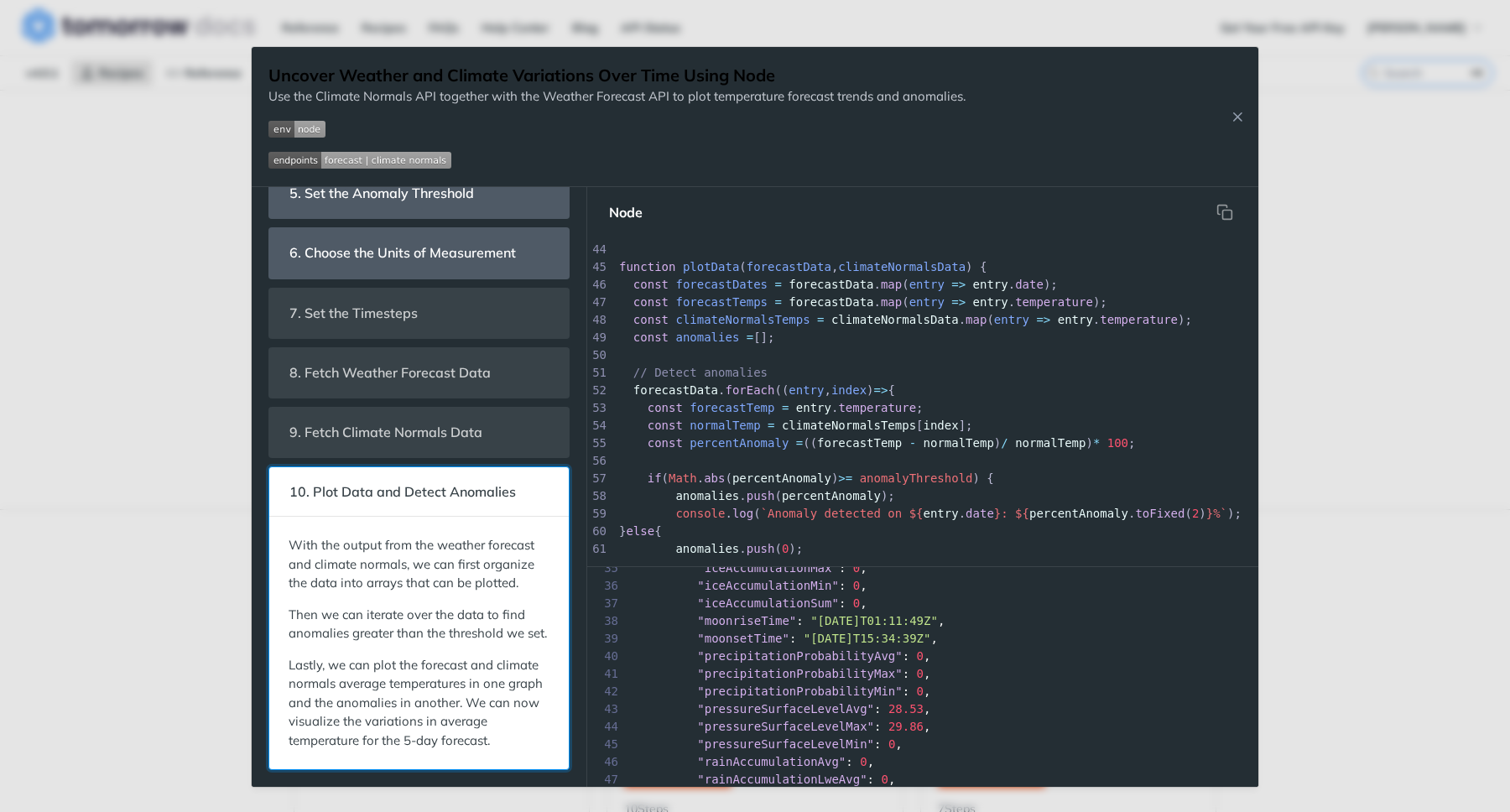
scroll to position [0, 10]
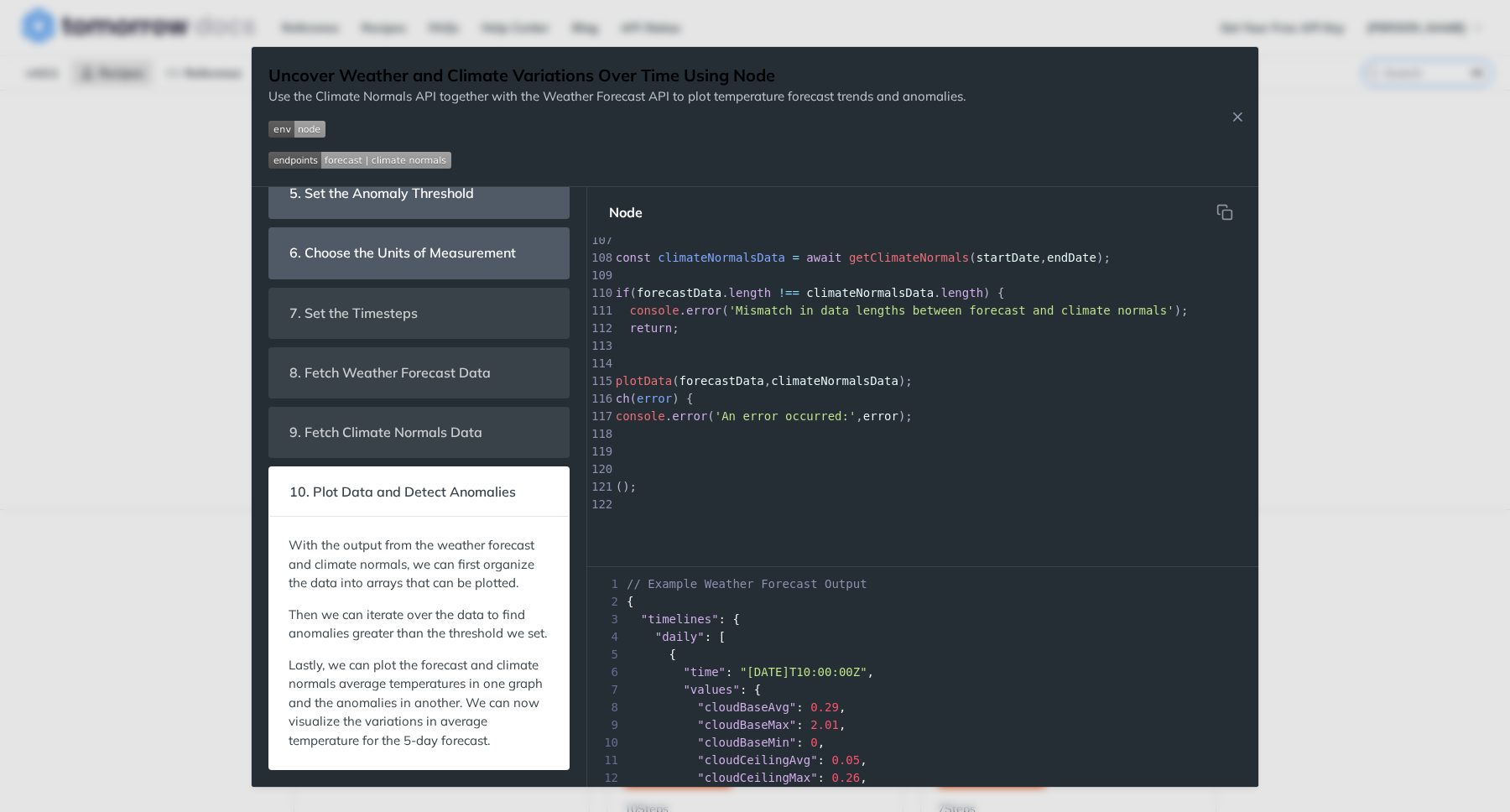
click at [1062, 681] on div "7 "values" : {" at bounding box center [923, 690] width 672 height 18
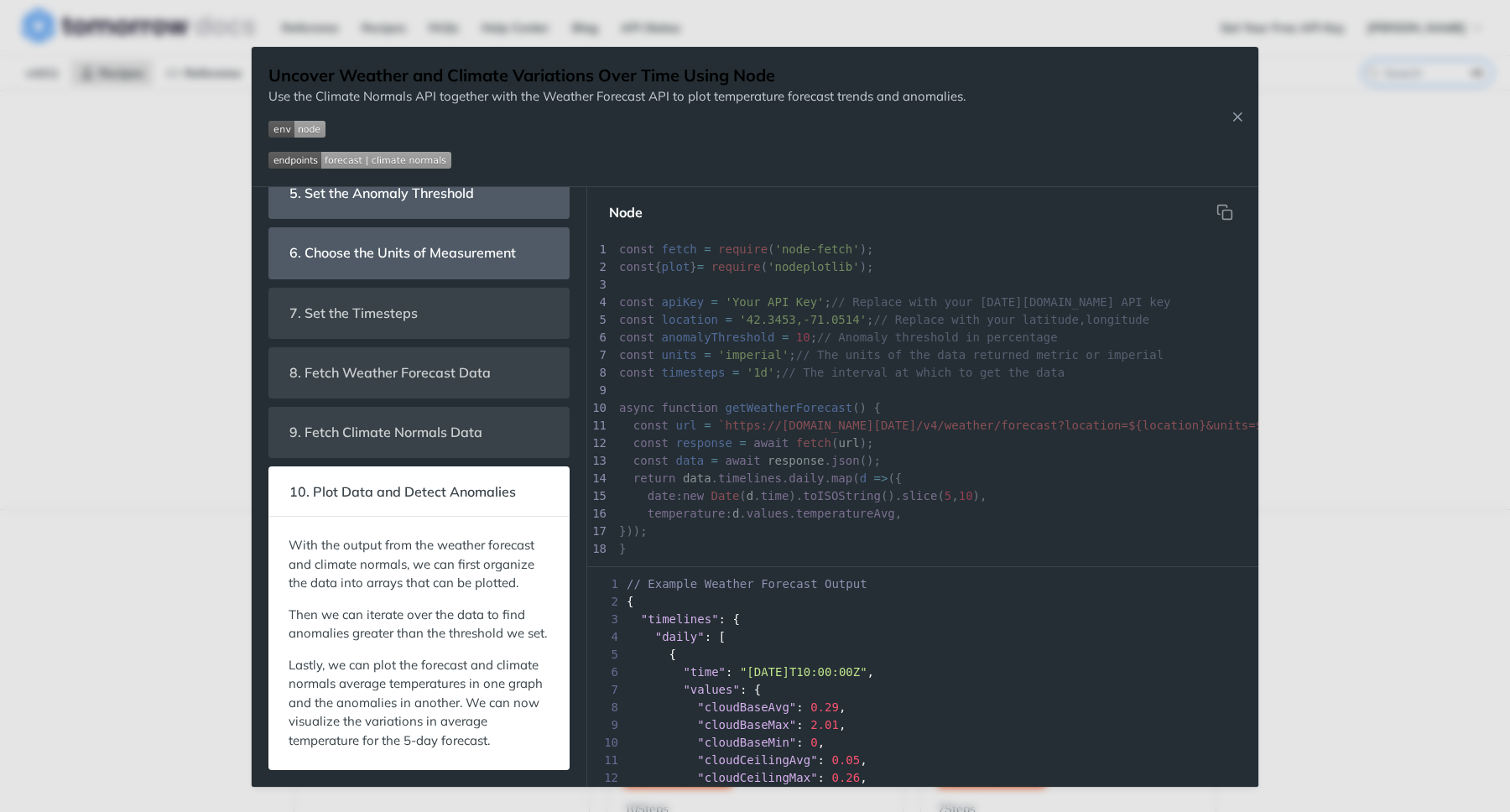
click at [761, 646] on div "5 {" at bounding box center [923, 654] width 672 height 18
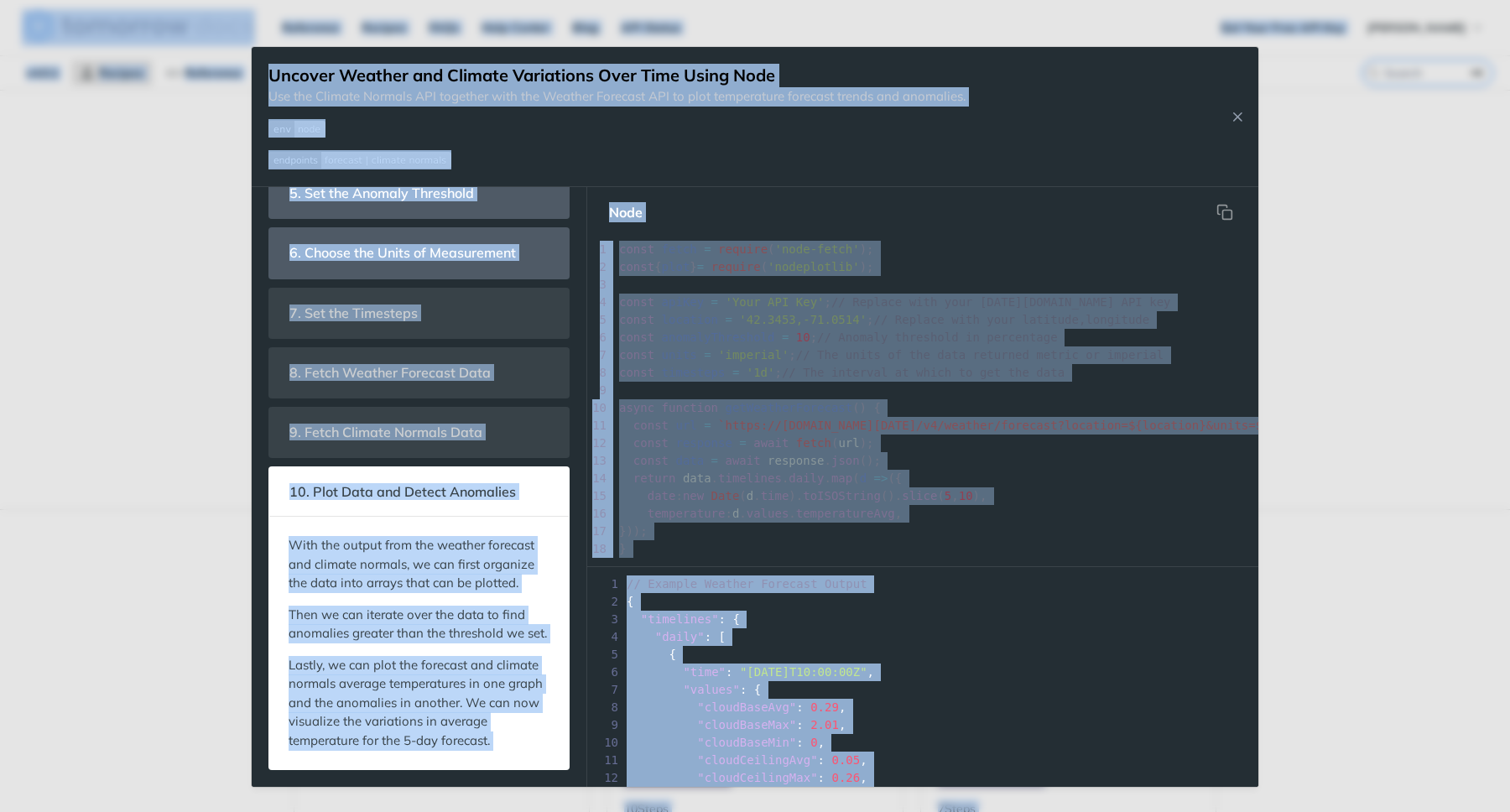
click at [761, 646] on div "5 {" at bounding box center [923, 654] width 672 height 18
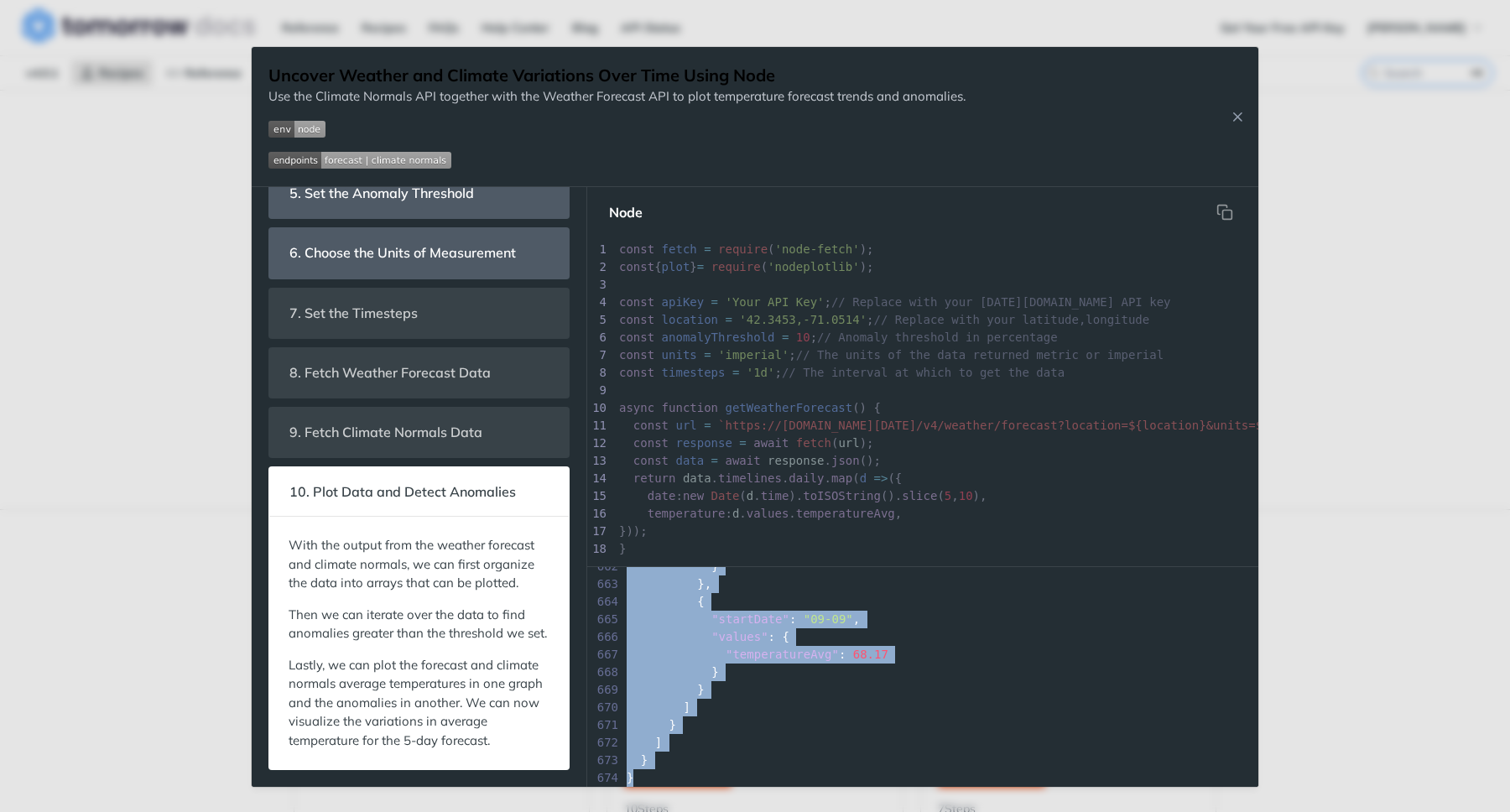
drag, startPoint x: 628, startPoint y: 602, endPoint x: 746, endPoint y: 771, distance: 206.1
copy div "{ 3 "timelines" : { 4 "daily" : [ 5 { 6 "time" : "2023-09-04T10:00:00Z" , 7 "va…"
click at [1267, 403] on div "Jump to Content Reference Recipes FAQs Help Center Blog API Status Recipes Refe…" at bounding box center [755, 406] width 1510 height 812
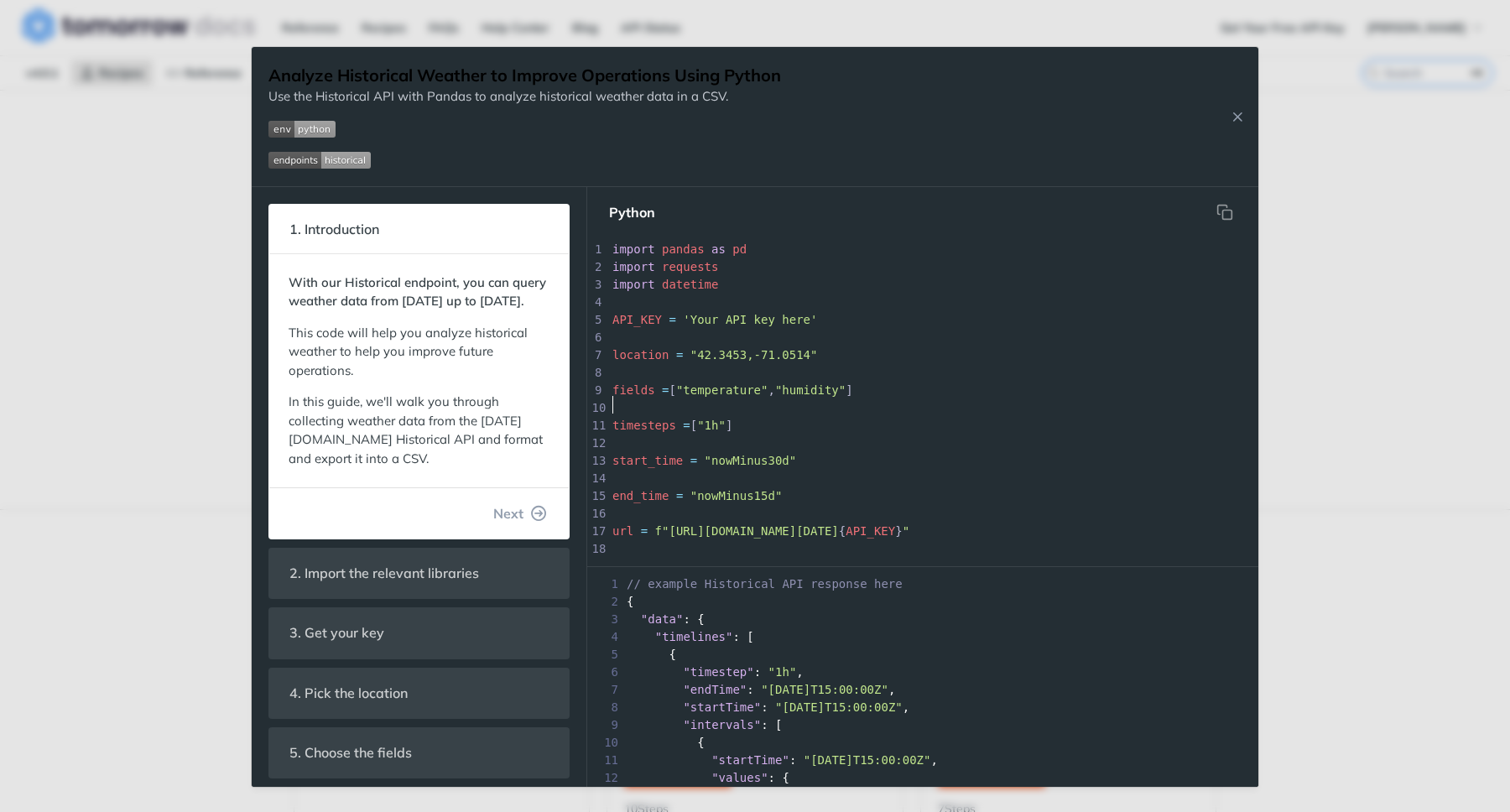
click at [880, 406] on pre "​" at bounding box center [1201, 408] width 1184 height 18
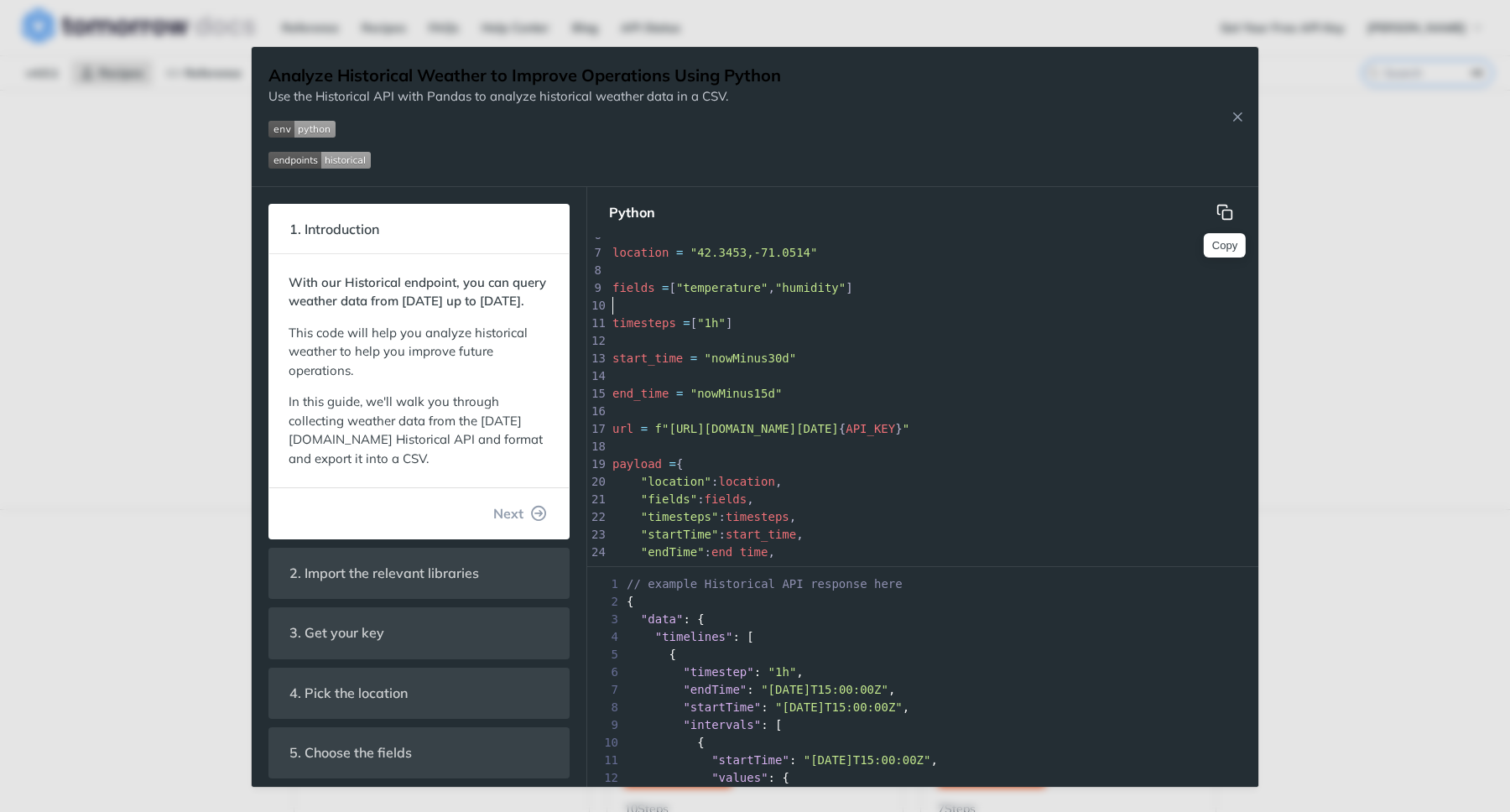
scroll to position [104, 0]
click at [1237, 200] on button "Copy" at bounding box center [1225, 212] width 34 height 34
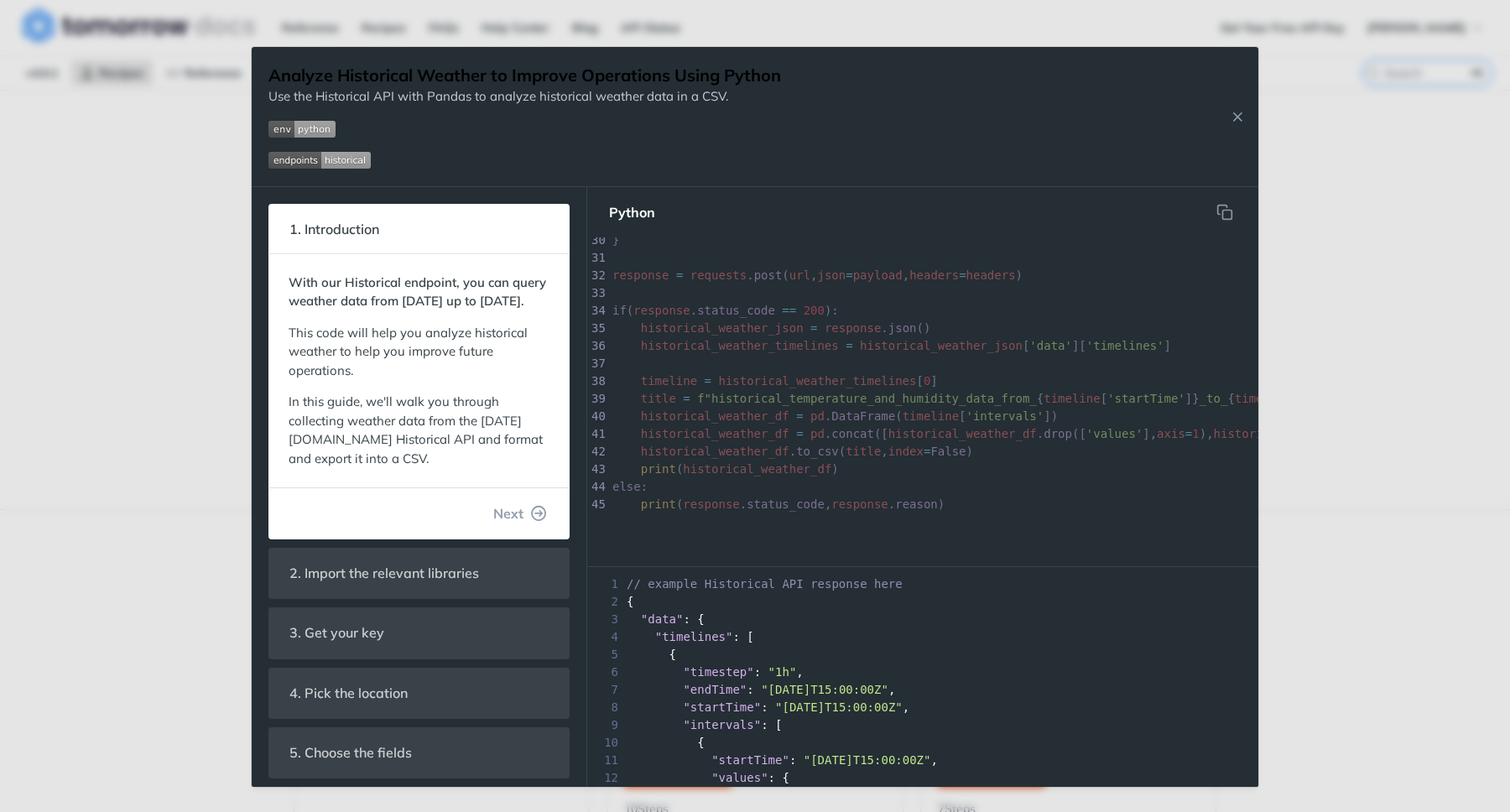
scroll to position [0, 0]
click at [504, 524] on span "Next" at bounding box center [509, 513] width 30 height 20
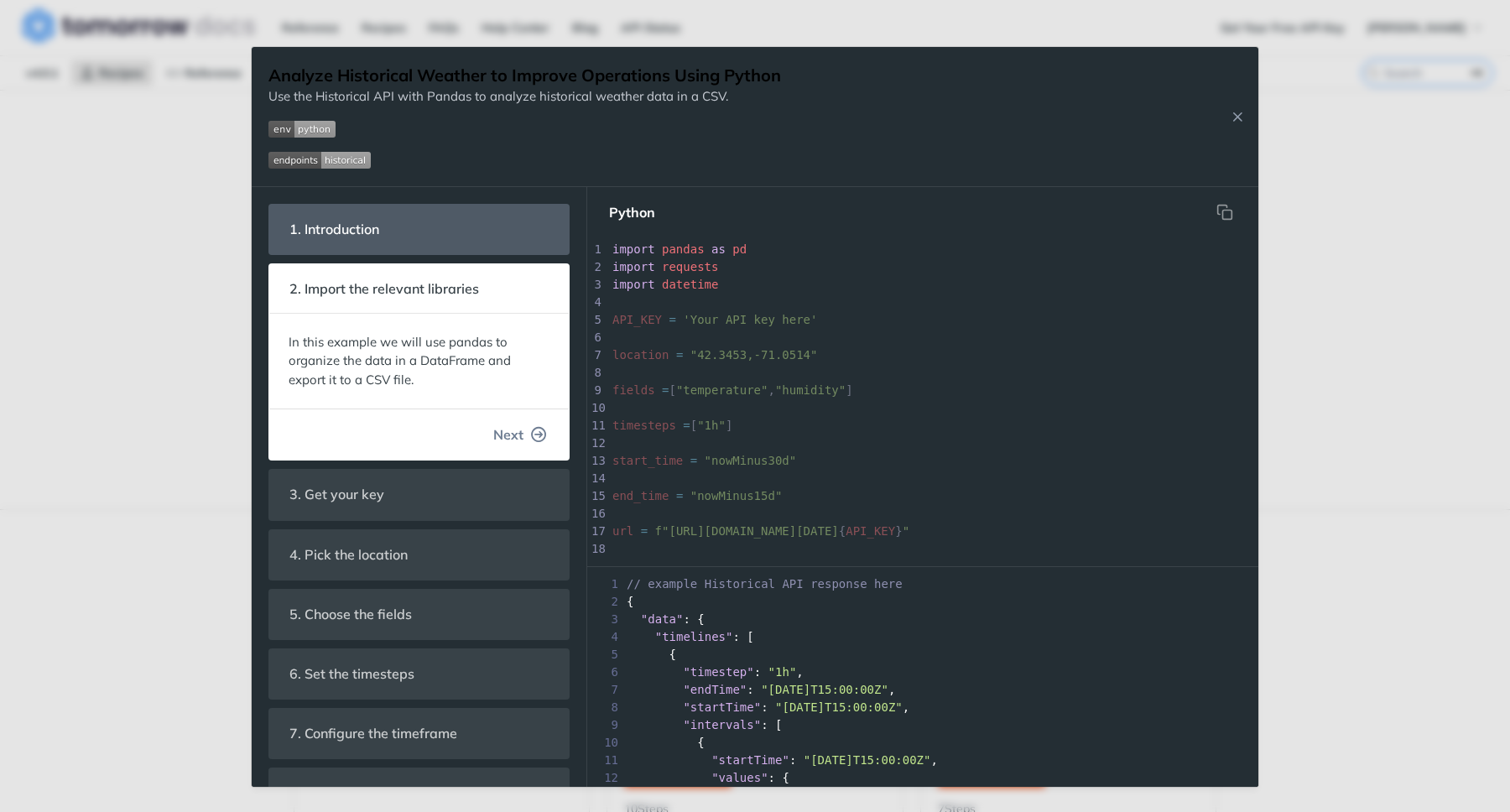
click at [510, 442] on span "Next" at bounding box center [509, 434] width 30 height 20
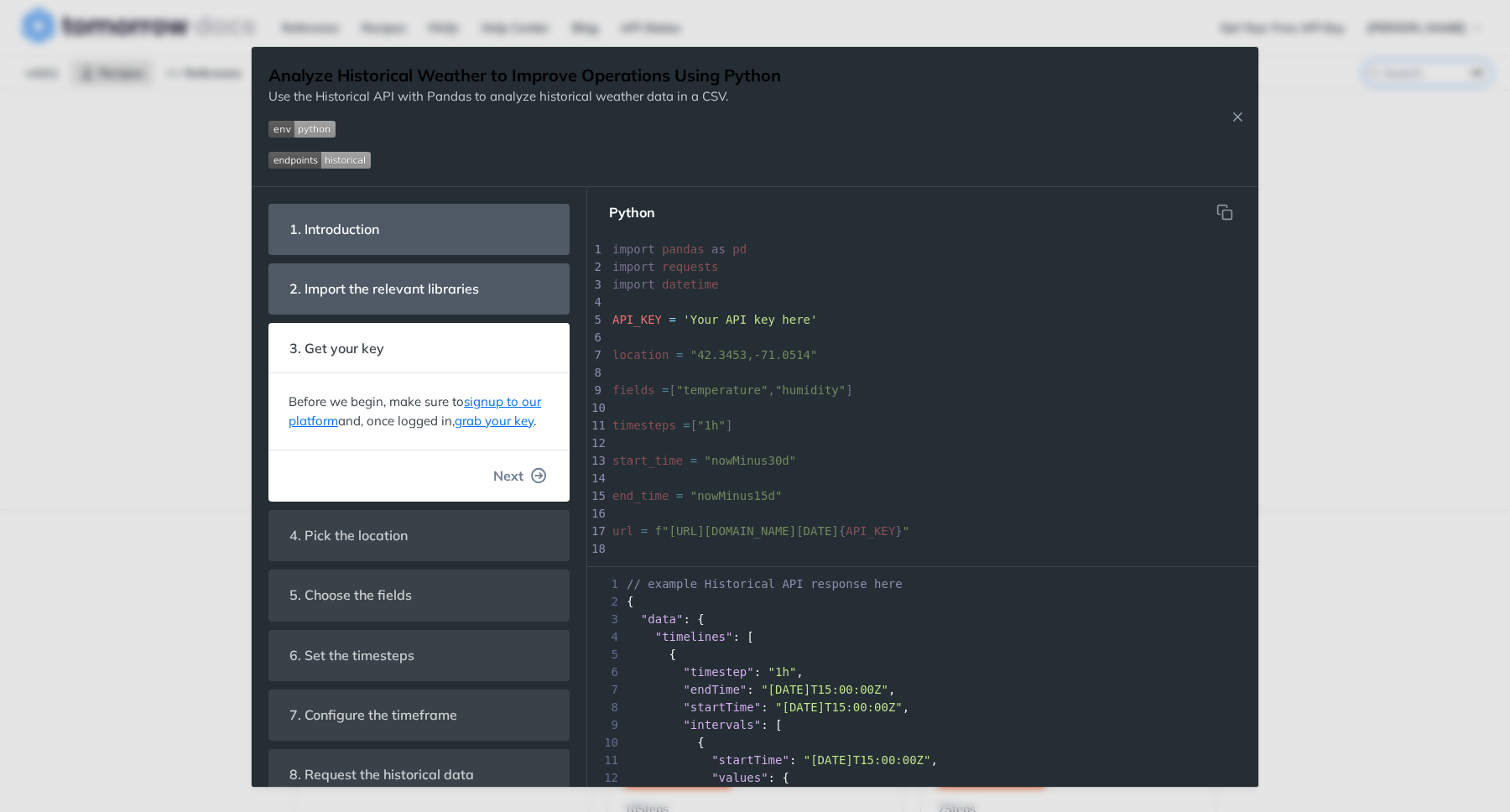
click at [506, 485] on span "Next" at bounding box center [509, 475] width 30 height 20
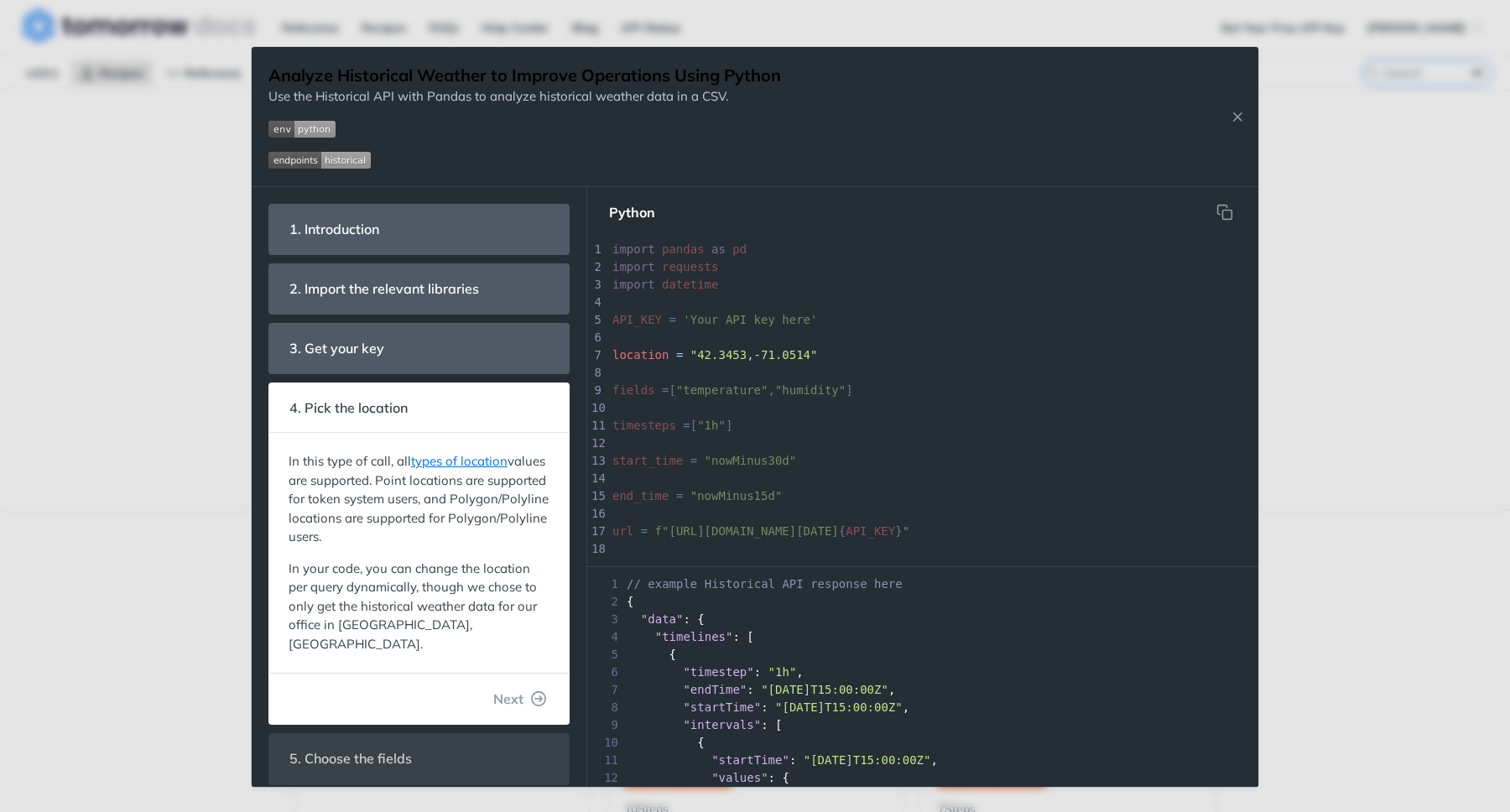
scroll to position [29, 0]
click at [507, 688] on span "Next" at bounding box center [509, 698] width 30 height 20
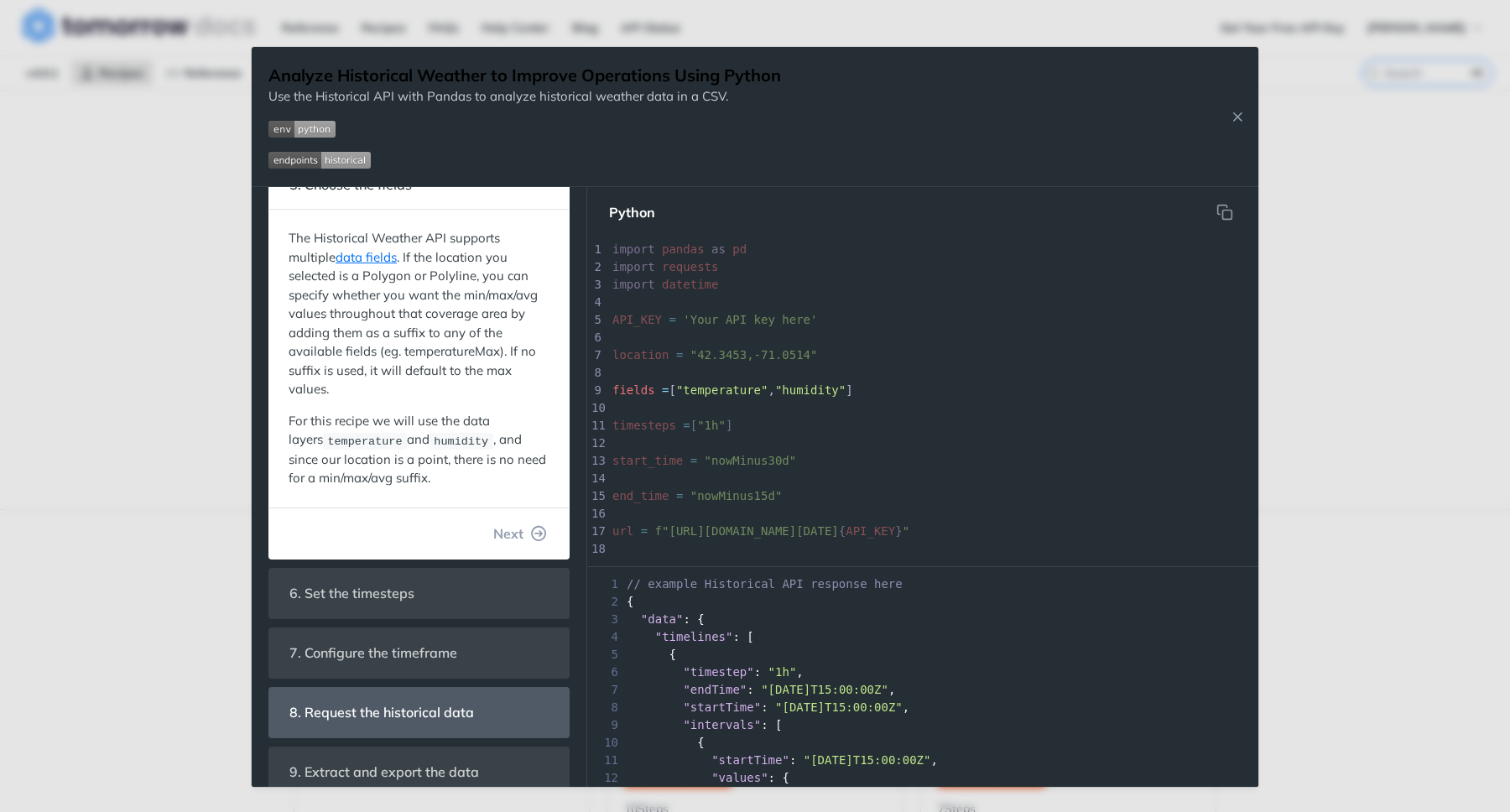
scroll to position [311, 0]
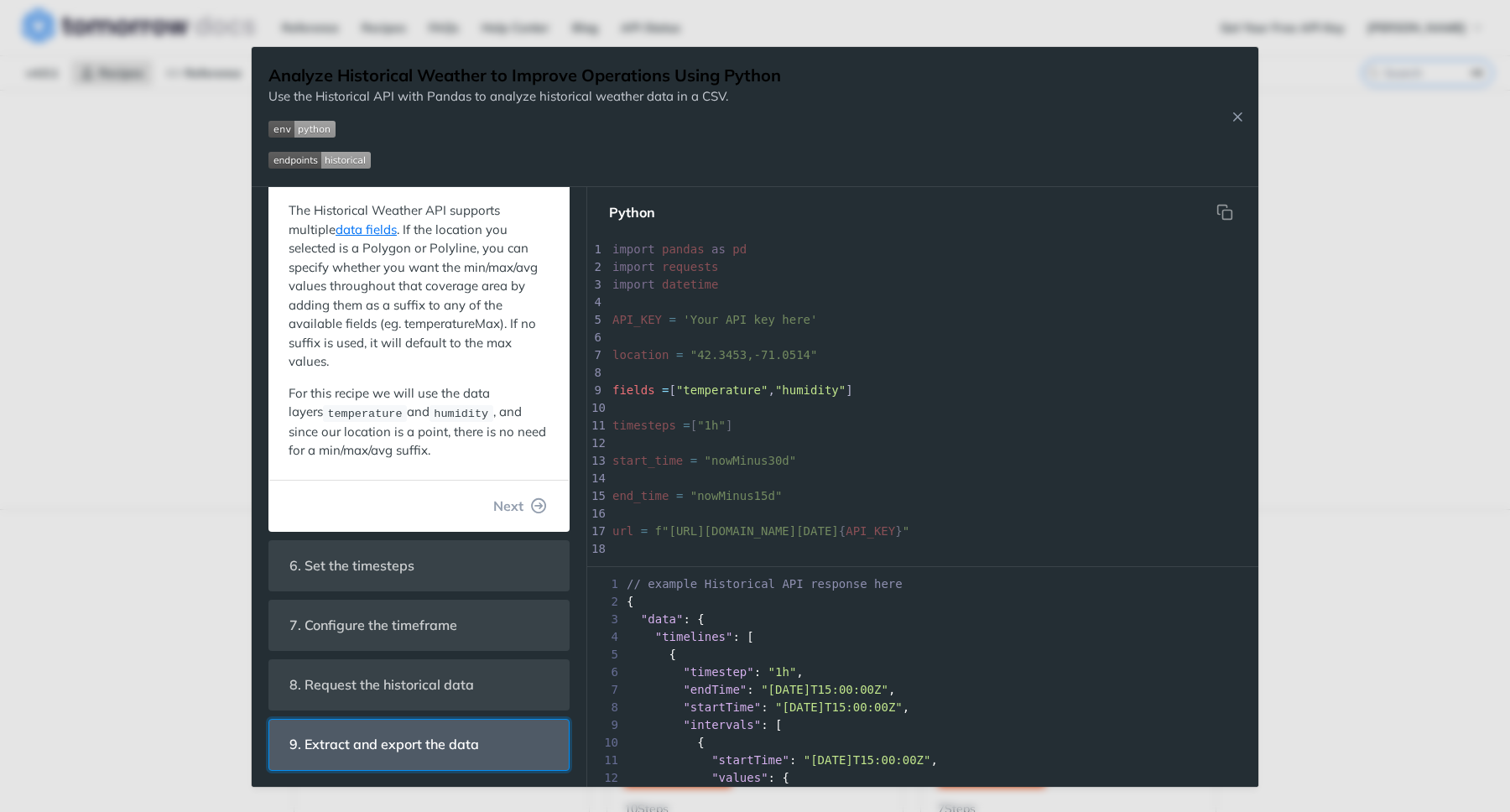
click at [470, 738] on span "9. Extract and export the data" at bounding box center [384, 744] width 213 height 33
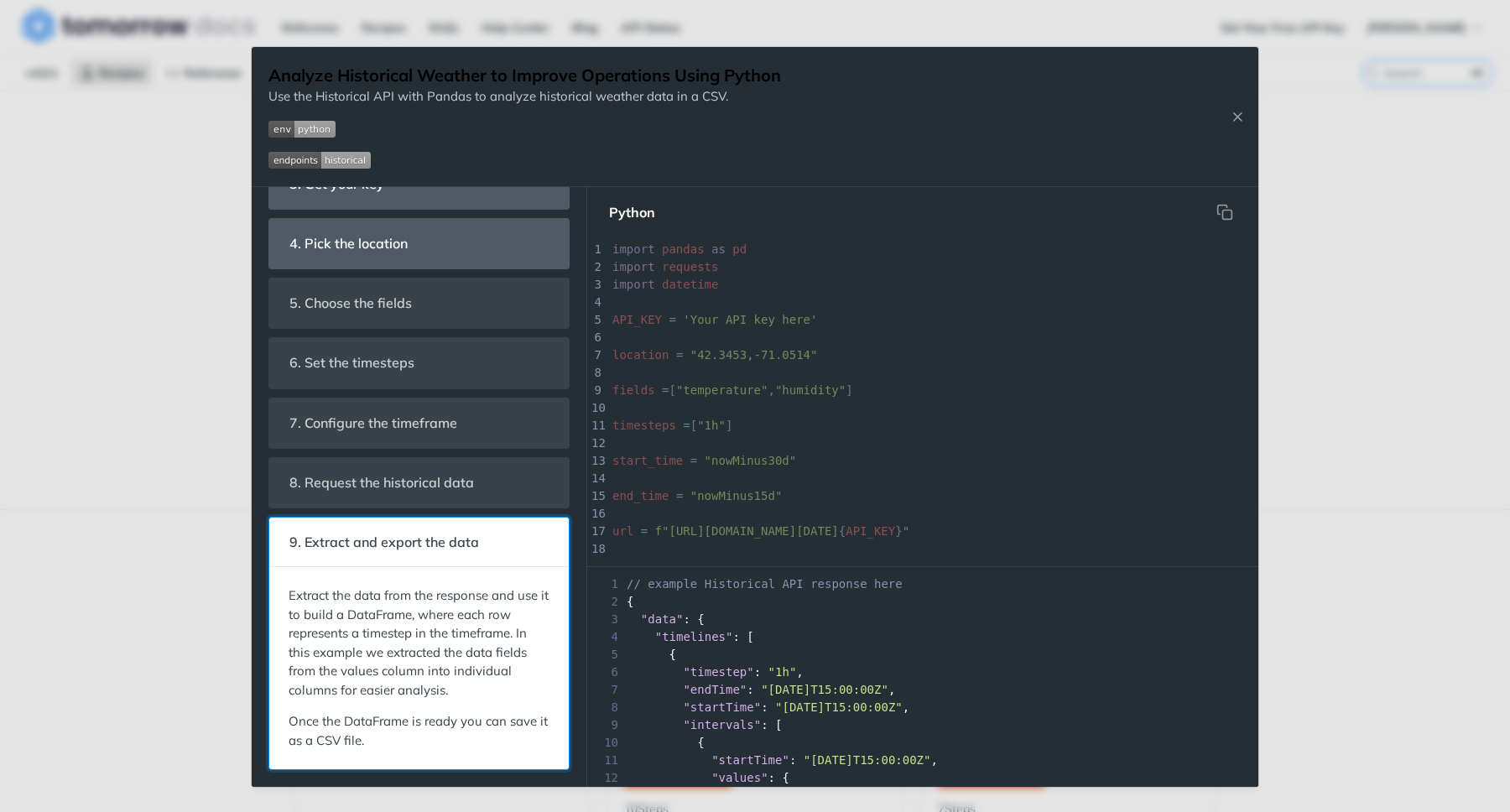
scroll to position [513, 0]
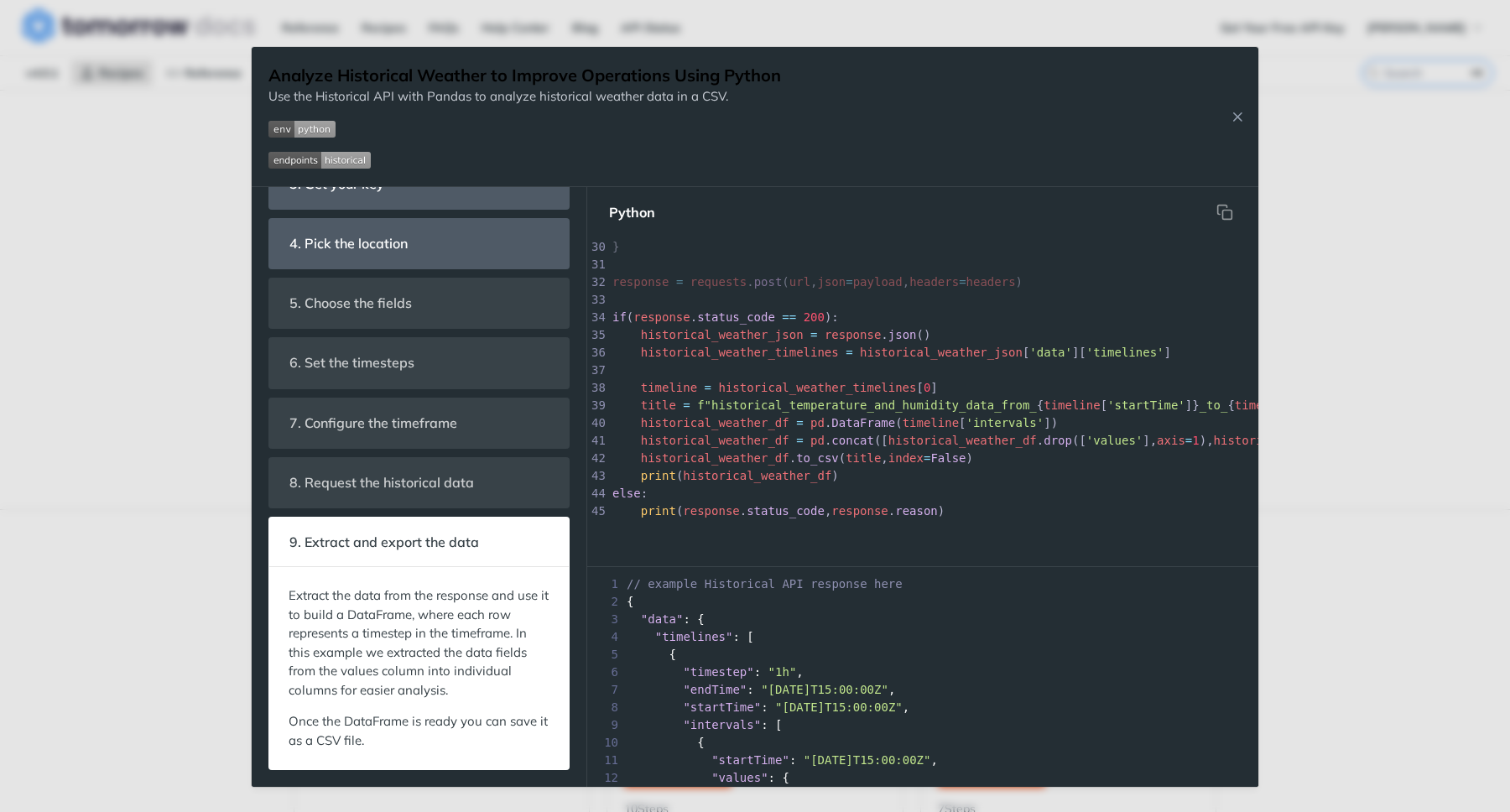
click at [1441, 200] on div "Analyze Historical Weather to Improve Operations Using Python Use the Historica…" at bounding box center [755, 406] width 1510 height 812
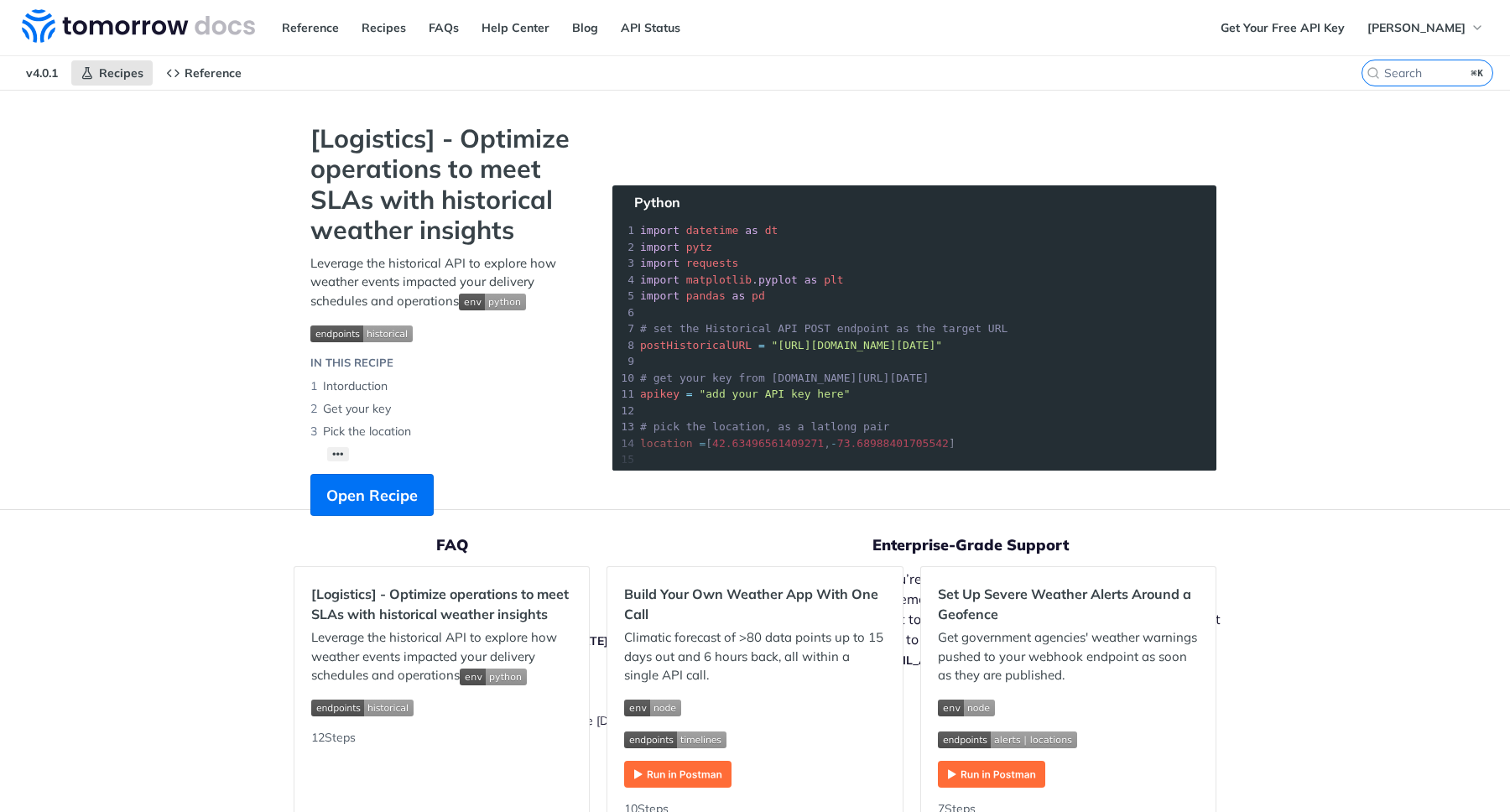
click at [483, 177] on strong "[Logistics] - Optimize operations to meet SLAs with historical weather insights" at bounding box center [445, 184] width 268 height 123
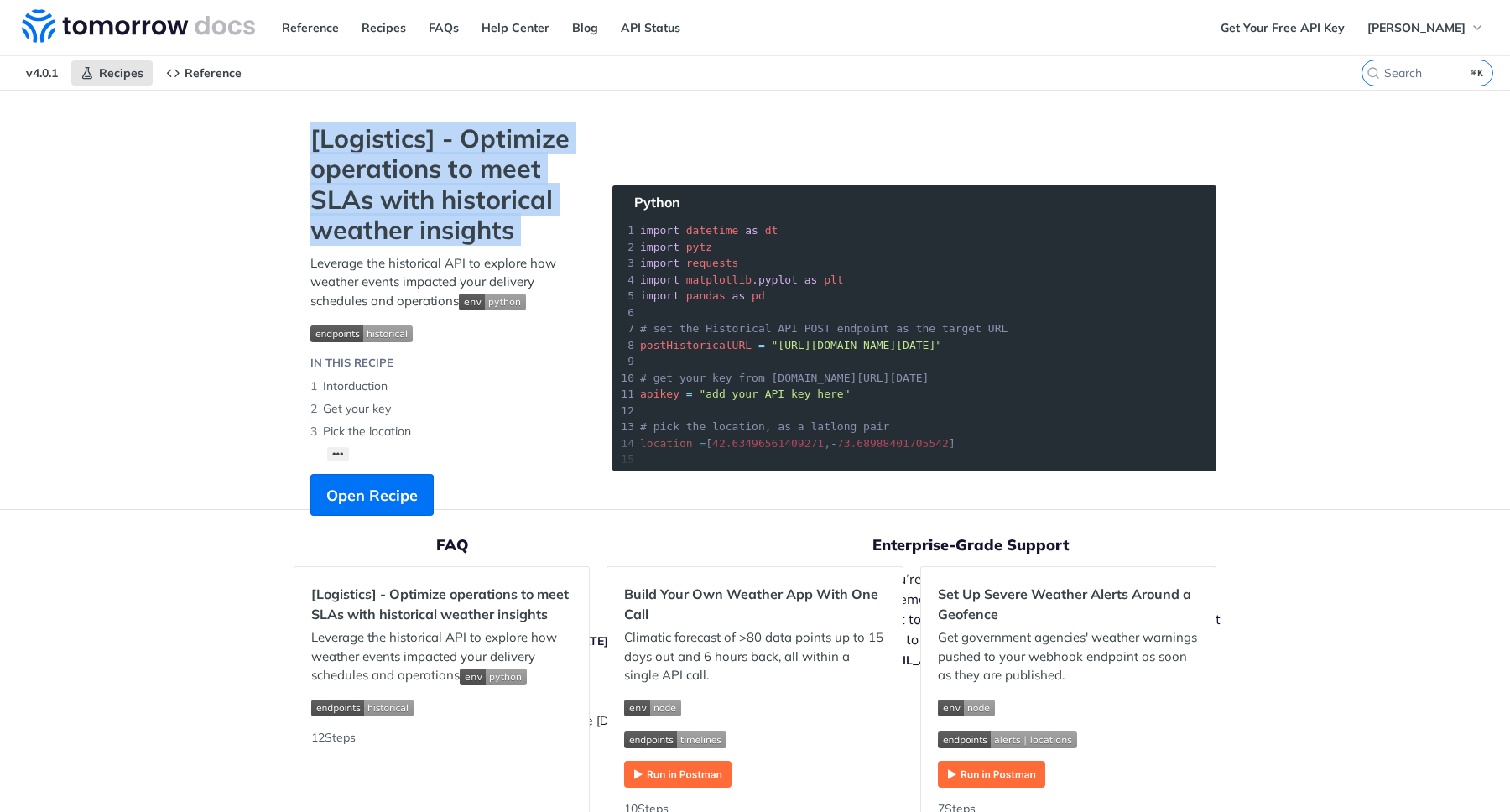
click at [483, 177] on strong "[Logistics] - Optimize operations to meet SLAs with historical weather insights" at bounding box center [445, 184] width 268 height 123
